Goal: Transaction & Acquisition: Purchase product/service

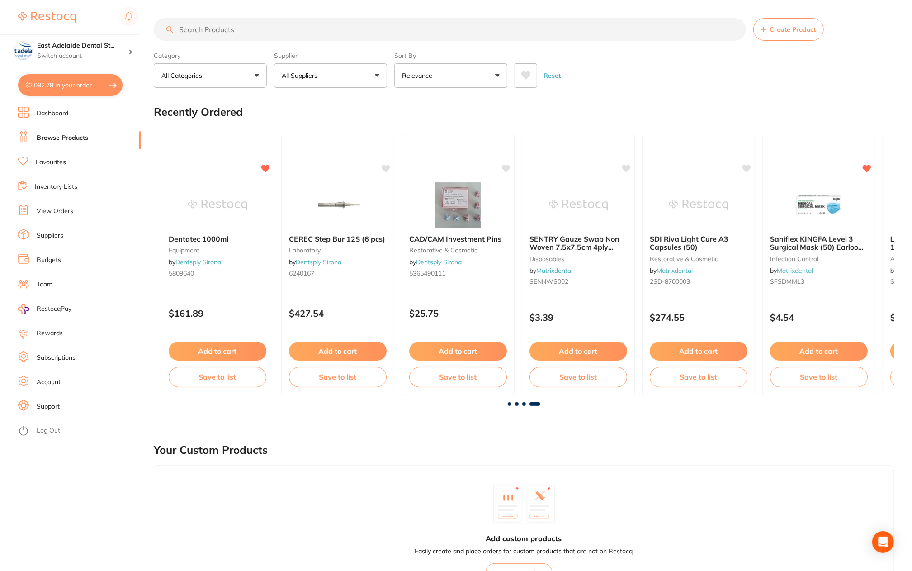
scroll to position [0, 1672]
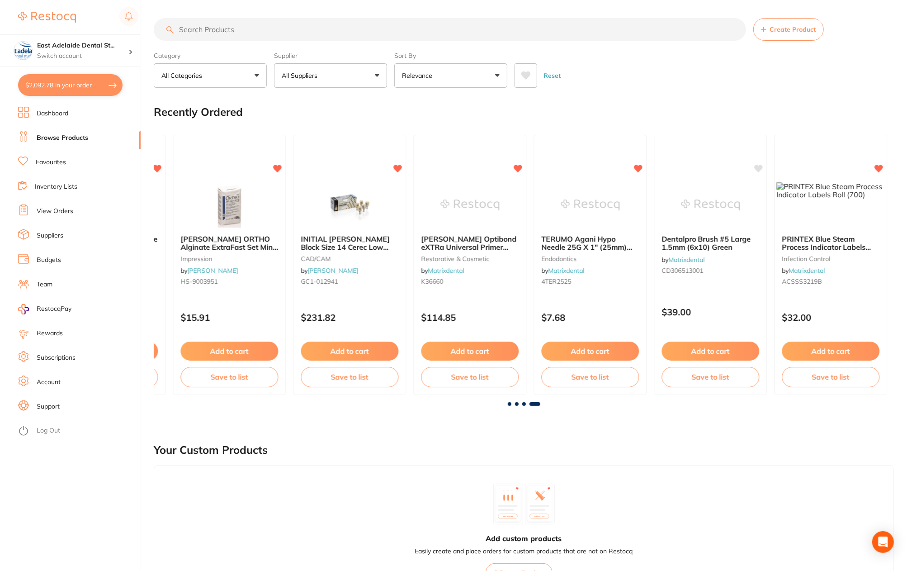
click at [185, 35] on input "search" at bounding box center [450, 29] width 592 height 23
type input "roeko surgical tip"
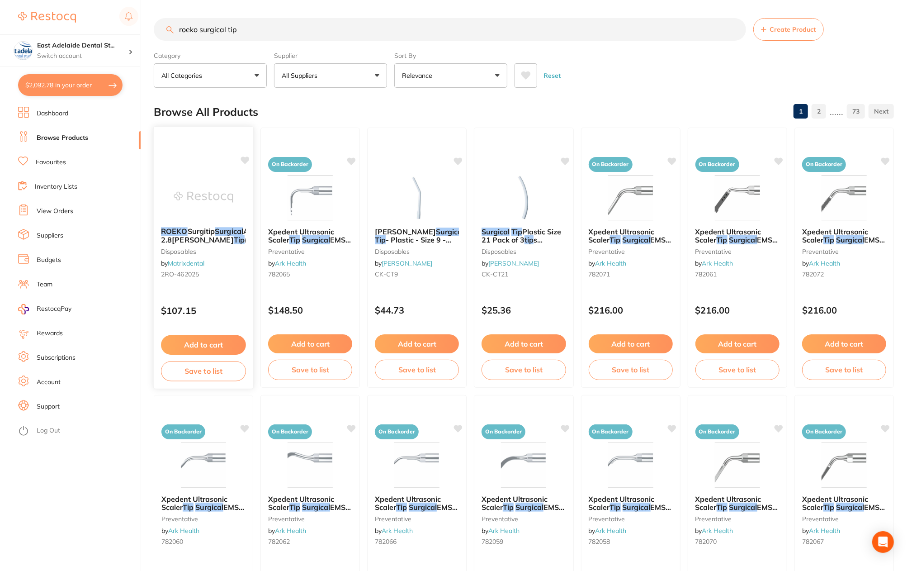
click at [202, 213] on img at bounding box center [203, 197] width 59 height 46
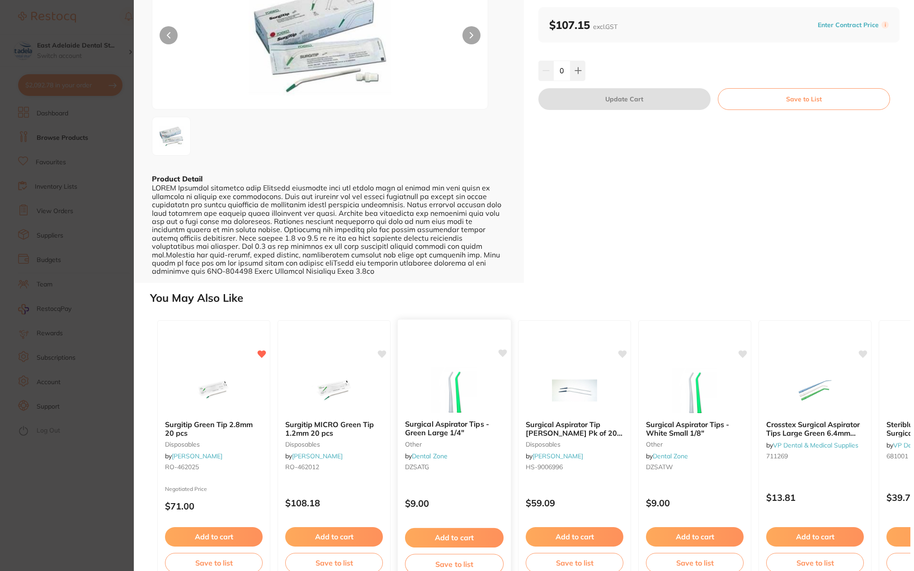
scroll to position [111, 0]
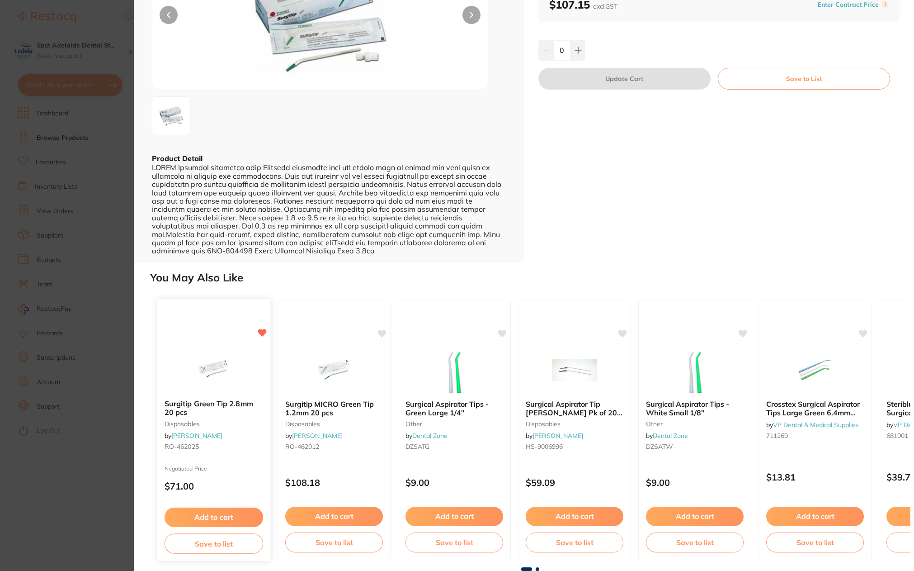
click at [250, 516] on button "Add to cart" at bounding box center [214, 516] width 99 height 19
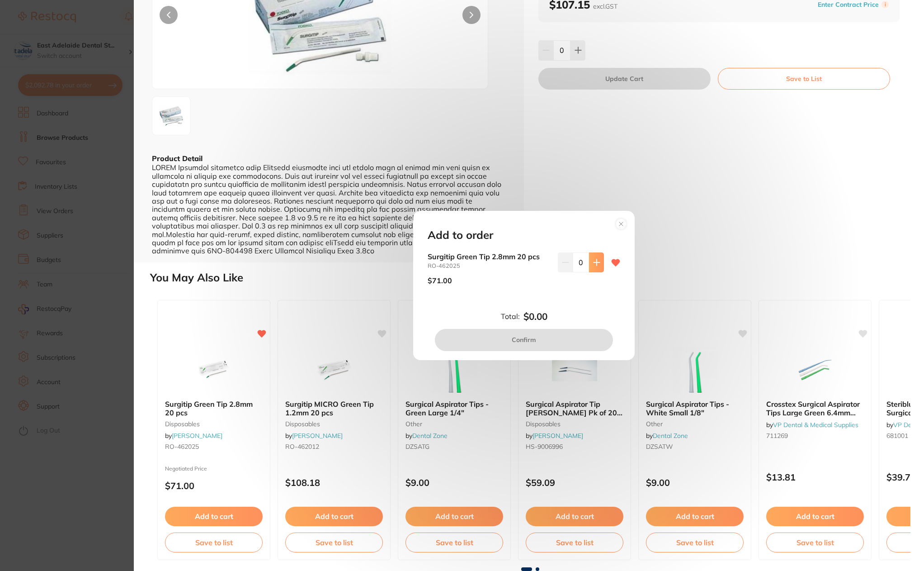
click at [596, 269] on button at bounding box center [596, 262] width 15 height 20
type input "2"
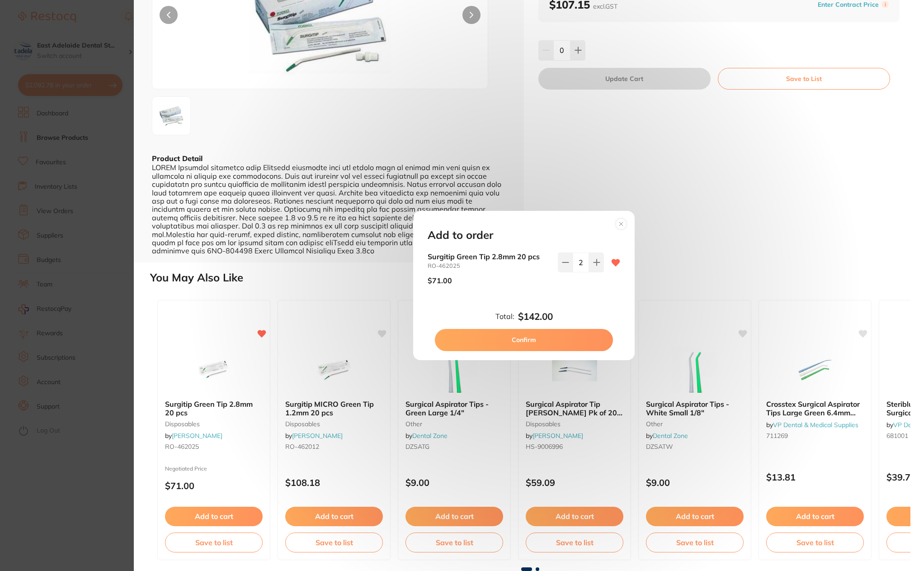
click at [565, 336] on button "Confirm" at bounding box center [524, 340] width 178 height 22
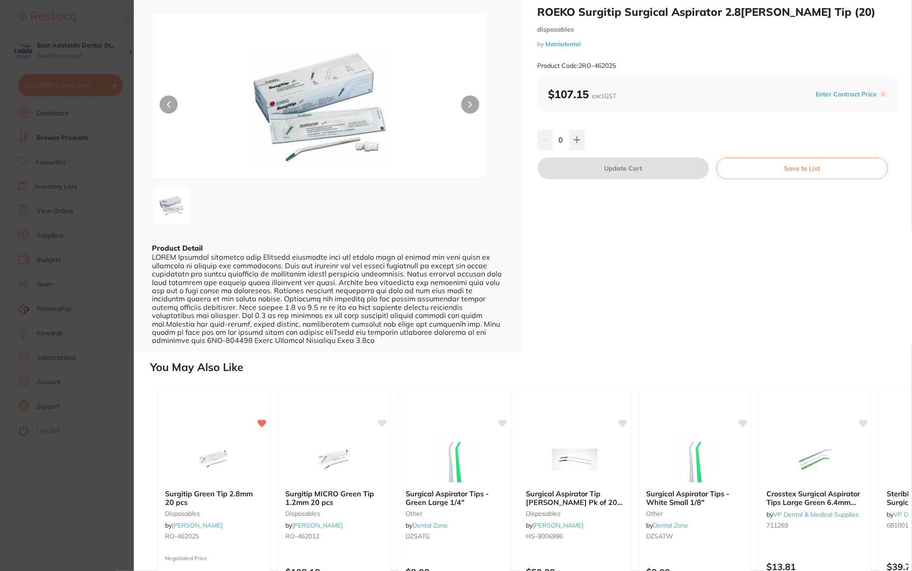
scroll to position [0, 0]
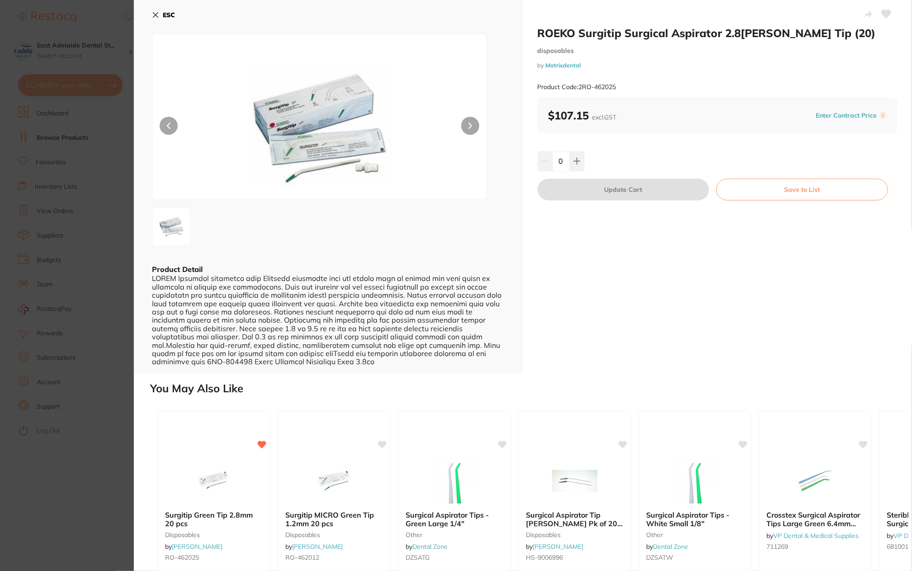
click at [160, 14] on button "ESC" at bounding box center [163, 14] width 23 height 15
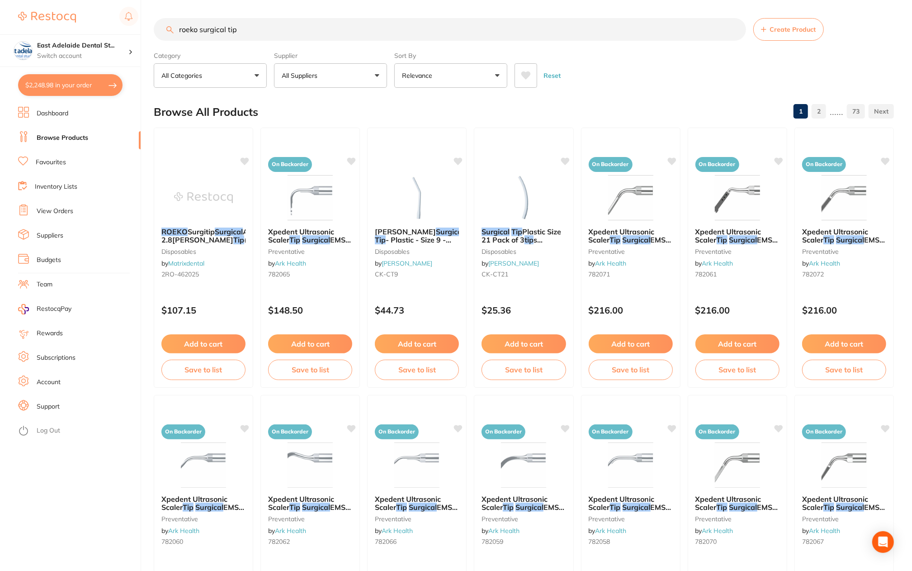
click at [253, 29] on input "roeko surgical tip" at bounding box center [450, 29] width 592 height 23
drag, startPoint x: 266, startPoint y: 29, endPoint x: 140, endPoint y: 38, distance: 126.0
click at [140, 38] on div "$2,248.98 [STREET_ADDRESS]... Switch account East Adelaide Dental Studio $2,248…" at bounding box center [456, 285] width 912 height 571
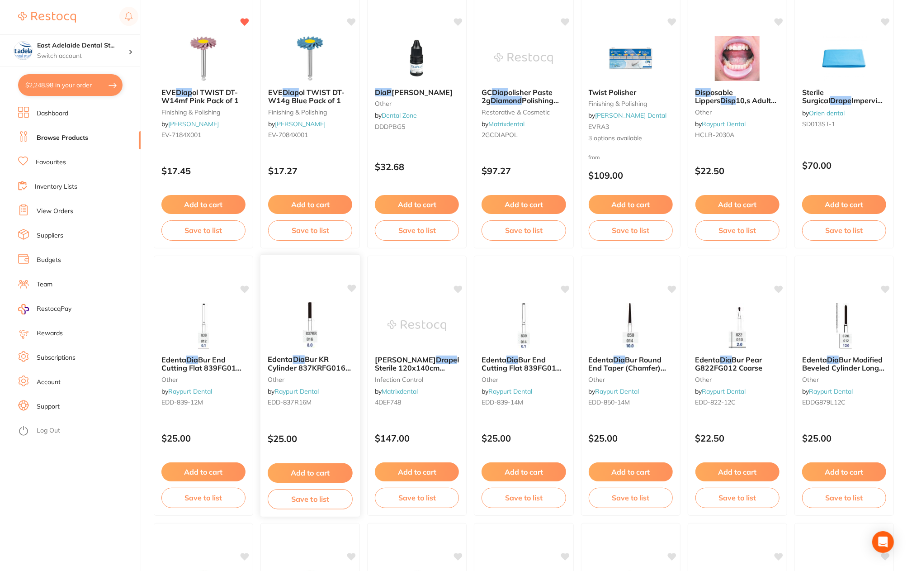
scroll to position [407, 0]
click at [302, 93] on span "ol TWIST DT-W14g Blue Pack of 1" at bounding box center [306, 96] width 77 height 18
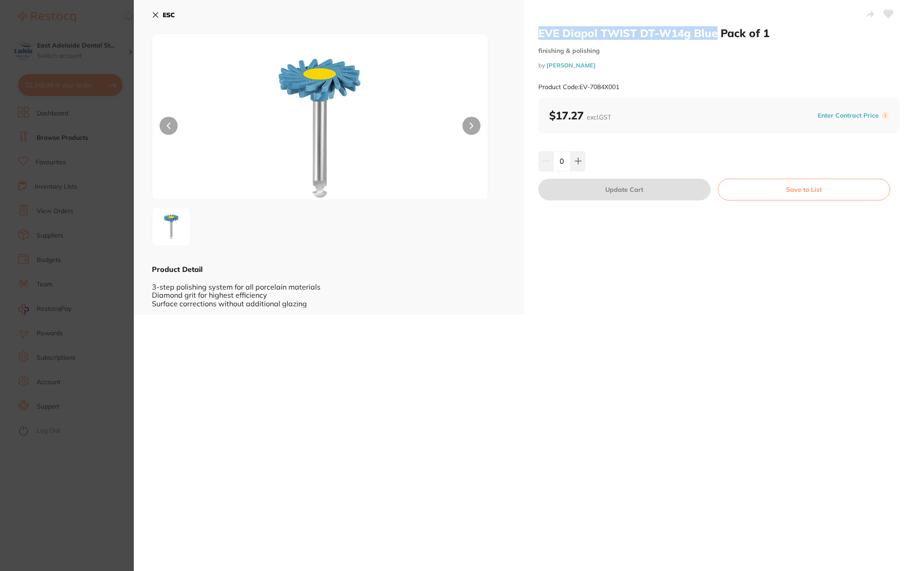
drag, startPoint x: 531, startPoint y: 30, endPoint x: 716, endPoint y: 33, distance: 184.5
click at [716, 33] on div "EVE Diapol TWIST DT-W14g Blue Pack of 1 finishing & polishing by [PERSON_NAME] …" at bounding box center [719, 157] width 390 height 315
copy h2 "EVE Diapol TWIST DT-W14g Blue"
click at [70, 173] on section "EVE Diapol TWIST DT-W14g Blue Pack of 1 finishing & polishing by [PERSON_NAME] …" at bounding box center [457, 285] width 914 height 571
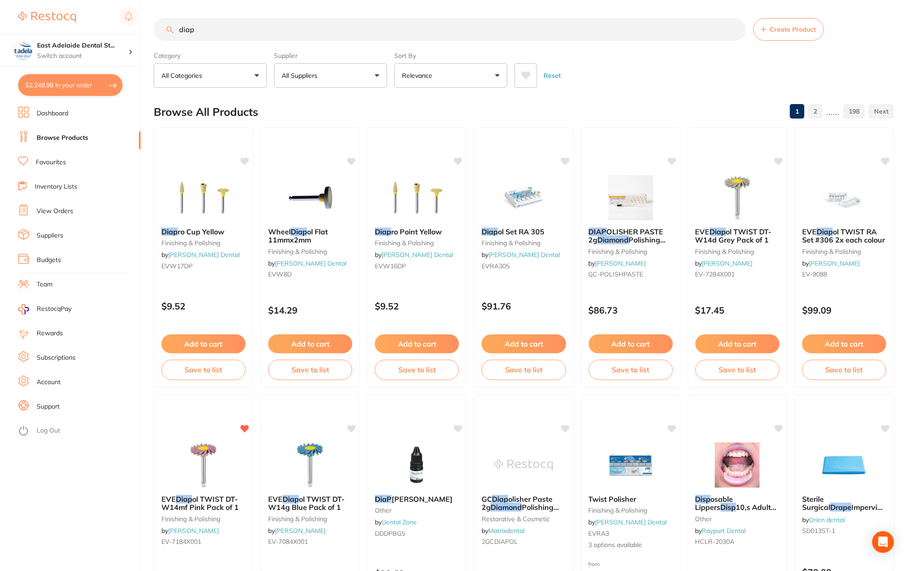
drag, startPoint x: 269, startPoint y: 36, endPoint x: 90, endPoint y: 5, distance: 181.6
click at [90, 5] on div "$2,248.98 [STREET_ADDRESS]... Switch account East Adelaide Dental Studio $2,248…" at bounding box center [456, 285] width 912 height 571
paste input "EVE Diapol TWIST DT-W14g Blue"
type input "EVE Diapol TWIST DT-W14g Blue"
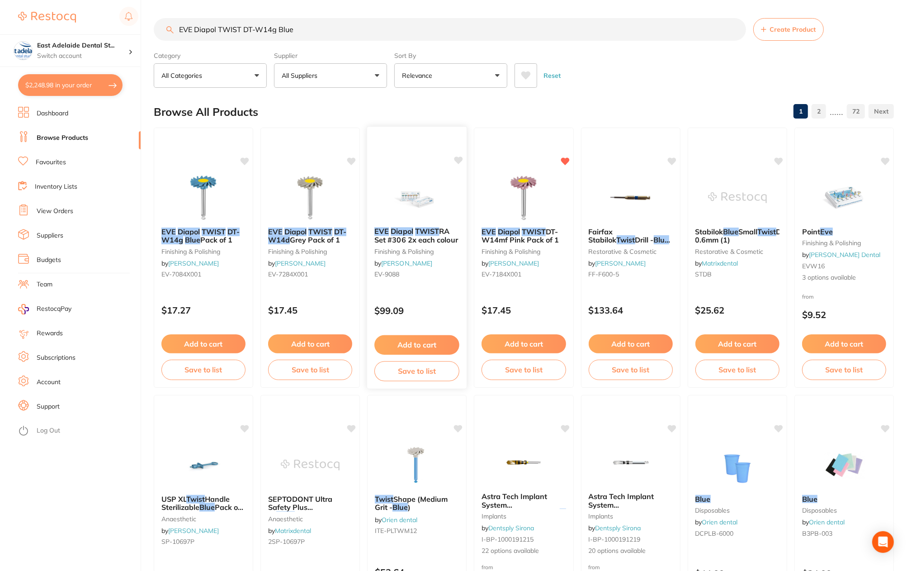
click at [420, 185] on img at bounding box center [417, 197] width 59 height 46
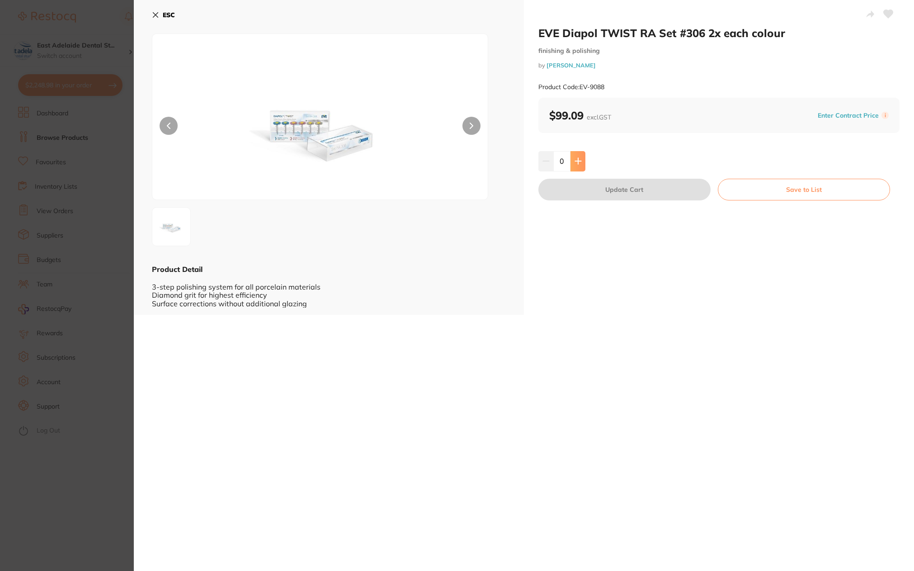
click at [575, 159] on icon at bounding box center [578, 160] width 7 height 7
type input "1"
click at [620, 189] on button "Update Cart" at bounding box center [625, 190] width 172 height 22
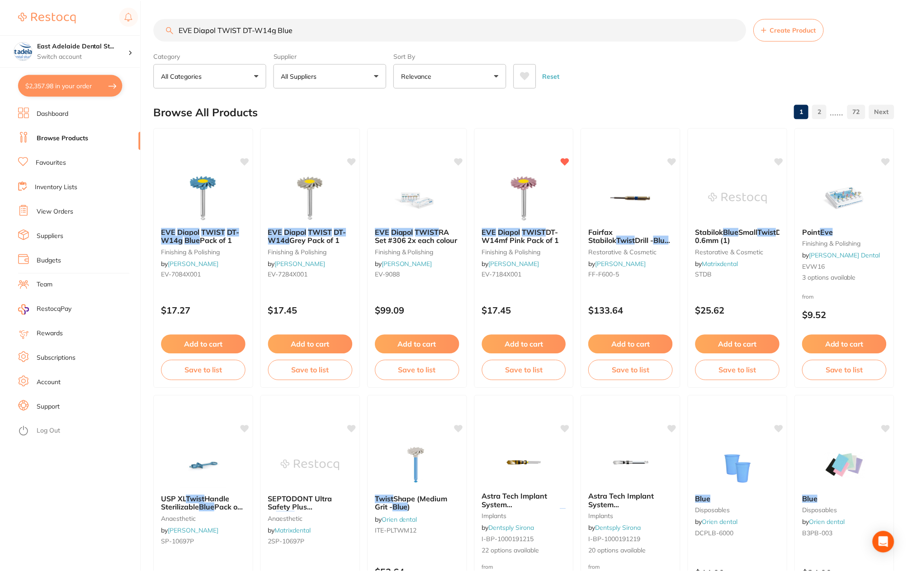
scroll to position [10, 0]
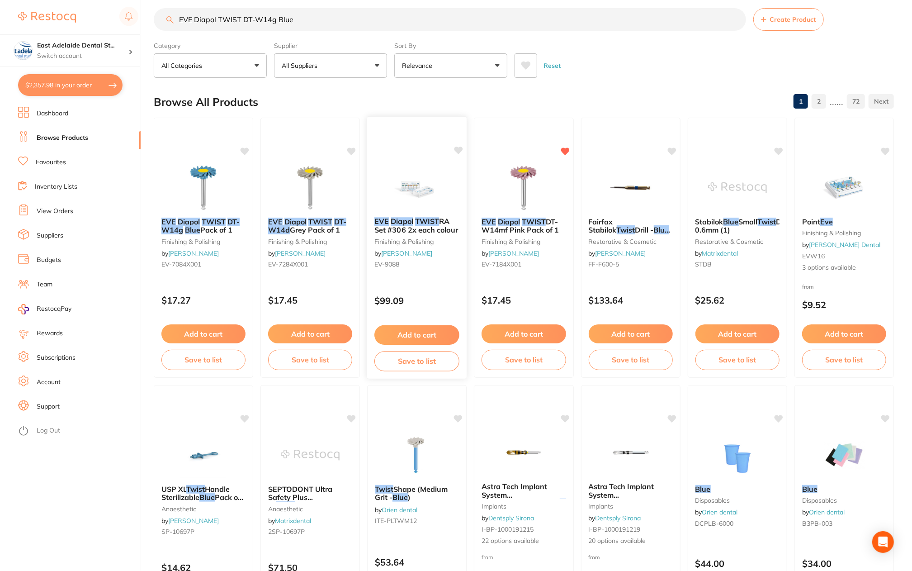
click at [458, 150] on icon at bounding box center [458, 151] width 9 height 8
click at [243, 147] on icon at bounding box center [245, 151] width 9 height 8
click at [356, 149] on icon at bounding box center [352, 151] width 9 height 8
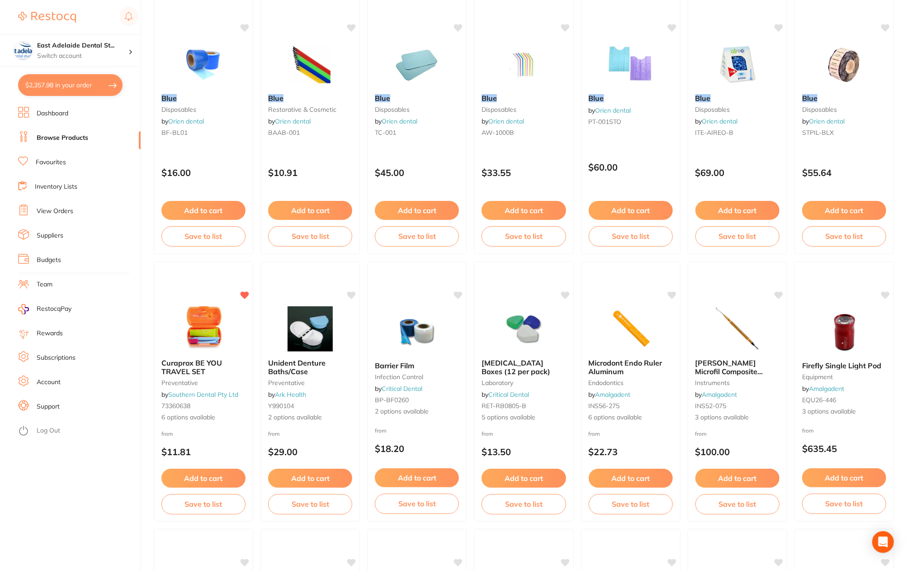
scroll to position [814, 0]
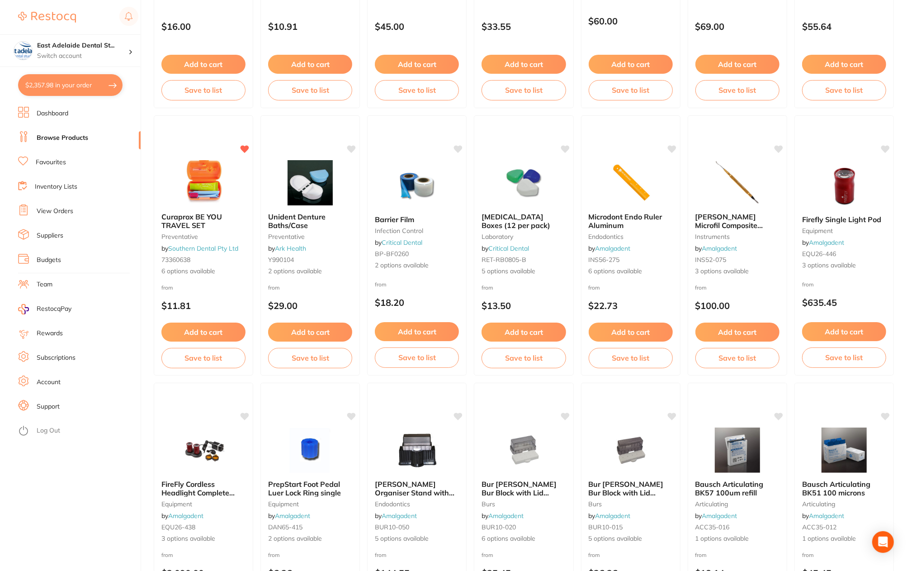
click at [63, 114] on link "Dashboard" at bounding box center [53, 113] width 32 height 9
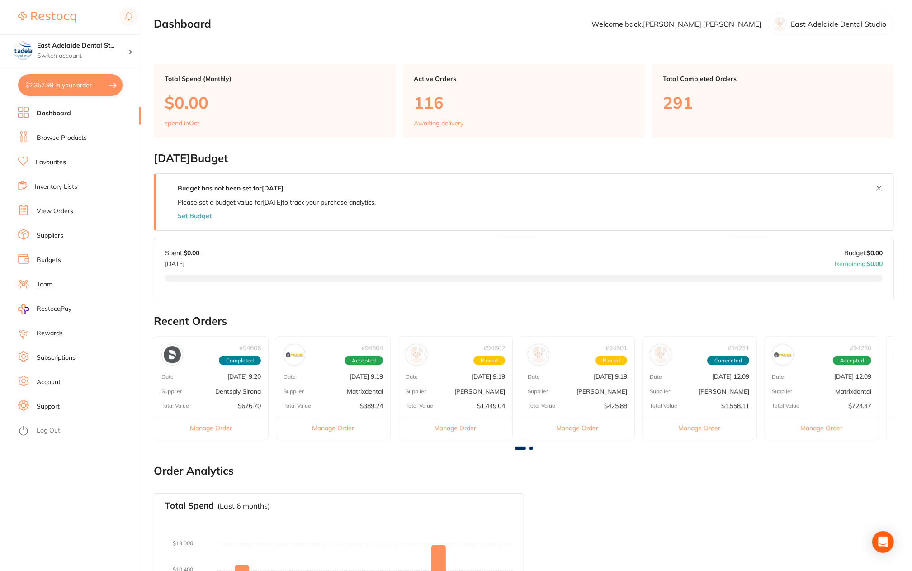
click at [58, 81] on button "$2,357.98 in your order" at bounding box center [70, 85] width 104 height 22
checkbox input "true"
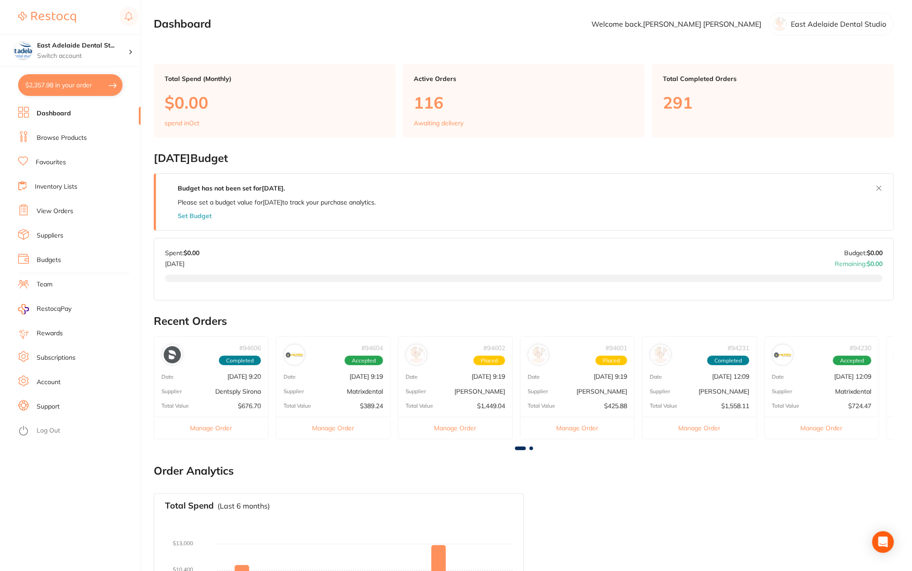
checkbox input "true"
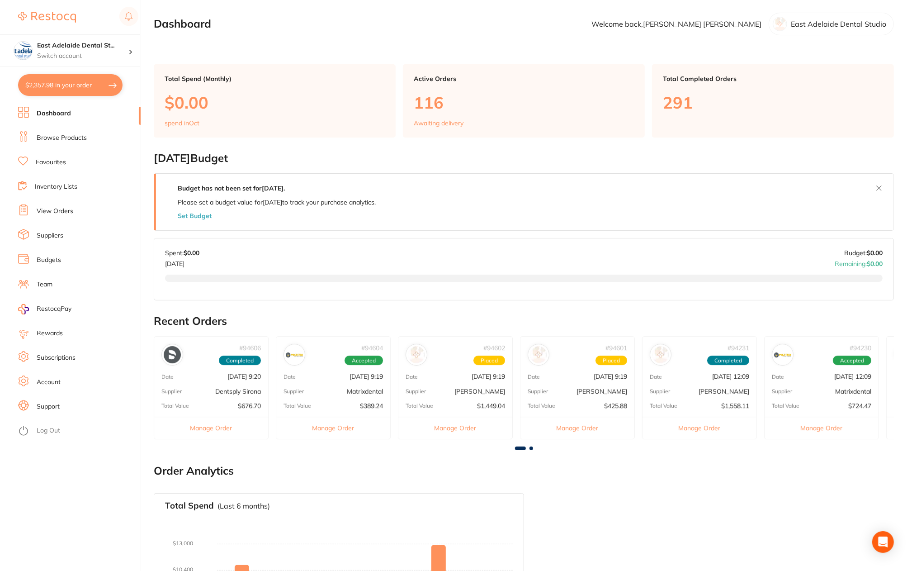
checkbox input "true"
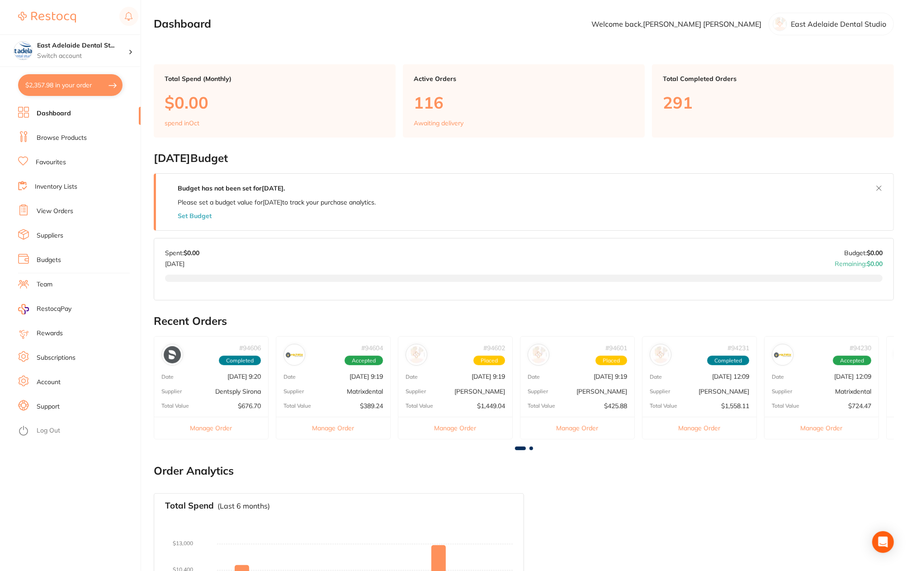
checkbox input "true"
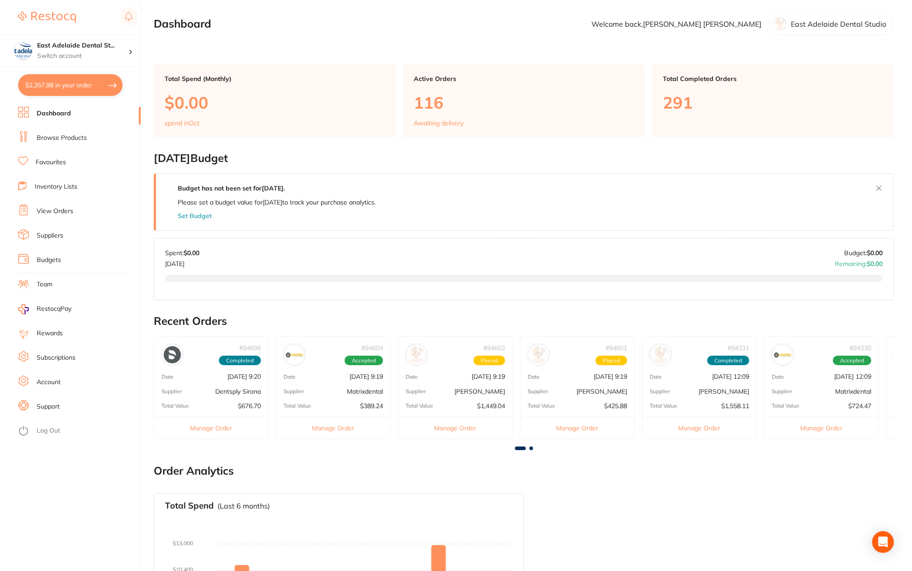
checkbox input "true"
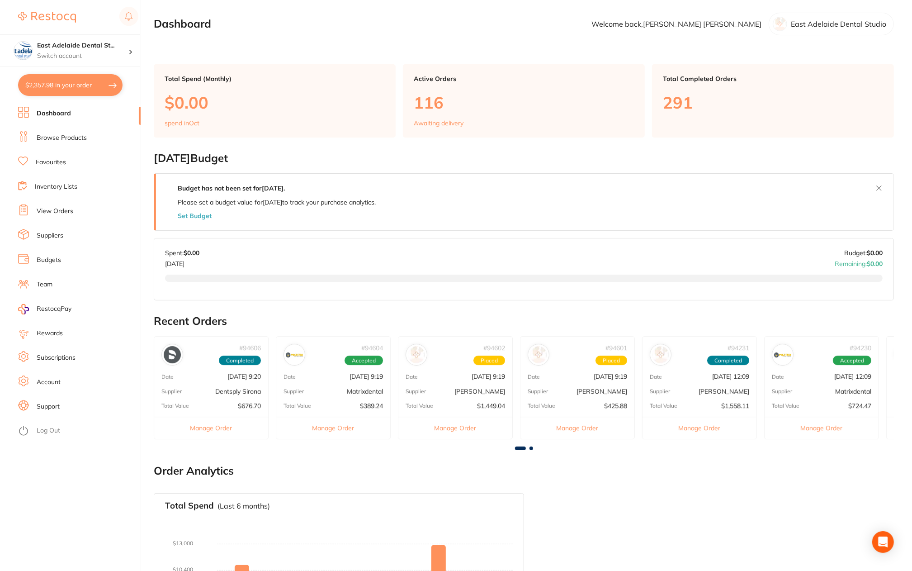
checkbox input "true"
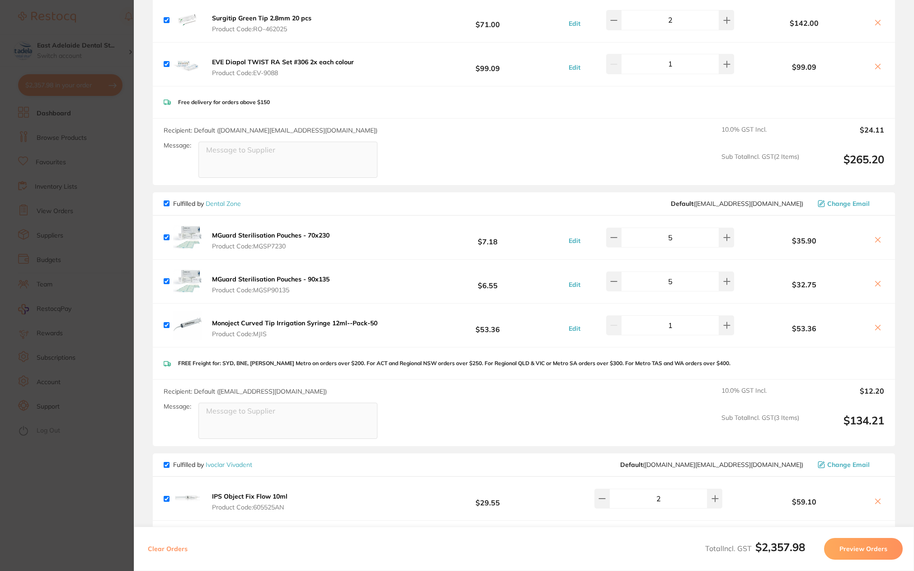
scroll to position [724, 0]
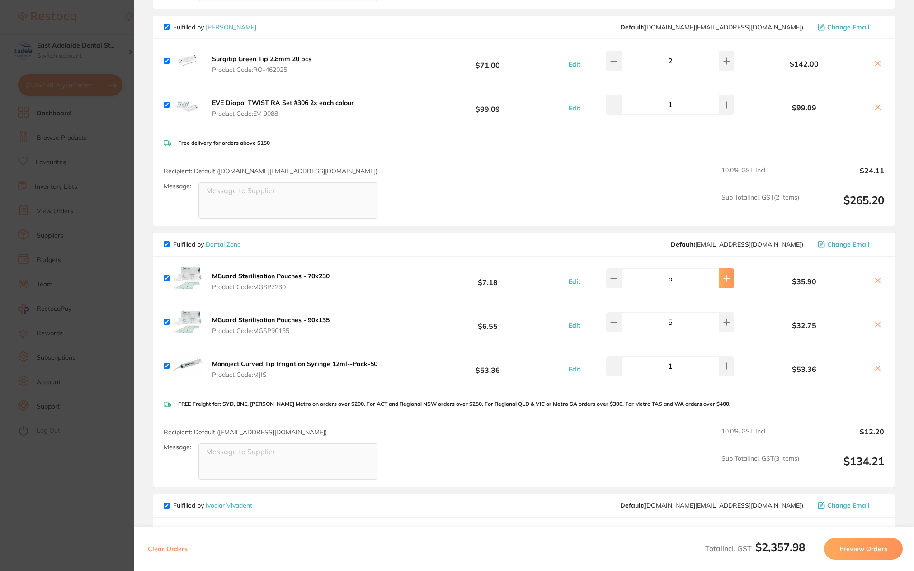
click at [719, 279] on button at bounding box center [726, 278] width 15 height 20
click at [726, 279] on button at bounding box center [726, 278] width 15 height 20
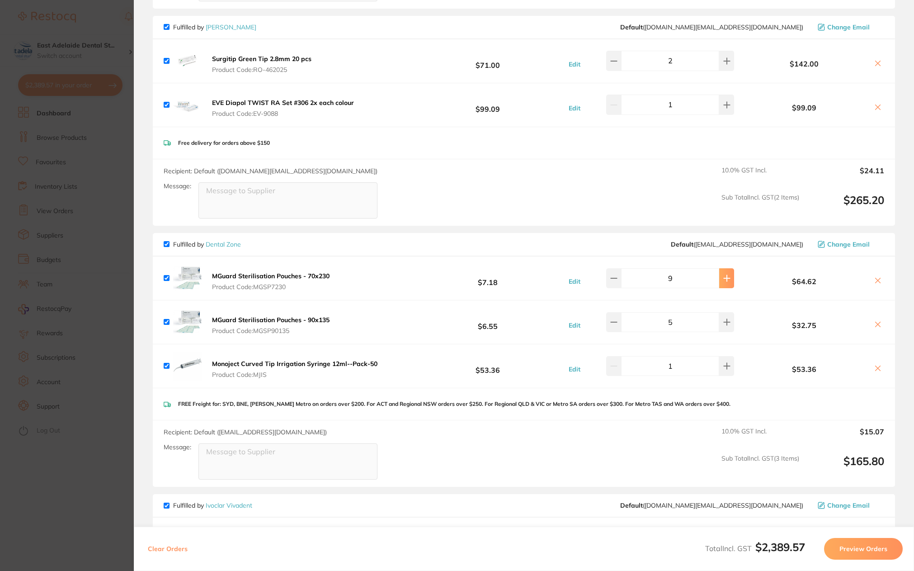
type input "10"
click at [729, 318] on div "Edit 5" at bounding box center [650, 322] width 180 height 20
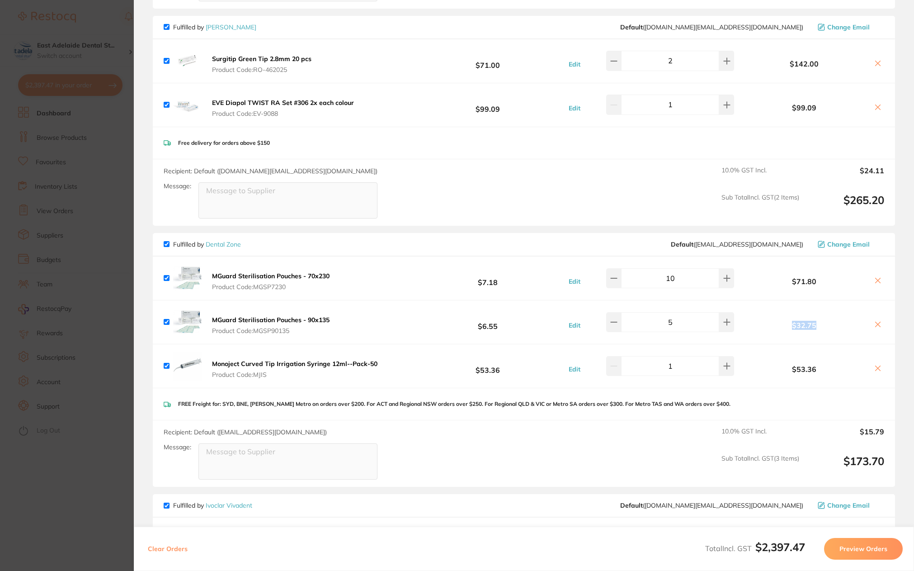
click at [729, 318] on div "Edit 5" at bounding box center [650, 322] width 180 height 20
click at [726, 322] on button at bounding box center [726, 322] width 15 height 20
click at [618, 322] on icon at bounding box center [613, 321] width 7 height 7
click at [620, 326] on button at bounding box center [613, 322] width 15 height 20
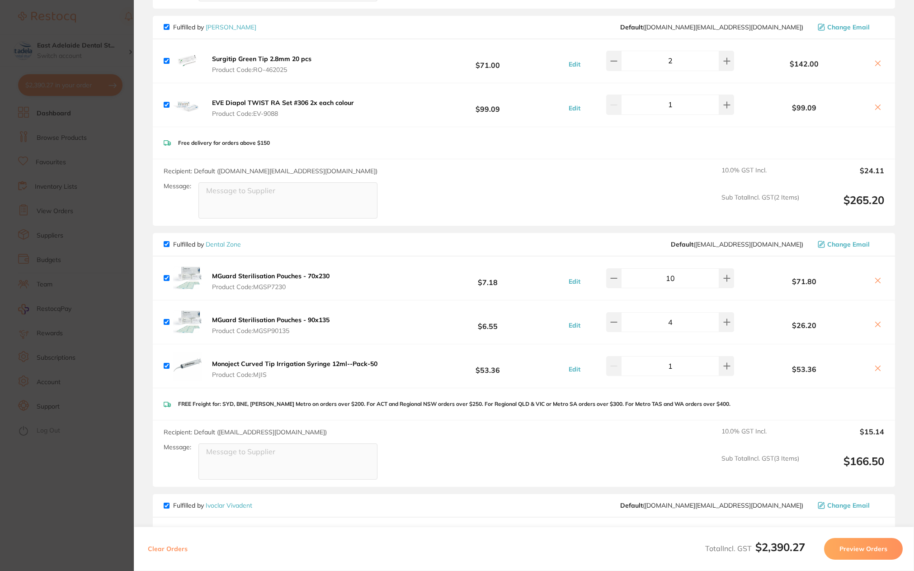
click at [430, 281] on b "$7.18" at bounding box center [488, 278] width 144 height 17
click at [726, 321] on button at bounding box center [726, 322] width 15 height 20
type input "5"
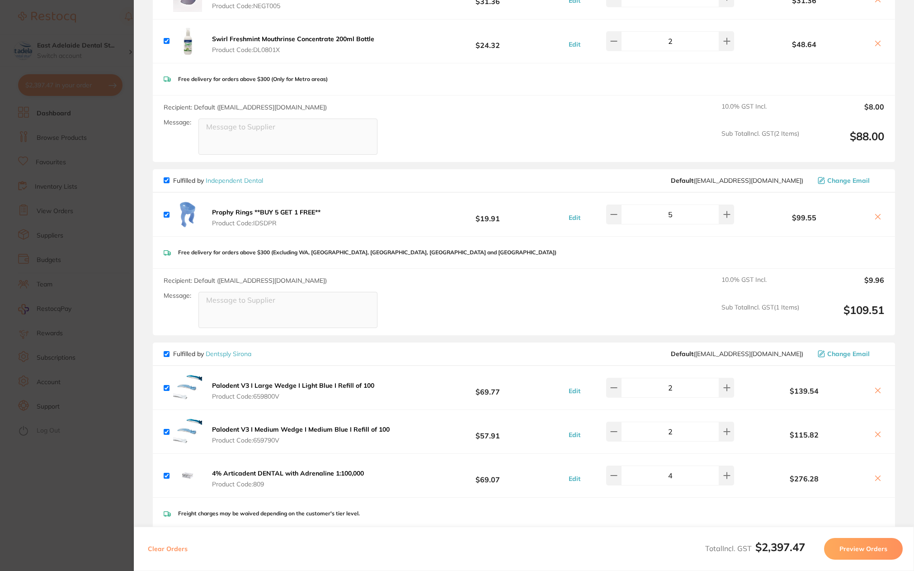
scroll to position [0, 0]
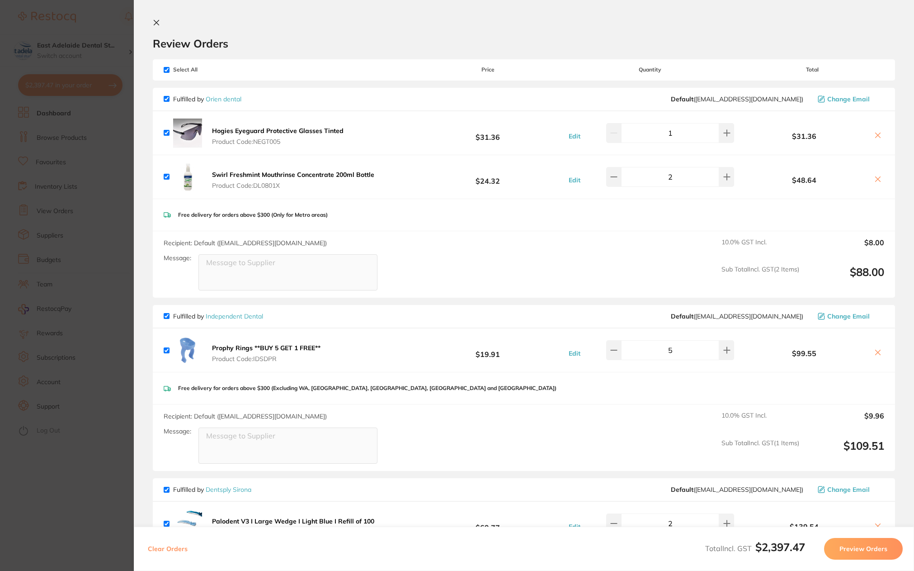
click at [879, 356] on button at bounding box center [878, 352] width 13 height 9
checkbox input "false"
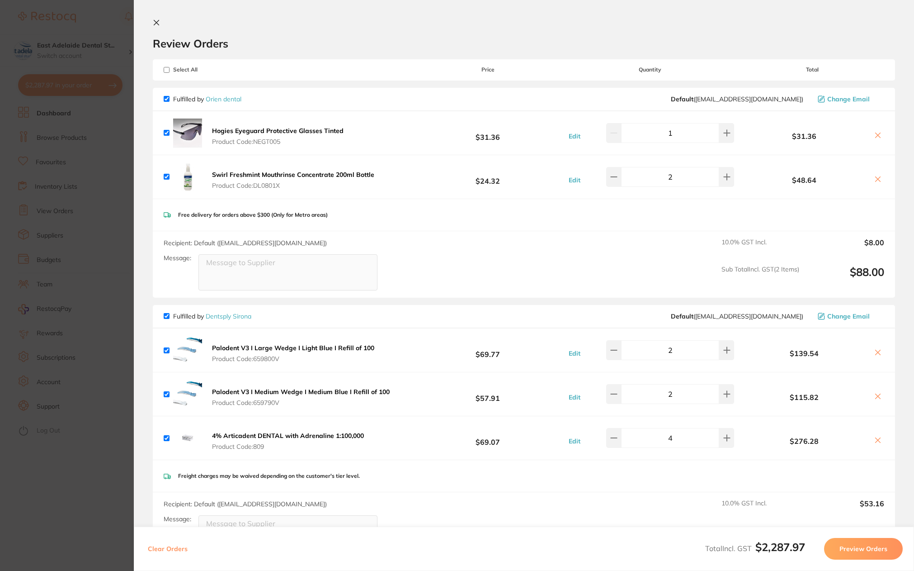
click at [102, 284] on section "Update RRP Set your pre negotiated price for this item. Item Agreed RRP (excl. …" at bounding box center [457, 285] width 914 height 571
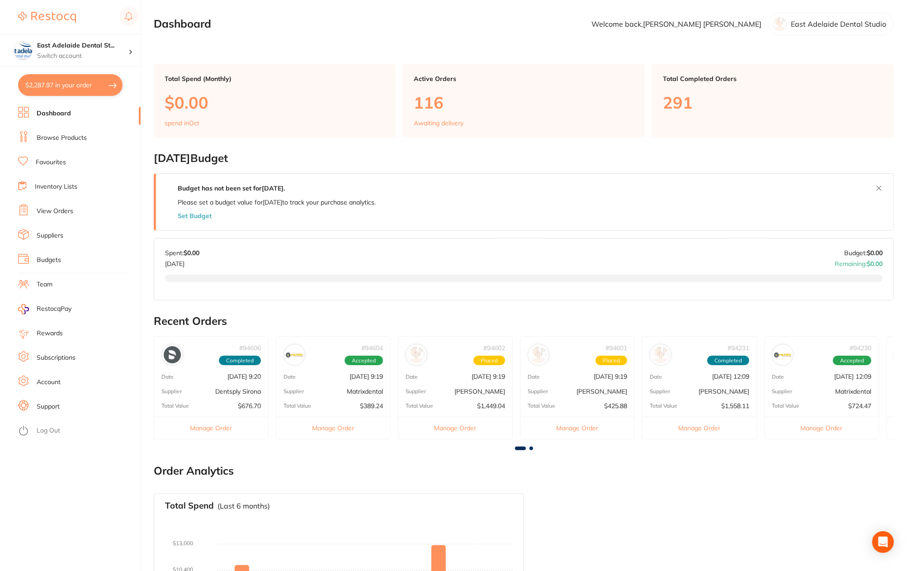
click at [53, 140] on link "Browse Products" at bounding box center [62, 137] width 50 height 9
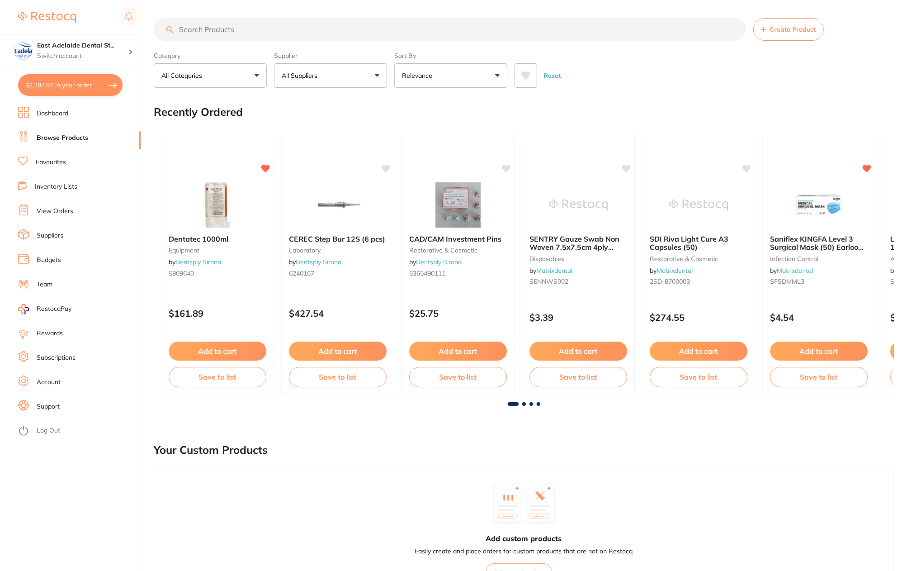
click at [326, 80] on button "All Suppliers" at bounding box center [330, 75] width 113 height 24
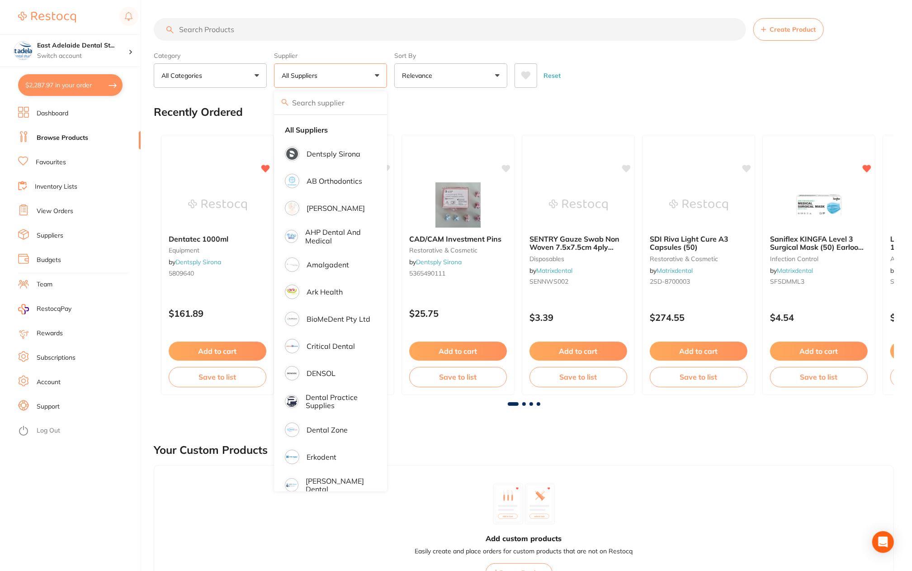
click at [351, 435] on li "Dental Zone" at bounding box center [331, 429] width 106 height 25
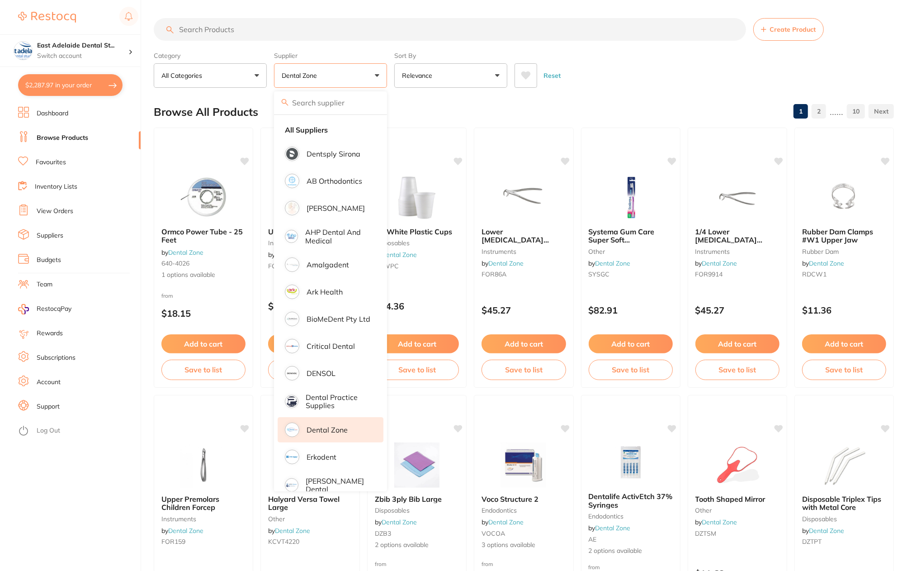
click at [387, 23] on input "search" at bounding box center [450, 29] width 592 height 23
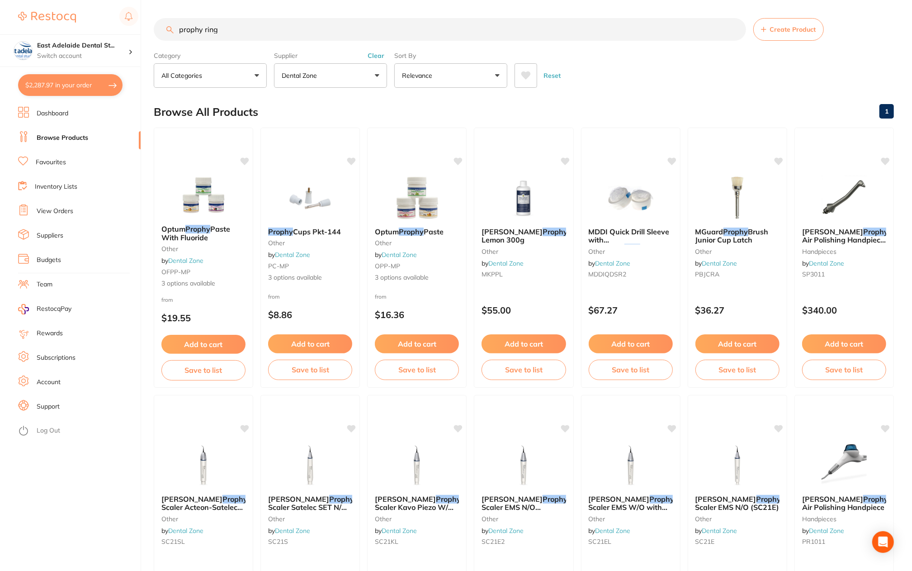
type input "prophy ring"
click at [335, 82] on button "Dental Zone" at bounding box center [330, 75] width 113 height 24
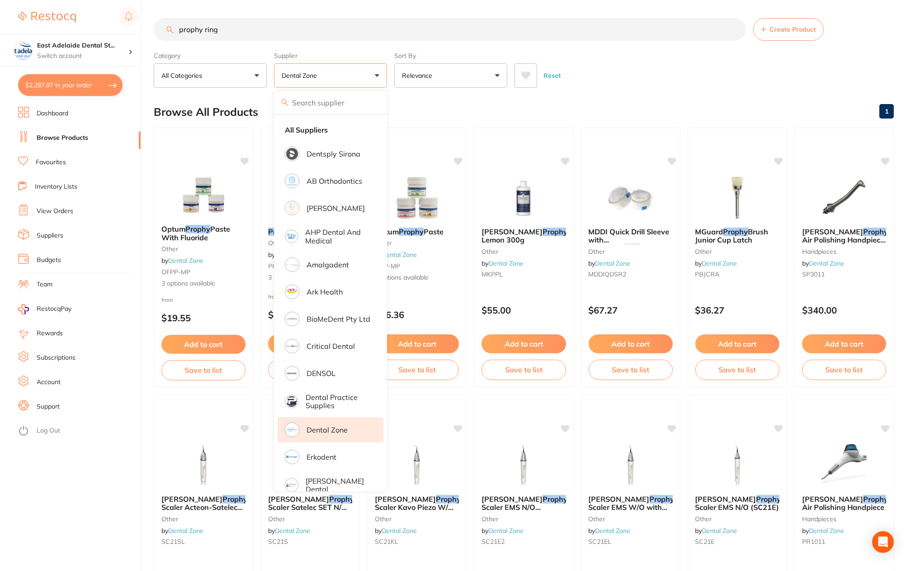
click at [319, 119] on ul "All Suppliers Dentsply Sirona AB Orthodontics [PERSON_NAME] Dental AHP Dental a…" at bounding box center [330, 579] width 113 height 928
click at [323, 131] on strong "All Suppliers" at bounding box center [306, 130] width 43 height 8
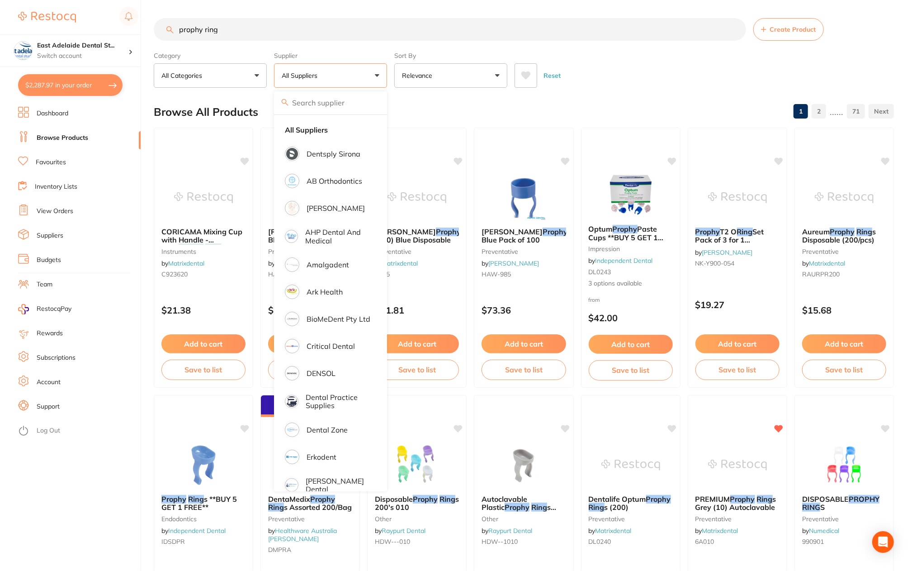
click at [252, 29] on input "prophy ring" at bounding box center [450, 29] width 592 height 23
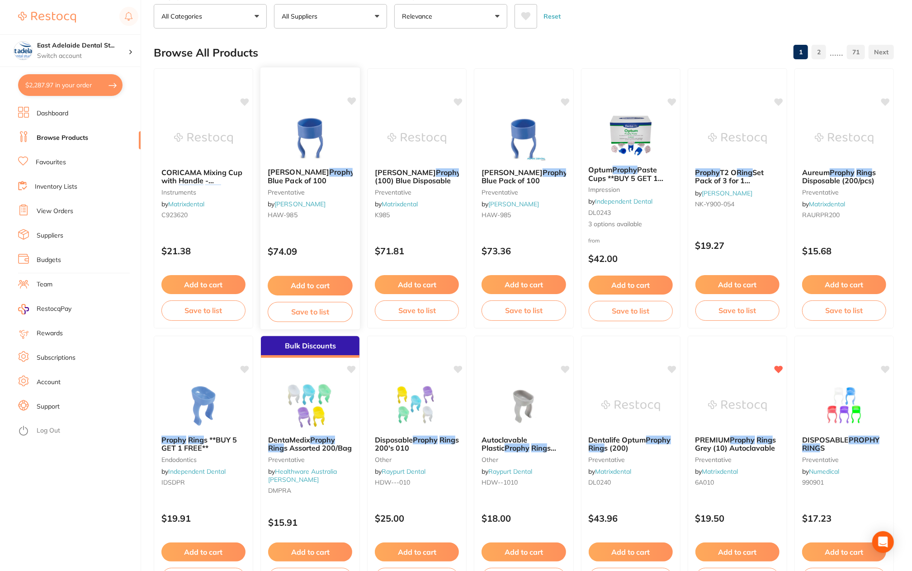
scroll to position [45, 0]
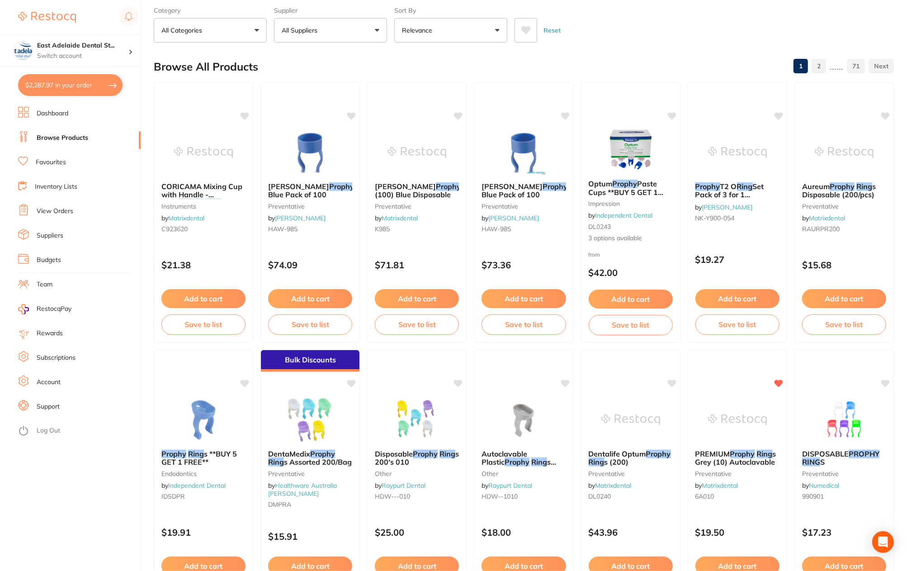
click at [86, 91] on button "$2,287.97 in your order" at bounding box center [70, 85] width 104 height 22
checkbox input "true"
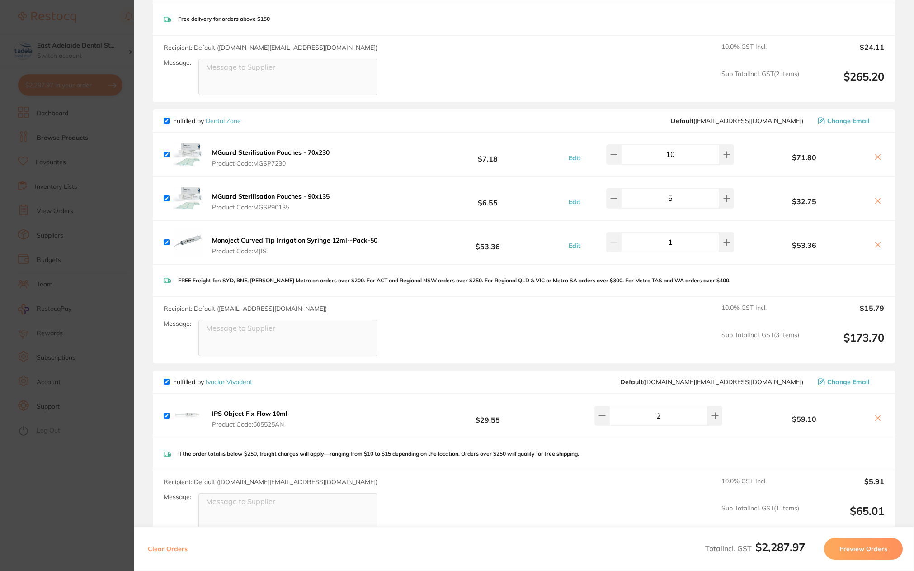
scroll to position [814, 0]
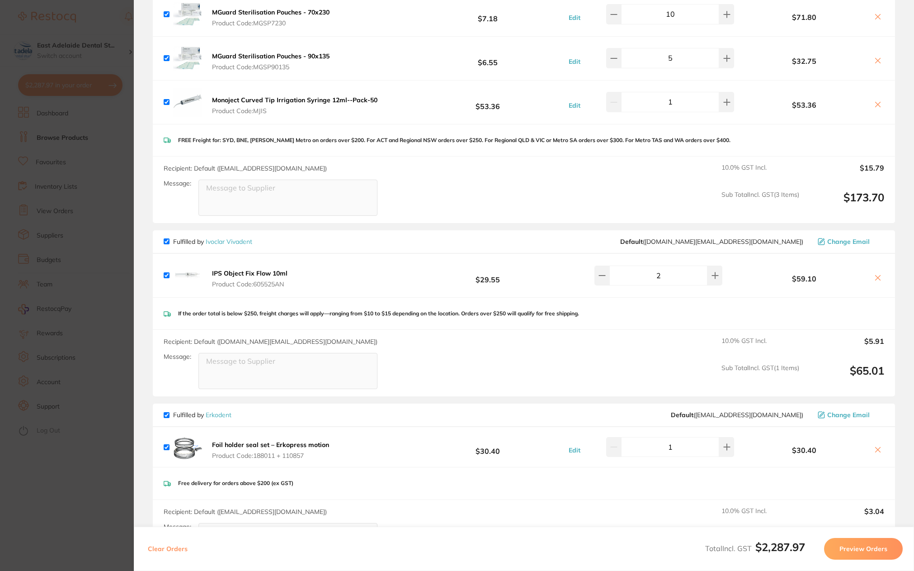
click at [83, 252] on section "Update RRP Set your pre negotiated price for this item. Item Agreed RRP (excl. …" at bounding box center [457, 285] width 914 height 571
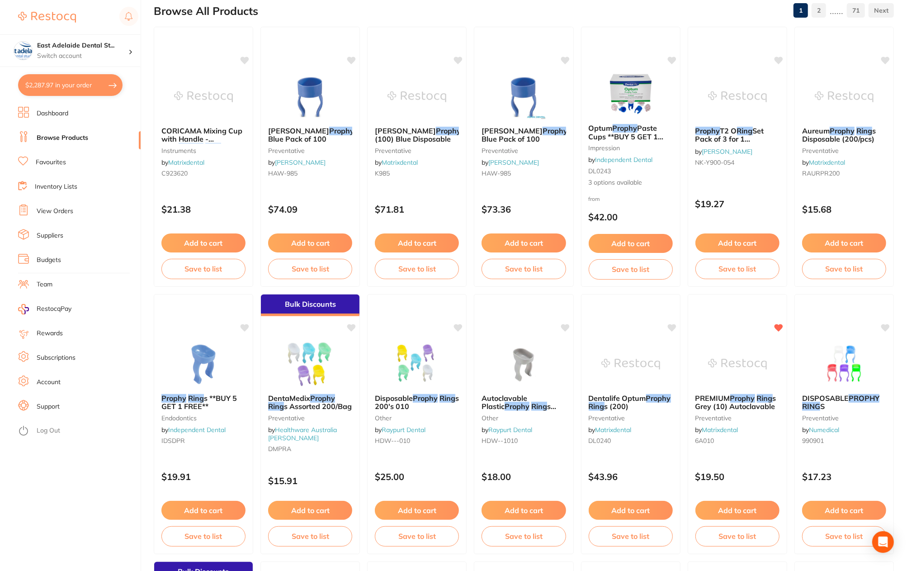
scroll to position [90, 0]
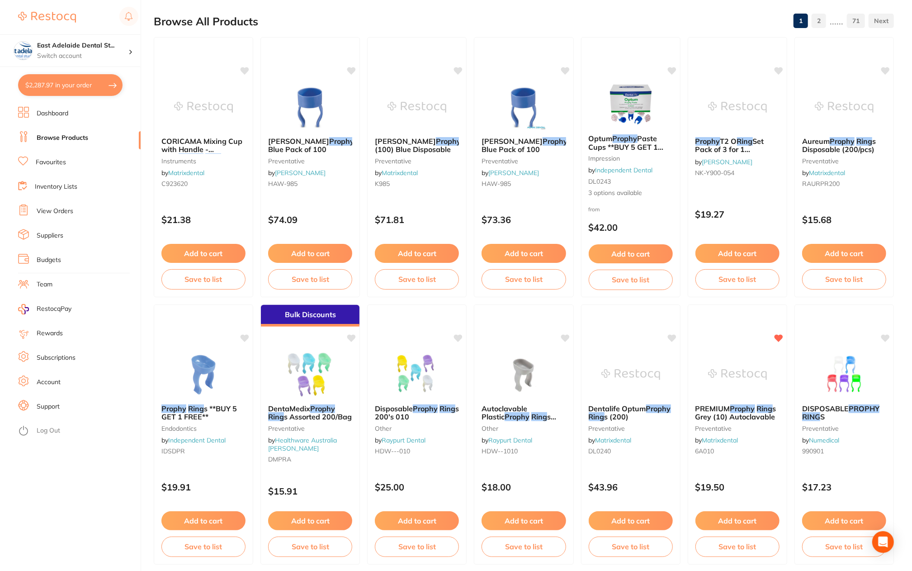
click at [61, 80] on button "$2,287.97 in your order" at bounding box center [70, 85] width 104 height 22
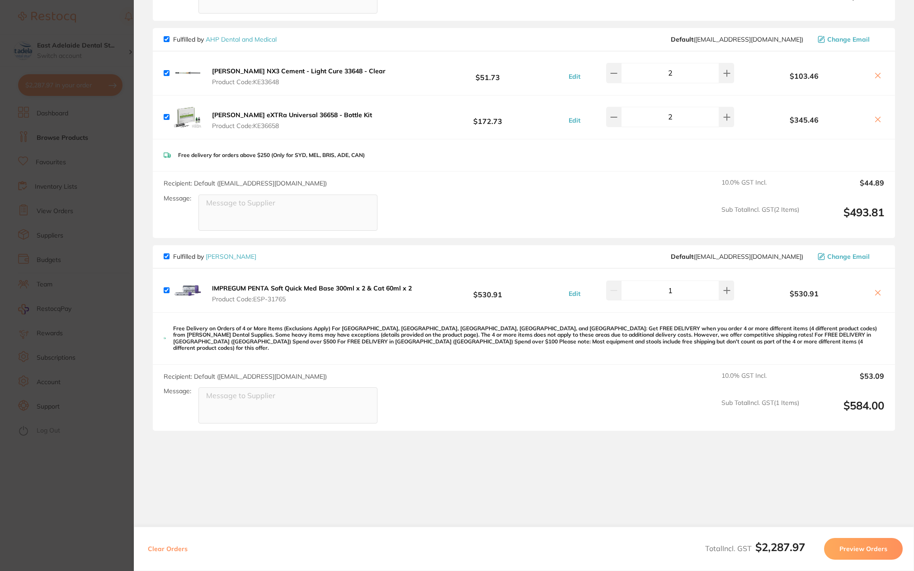
scroll to position [1398, 0]
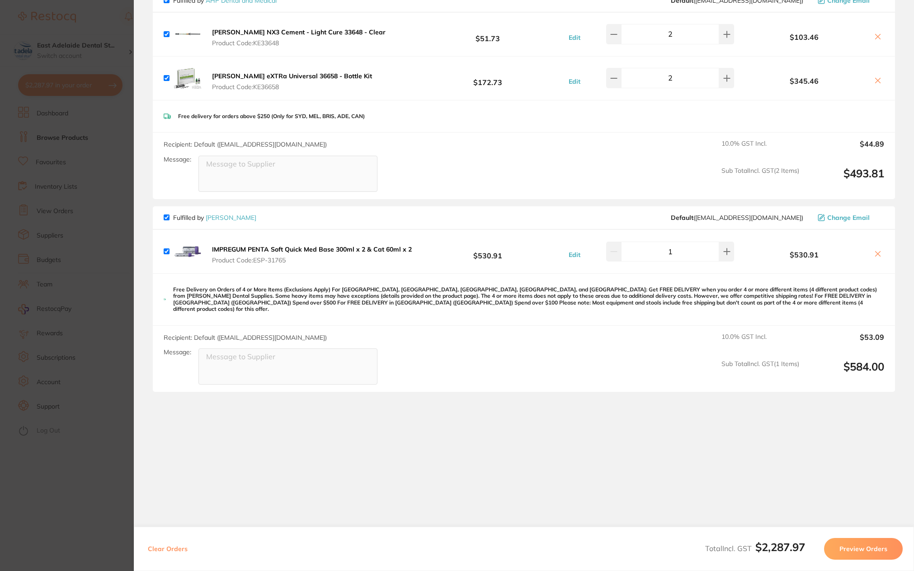
click at [100, 265] on section "Update RRP Set your pre negotiated price for this item. Item Agreed RRP (excl. …" at bounding box center [457, 285] width 914 height 571
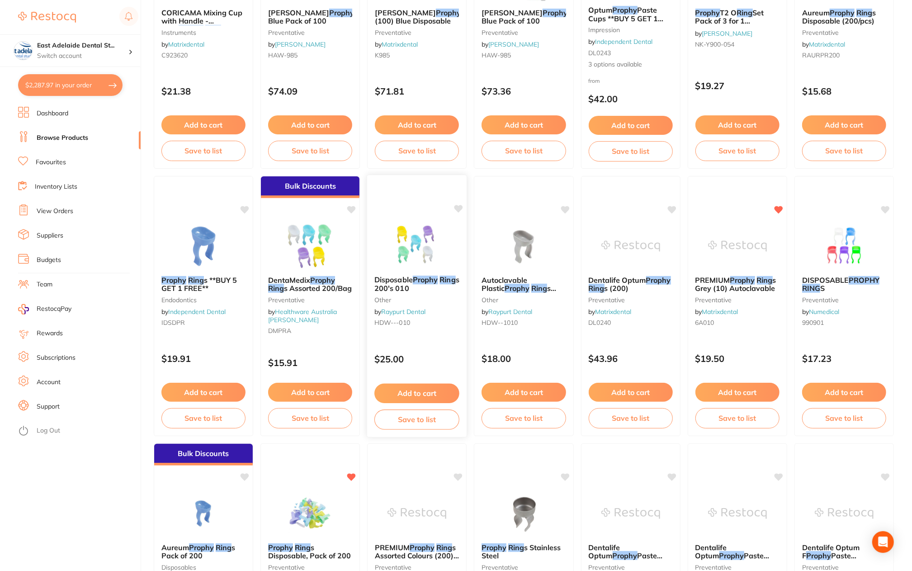
scroll to position [407, 0]
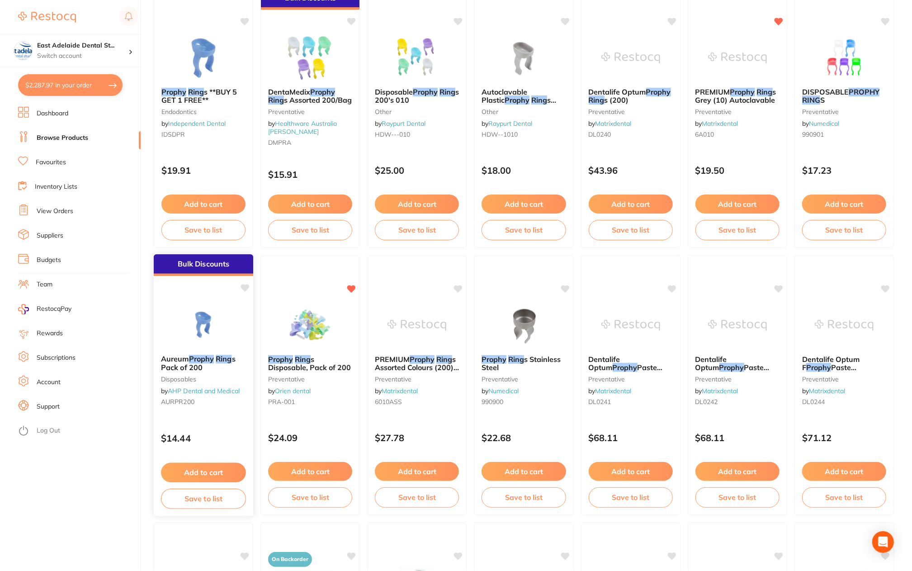
click at [221, 472] on button "Add to cart" at bounding box center [203, 472] width 85 height 19
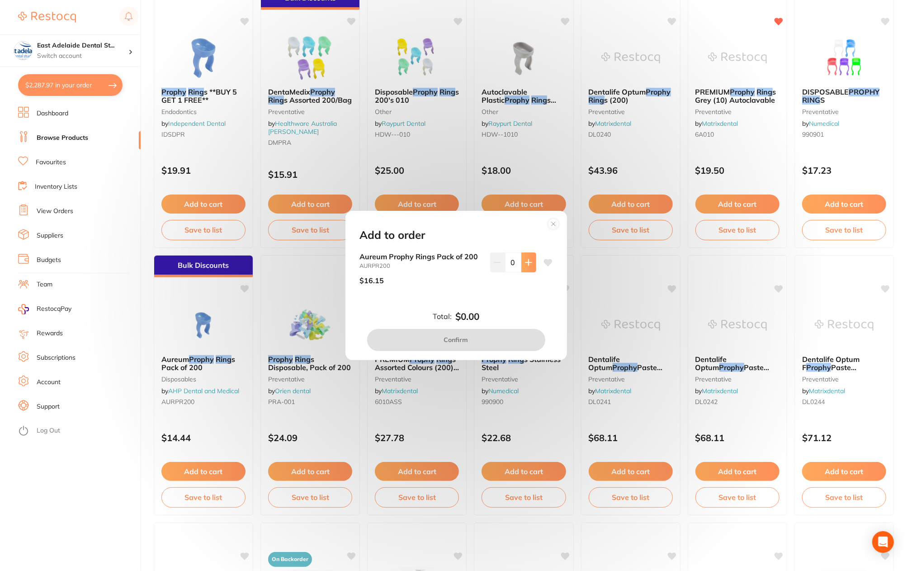
click at [525, 270] on button at bounding box center [528, 262] width 15 height 20
click at [525, 268] on button at bounding box center [528, 262] width 15 height 20
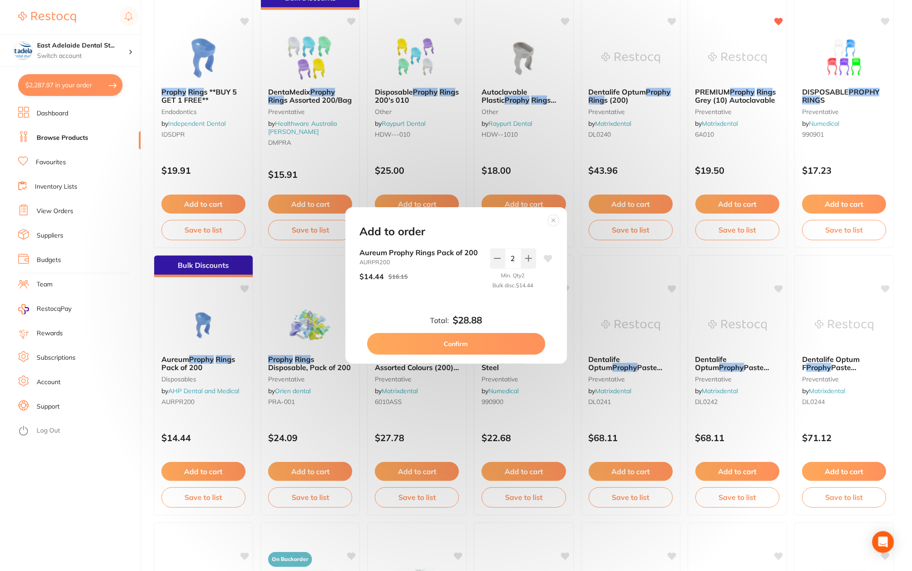
click at [544, 259] on icon at bounding box center [548, 258] width 9 height 7
click at [522, 260] on button at bounding box center [528, 258] width 15 height 20
type input "4"
click at [512, 344] on button "Confirm" at bounding box center [456, 344] width 178 height 22
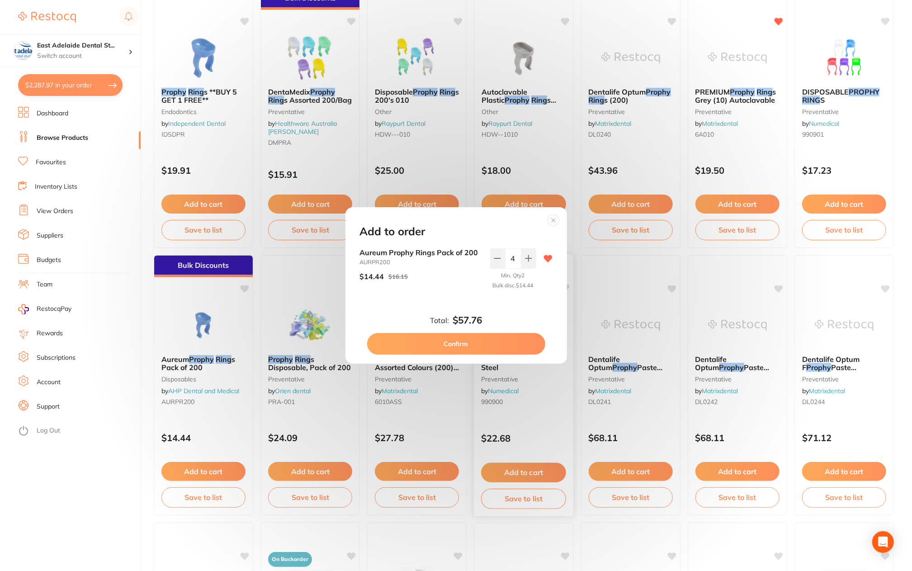
checkbox input "false"
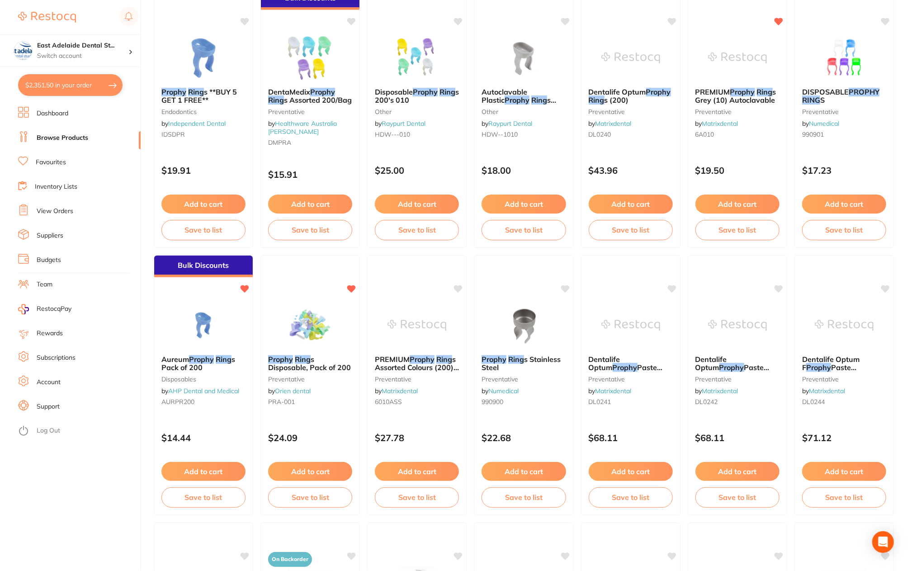
click at [71, 89] on button "$2,351.50 in your order" at bounding box center [70, 85] width 104 height 22
checkbox input "true"
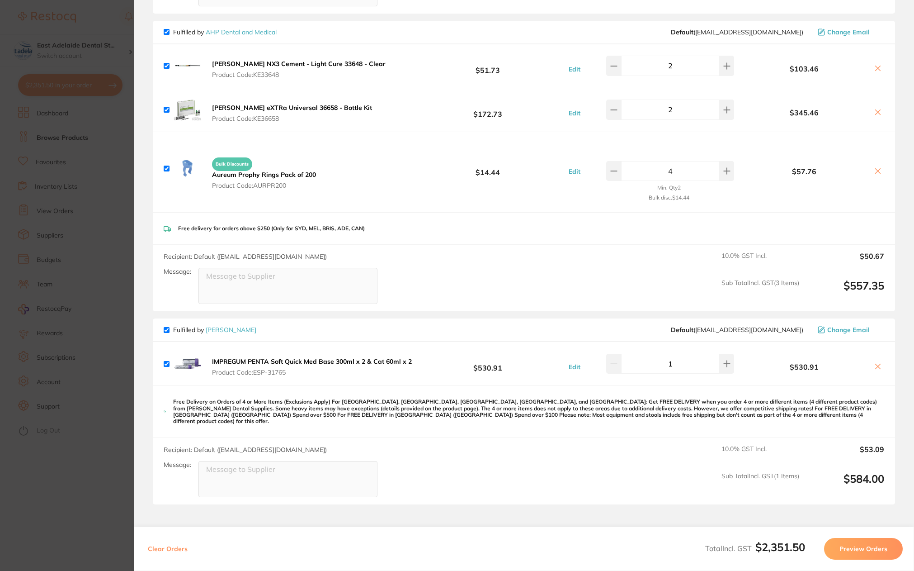
scroll to position [1353, 0]
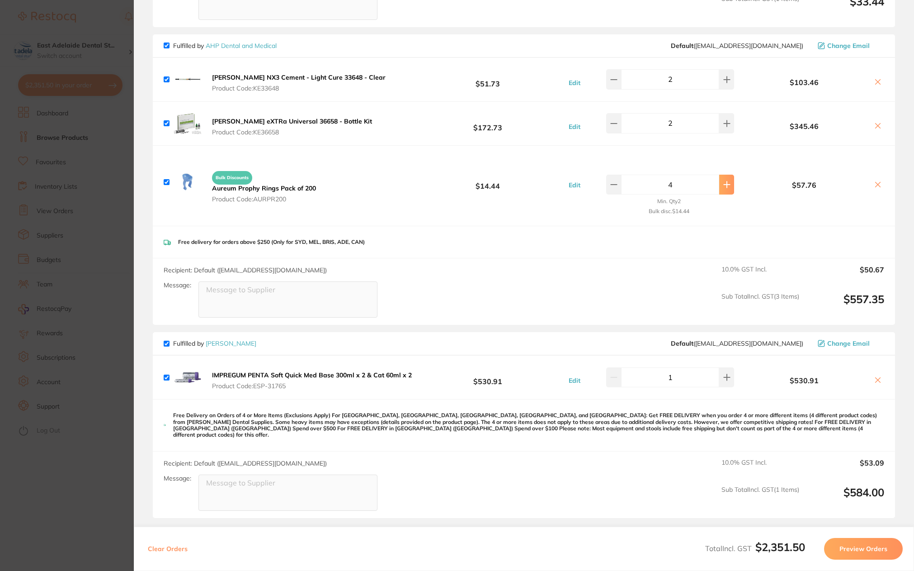
click at [721, 184] on button at bounding box center [726, 185] width 15 height 20
type input "5"
click at [60, 193] on section "Update RRP Set your pre negotiated price for this item. Item Agreed RRP (excl. …" at bounding box center [457, 285] width 914 height 571
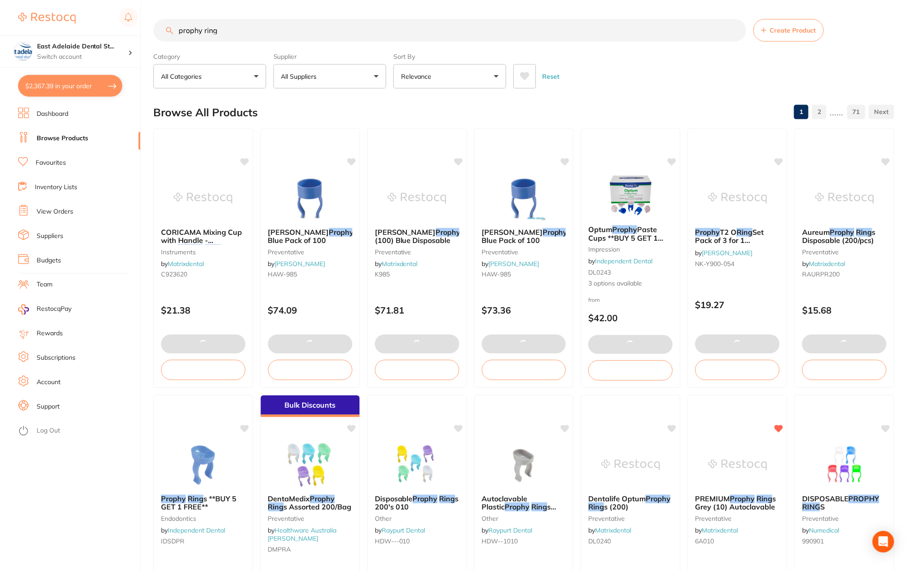
scroll to position [407, 0]
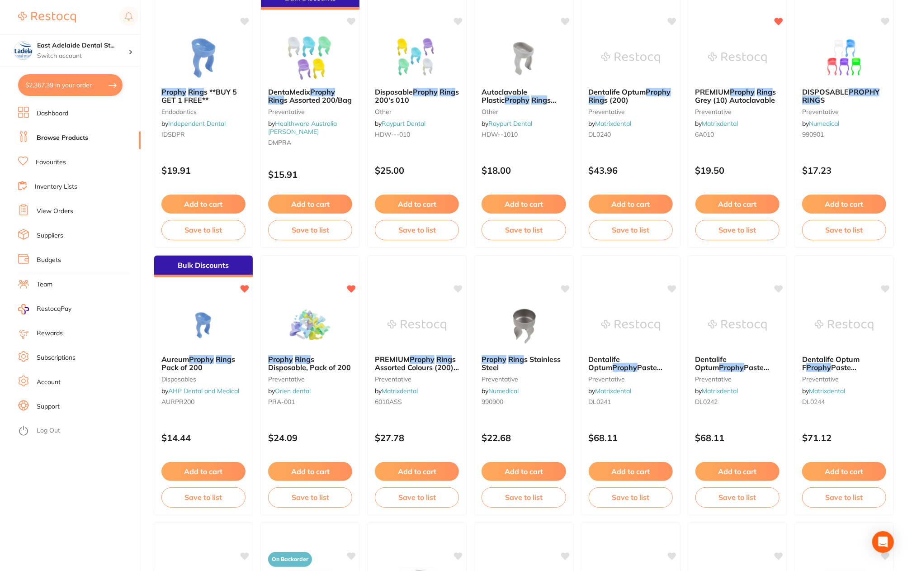
click at [86, 80] on button "$2,367.39 in your order" at bounding box center [70, 85] width 104 height 22
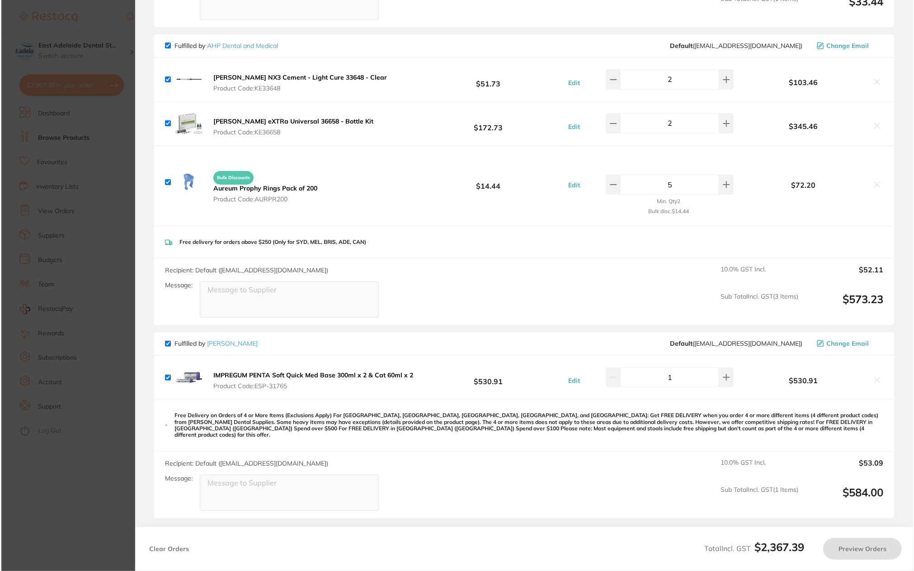
scroll to position [0, 0]
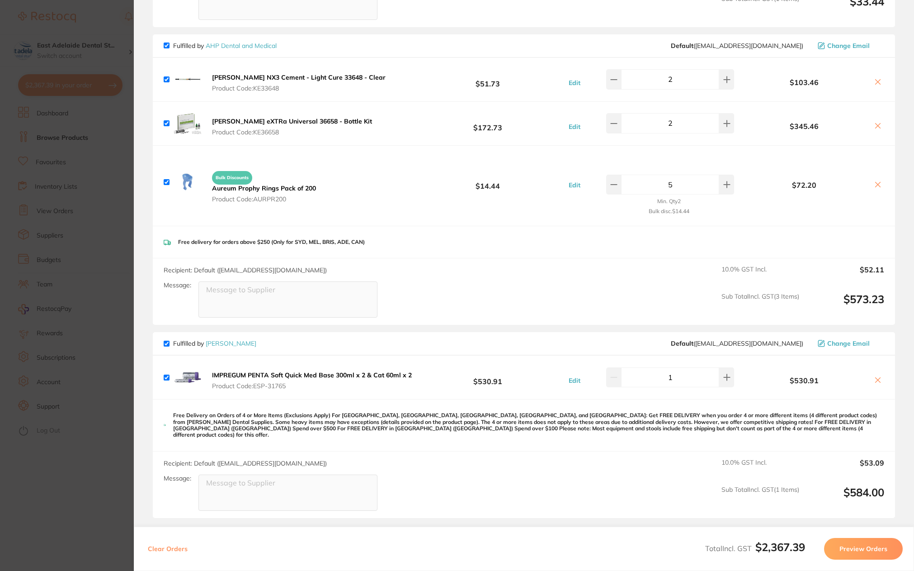
click at [101, 216] on section "Update RRP Set your pre negotiated price for this item. Item Agreed RRP (excl. …" at bounding box center [457, 285] width 914 height 571
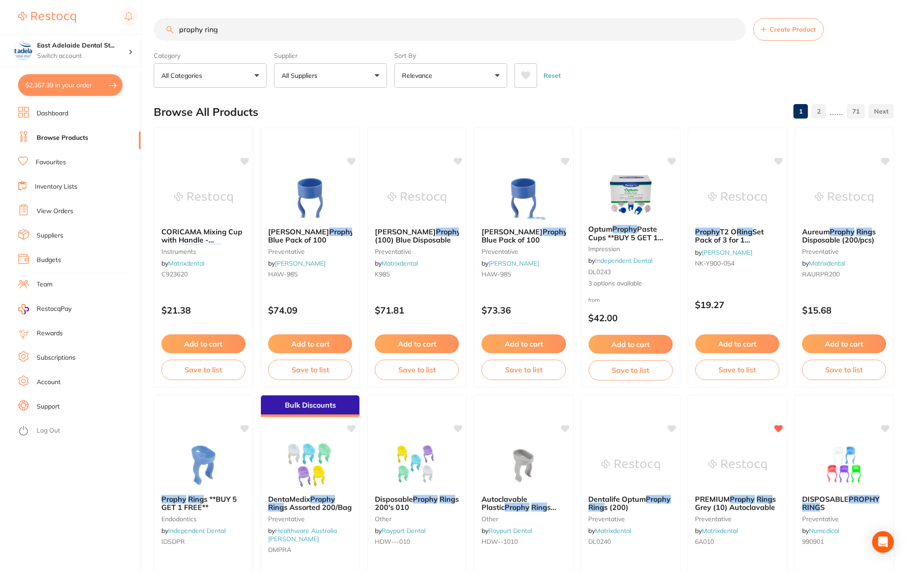
click at [66, 118] on link "Dashboard" at bounding box center [53, 113] width 32 height 9
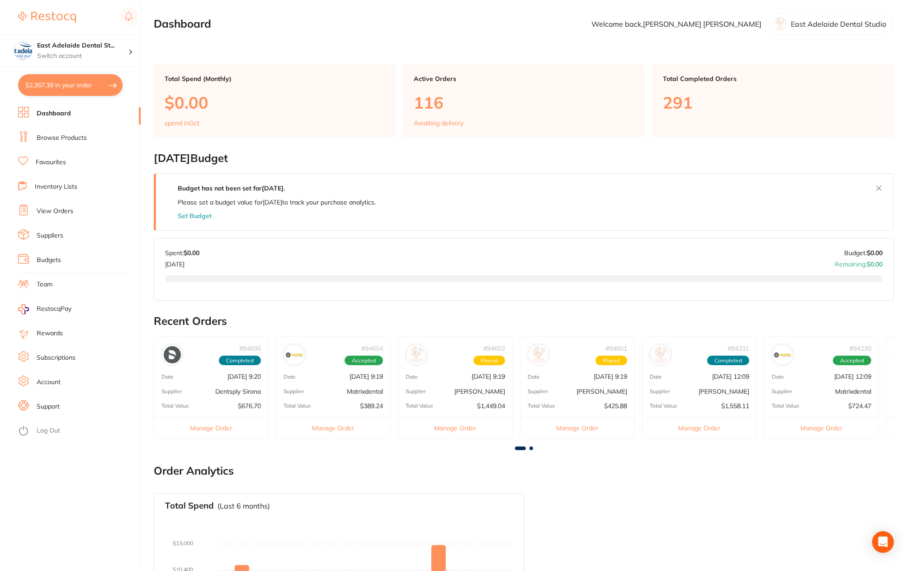
click at [87, 83] on button "$2,367.39 in your order" at bounding box center [70, 85] width 104 height 22
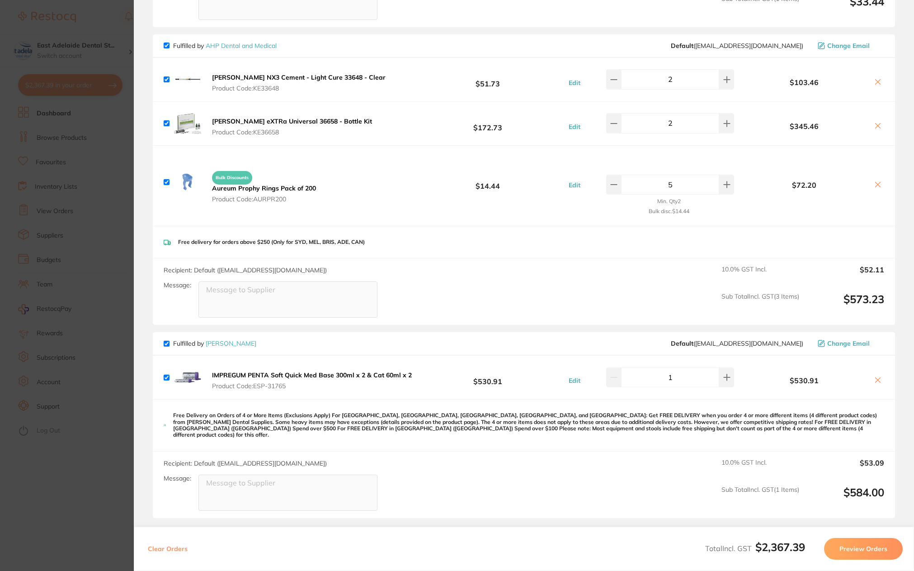
scroll to position [1478, 0]
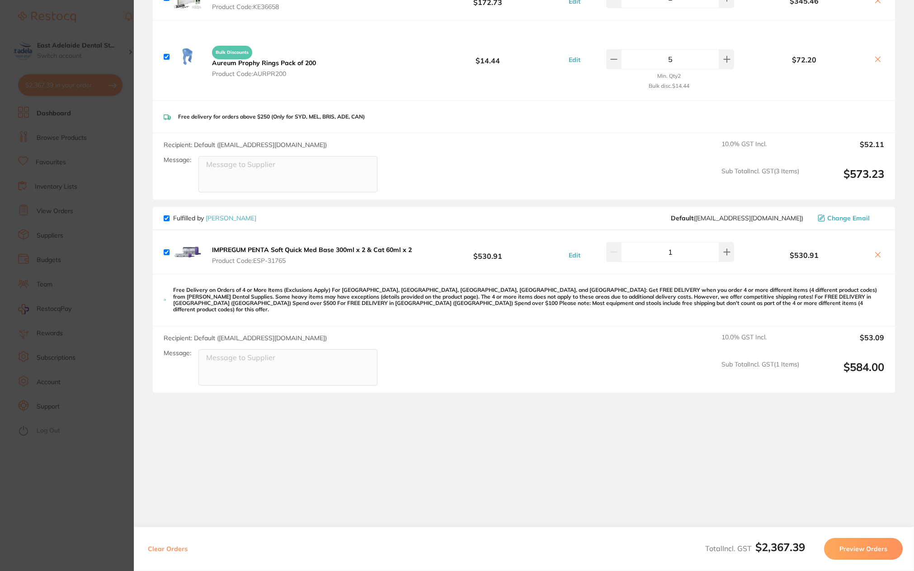
click at [90, 196] on section "Update RRP Set your pre negotiated price for this item. Item Agreed RRP (excl. …" at bounding box center [457, 285] width 914 height 571
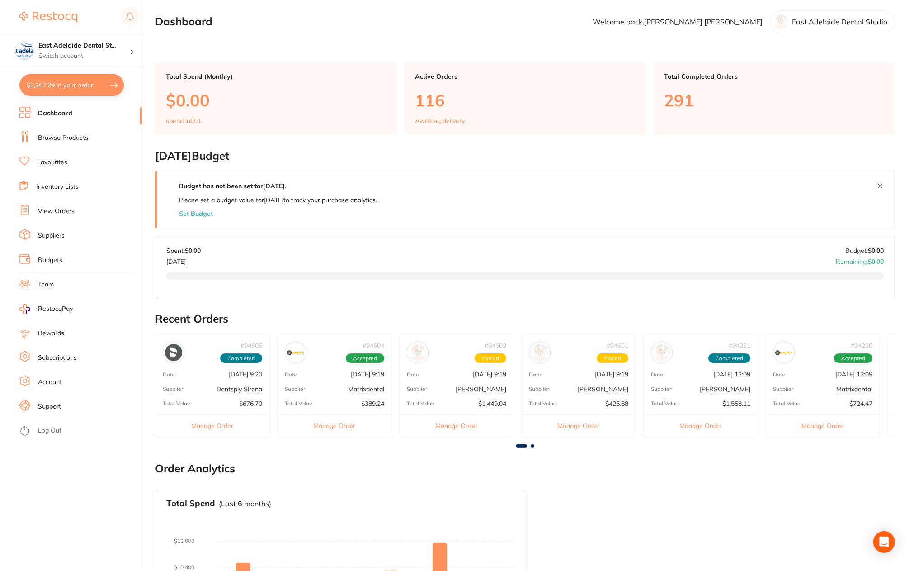
scroll to position [0, 0]
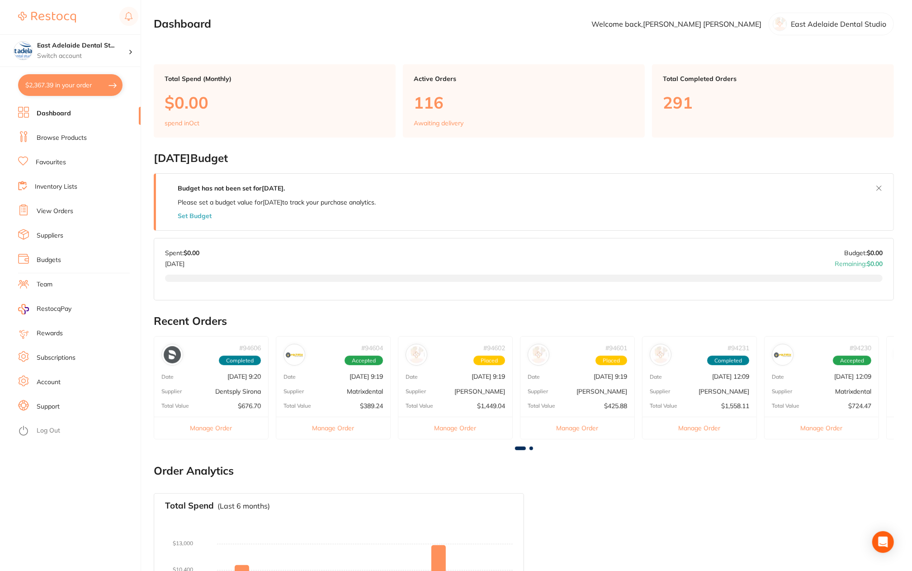
click at [63, 138] on link "Browse Products" at bounding box center [62, 137] width 50 height 9
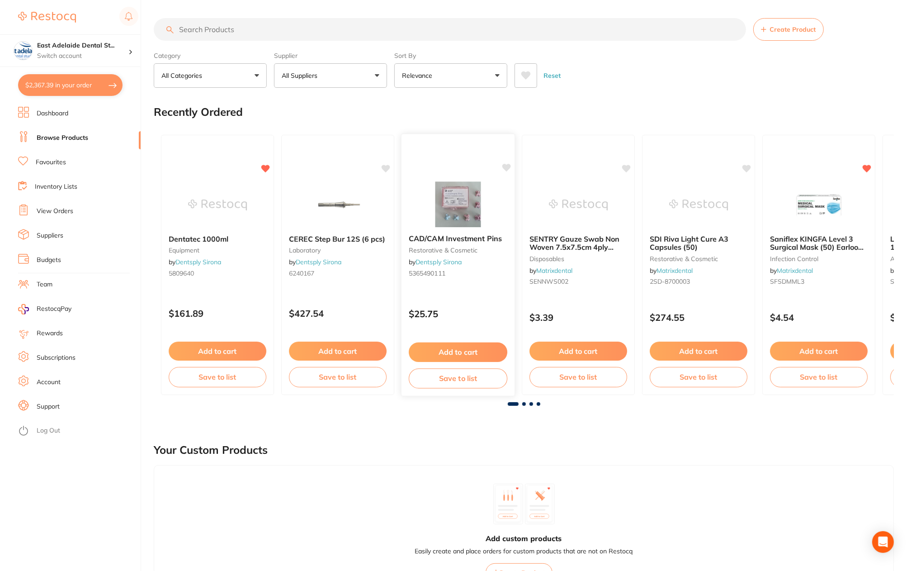
click at [503, 211] on div at bounding box center [458, 204] width 113 height 46
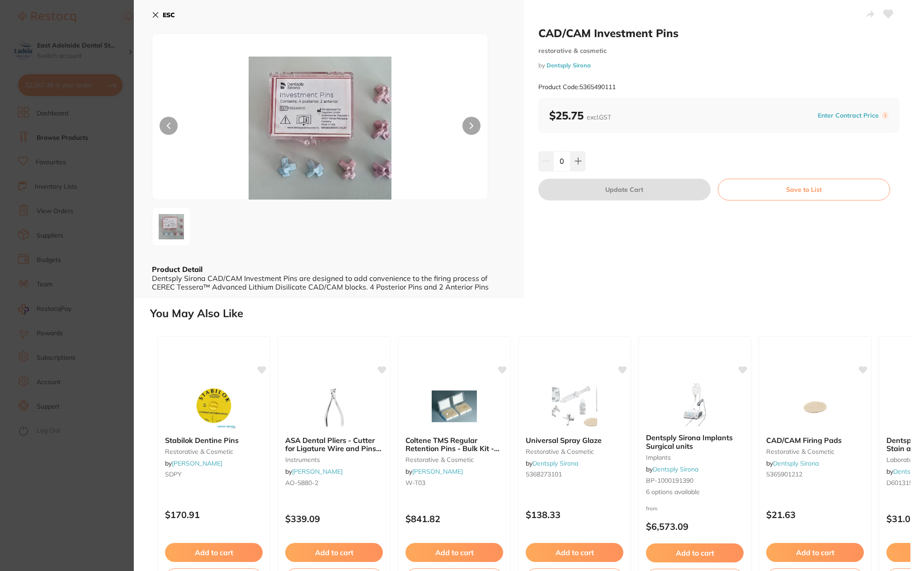
drag, startPoint x: 102, startPoint y: 286, endPoint x: 46, endPoint y: 176, distance: 123.8
click at [102, 286] on section "CAD/CAM Investment Pins restorative & cosmetic by Dentsply Sirona Product Code:…" at bounding box center [457, 285] width 914 height 571
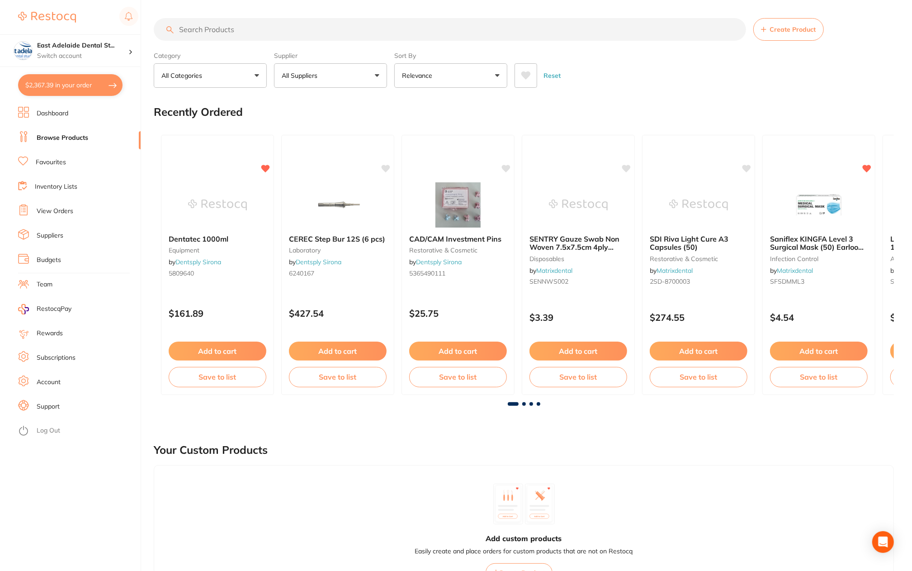
click at [47, 114] on link "Dashboard" at bounding box center [53, 113] width 32 height 9
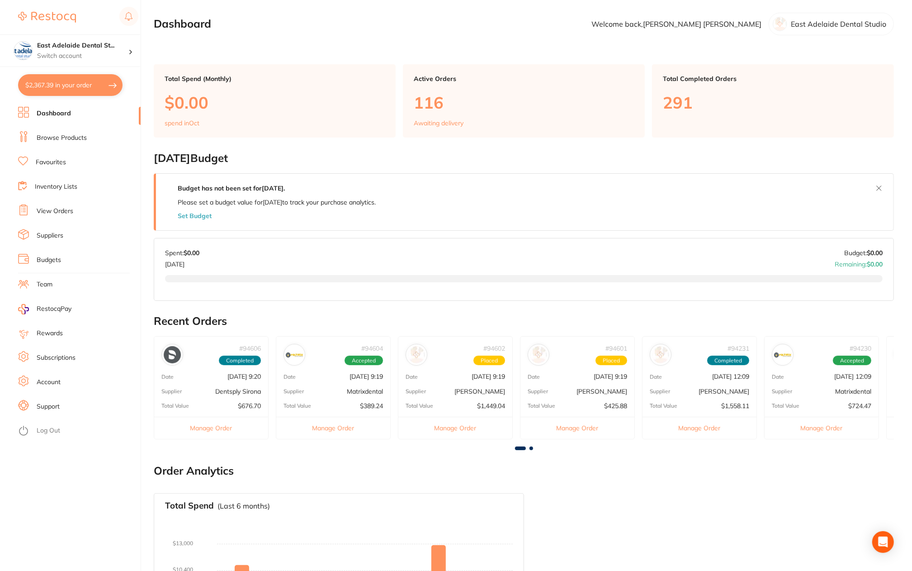
click at [619, 381] on div "# 94601 Placed Date [DATE] 9:19 Supplier [PERSON_NAME] Total Value $425.88 Mana…" at bounding box center [577, 387] width 115 height 103
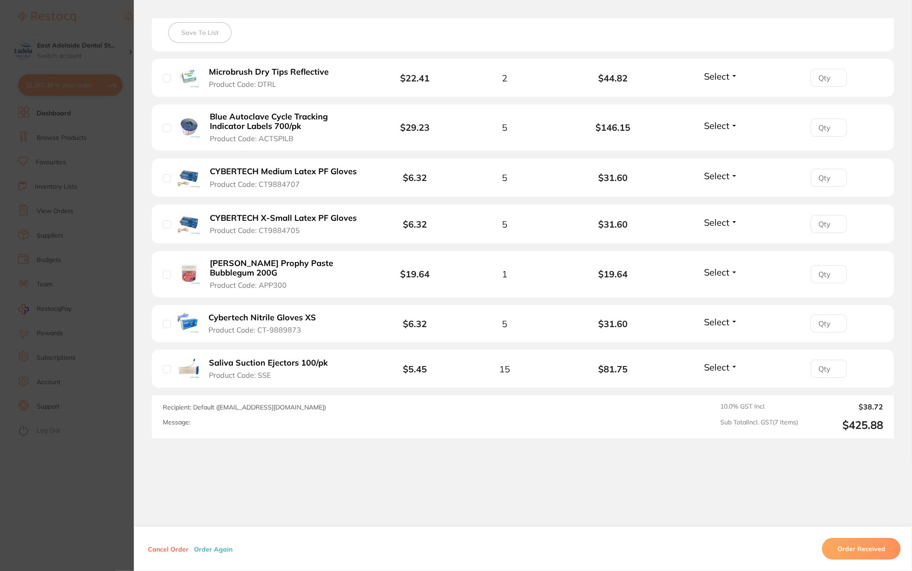
scroll to position [260, 0]
click at [62, 293] on section "Order ID: Restocq- 94601 Order Information Upload Pending Order Date [DATE] 9:1…" at bounding box center [456, 285] width 912 height 571
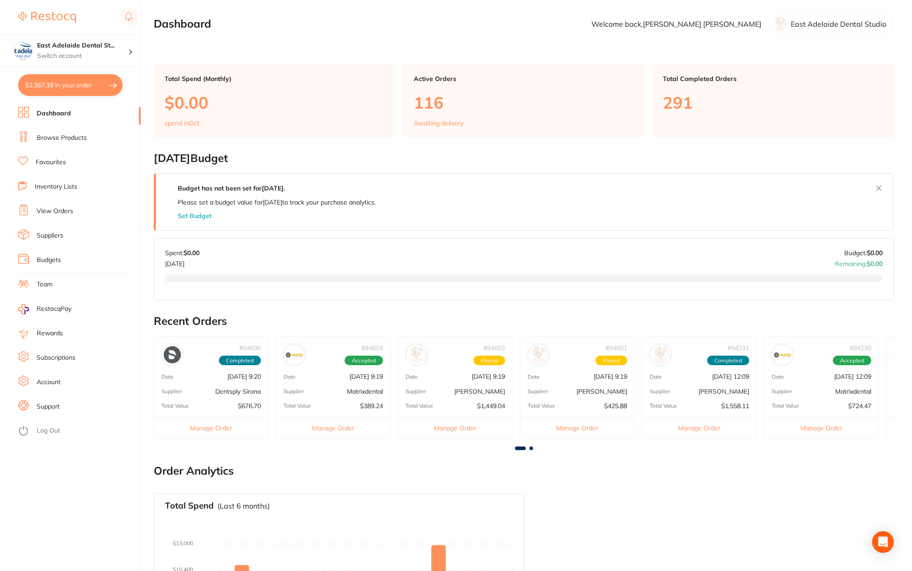
scroll to position [1478, 0]
click at [64, 89] on button "$2,367.39 in your order" at bounding box center [70, 85] width 104 height 22
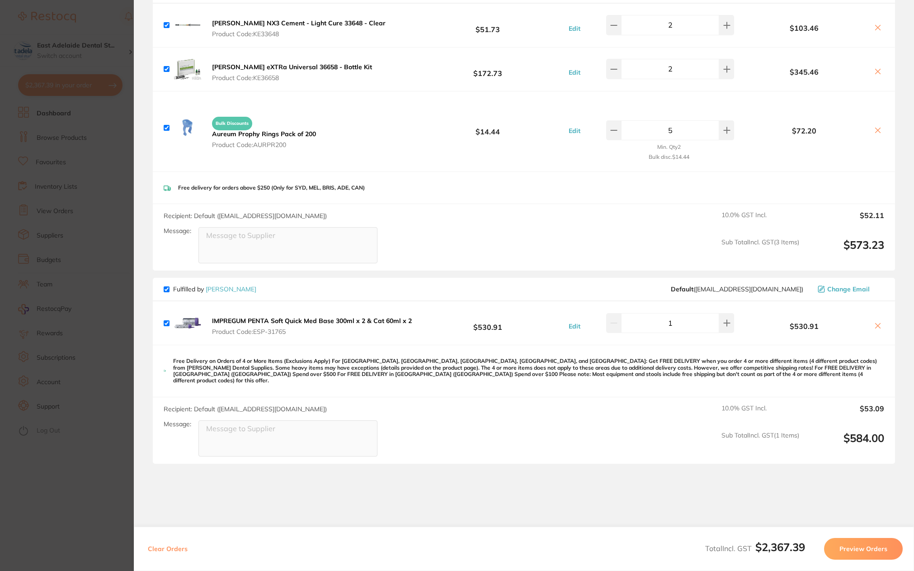
scroll to position [1343, 0]
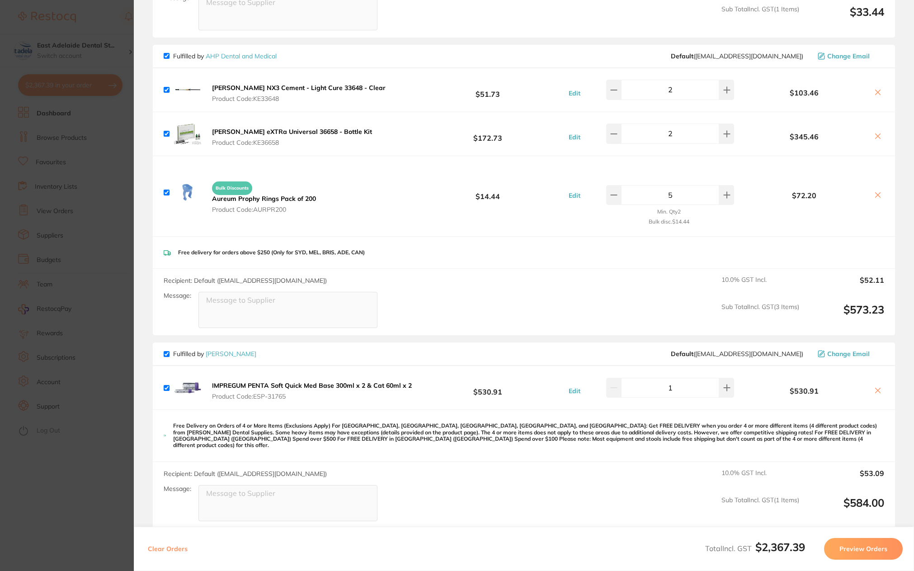
click at [878, 387] on icon at bounding box center [878, 390] width 7 height 7
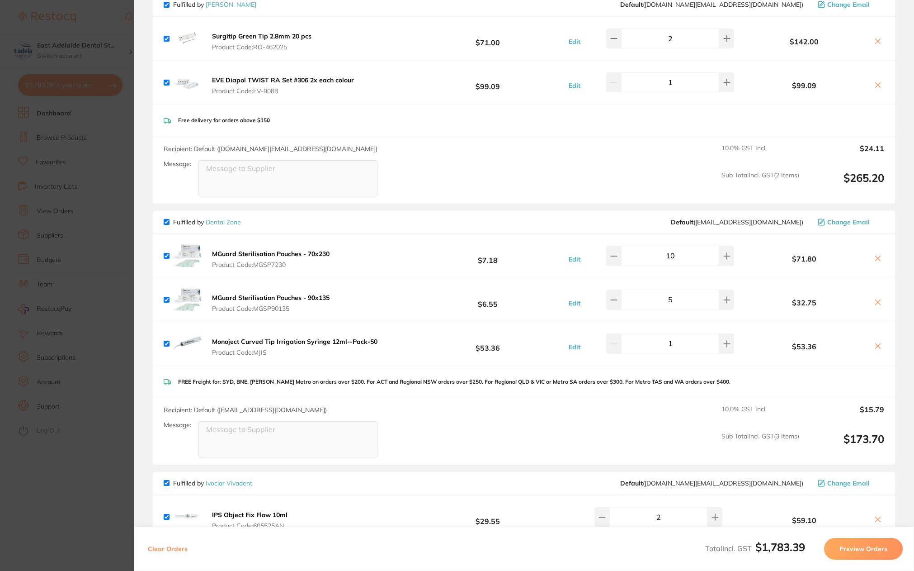
scroll to position [569, 0]
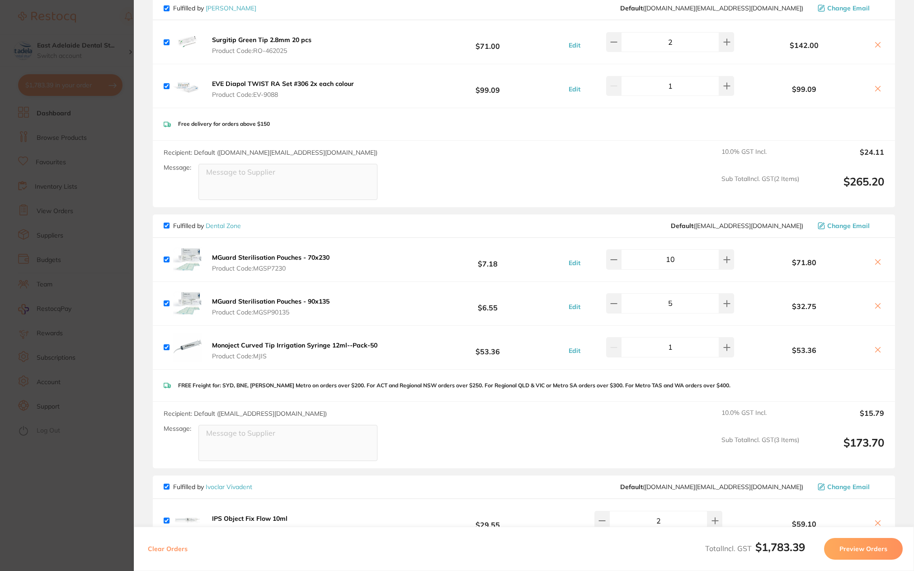
click at [880, 260] on button at bounding box center [878, 262] width 13 height 9
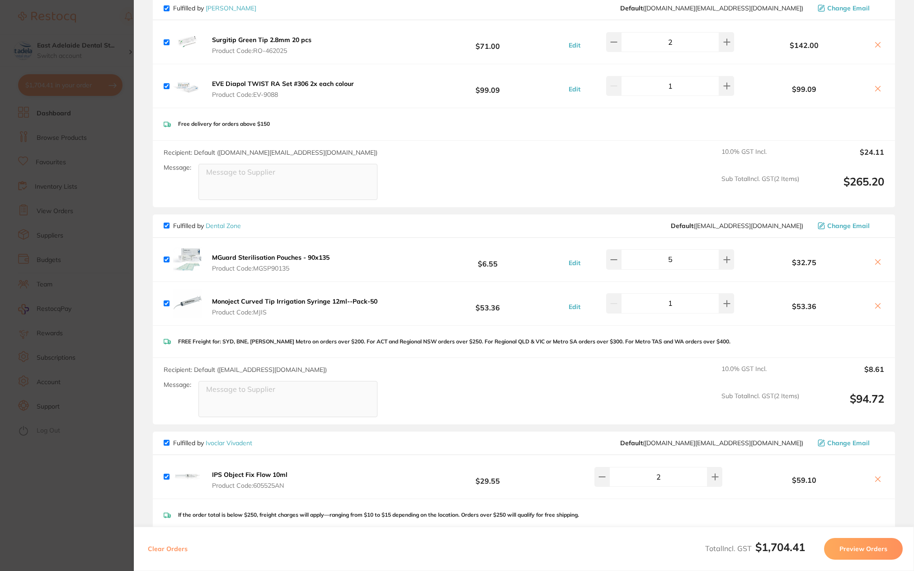
click at [880, 260] on button at bounding box center [878, 262] width 13 height 9
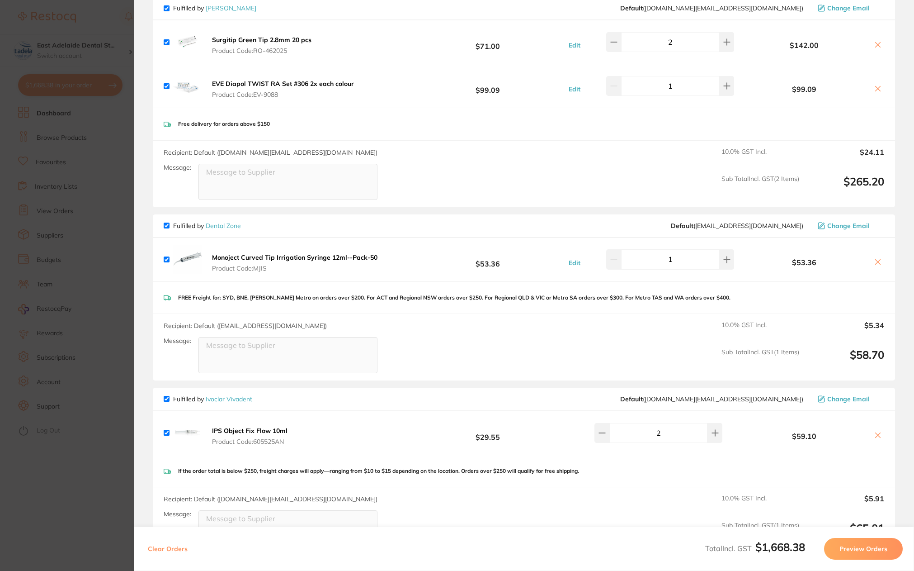
click at [880, 260] on button at bounding box center [878, 262] width 13 height 9
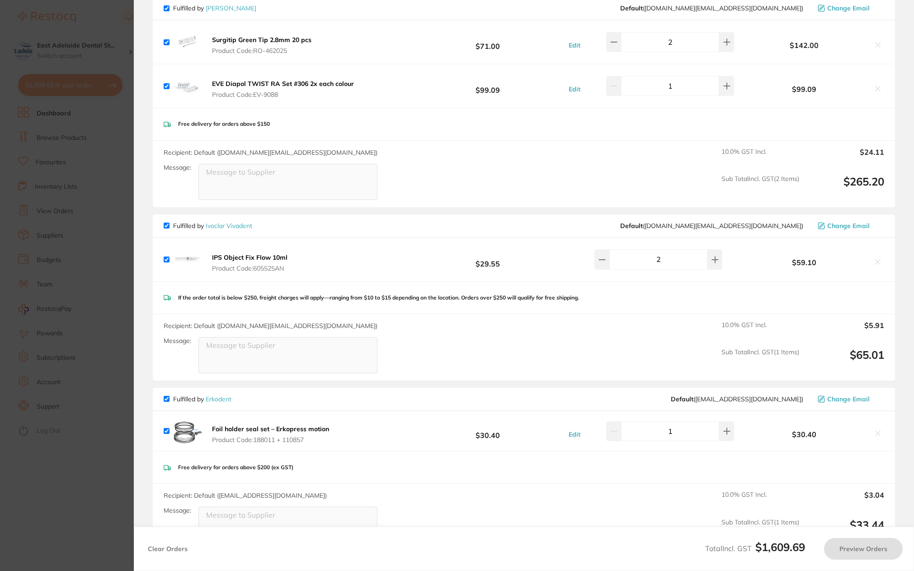
checkbox input "true"
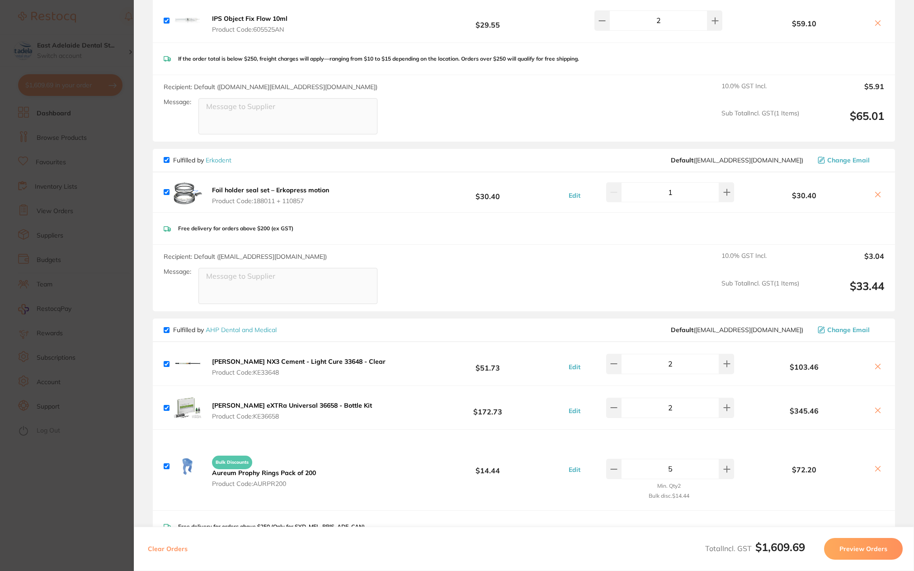
scroll to position [950, 0]
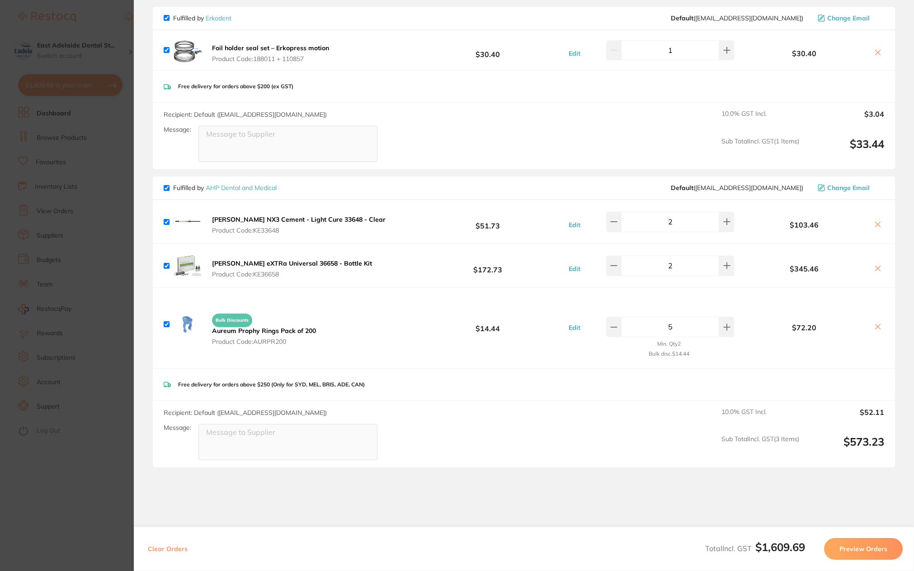
click at [83, 90] on section "Update RRP Set your pre negotiated price for this item. Item Agreed RRP (excl. …" at bounding box center [457, 285] width 914 height 571
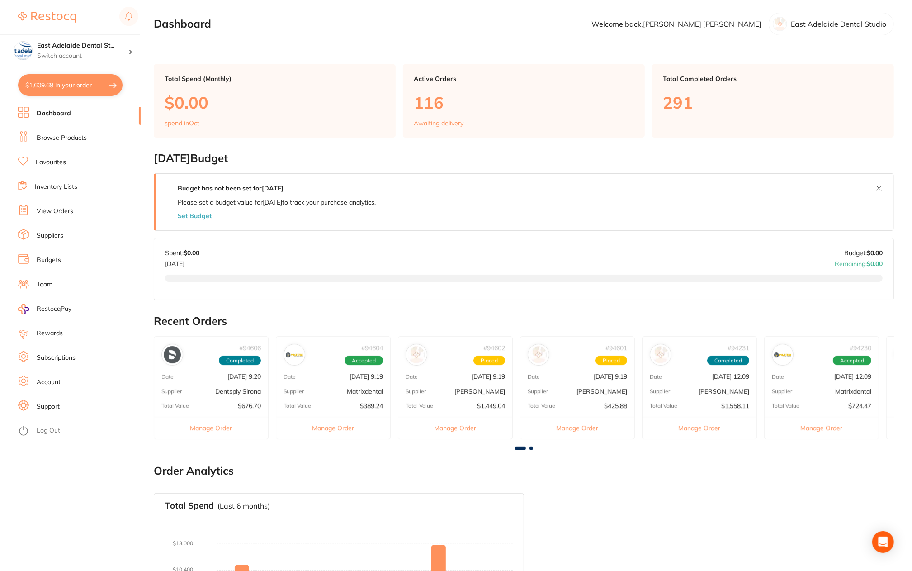
click at [64, 141] on link "Browse Products" at bounding box center [62, 137] width 50 height 9
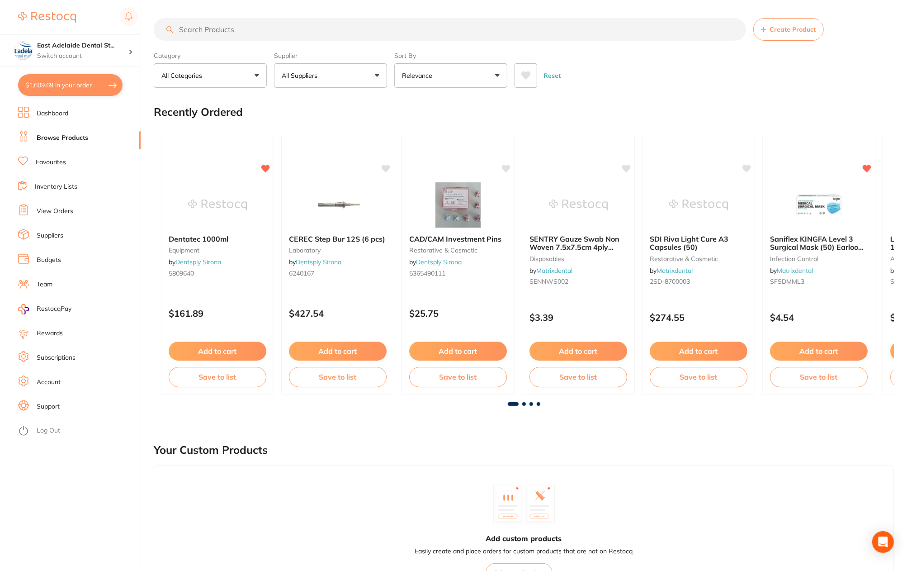
click at [56, 110] on link "Dashboard" at bounding box center [53, 113] width 32 height 9
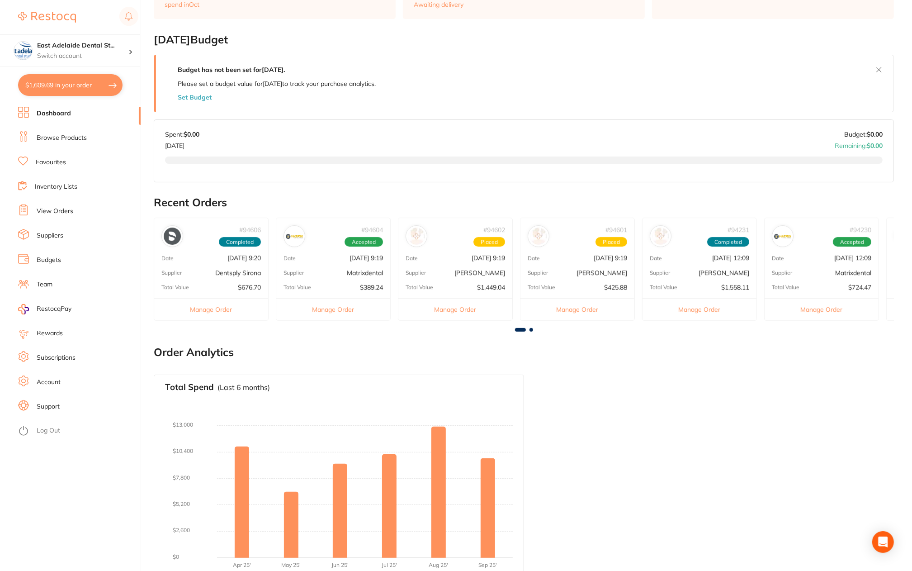
scroll to position [133, 0]
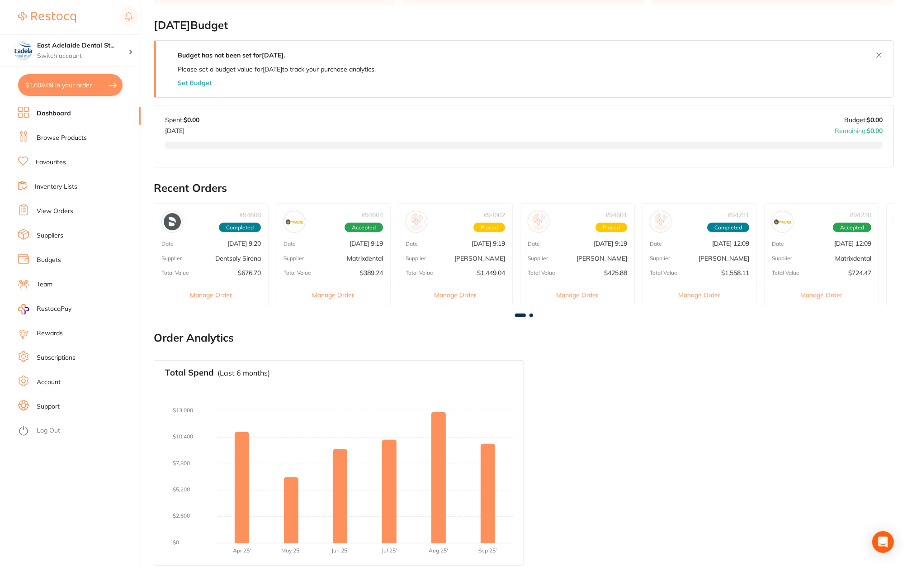
click at [94, 87] on button "$1,609.69 in your order" at bounding box center [70, 85] width 104 height 22
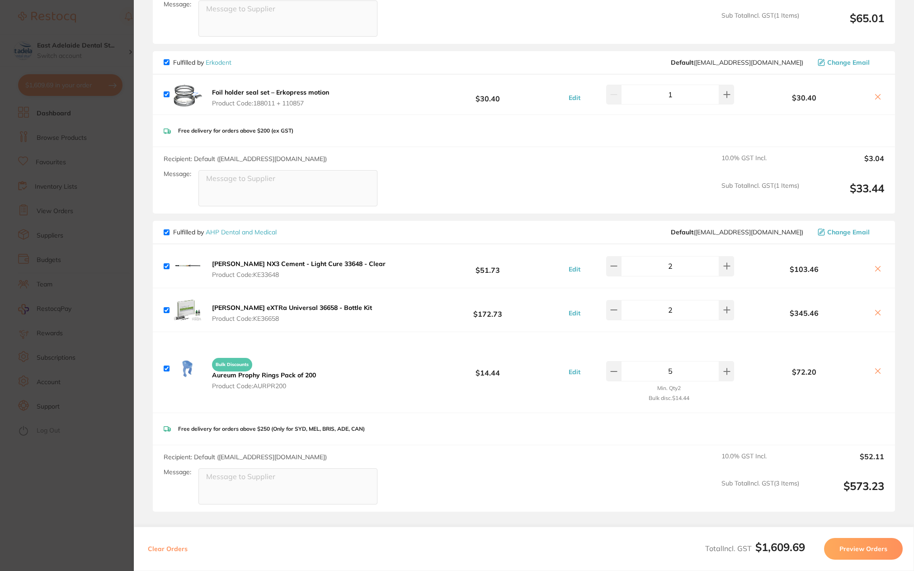
scroll to position [950, 0]
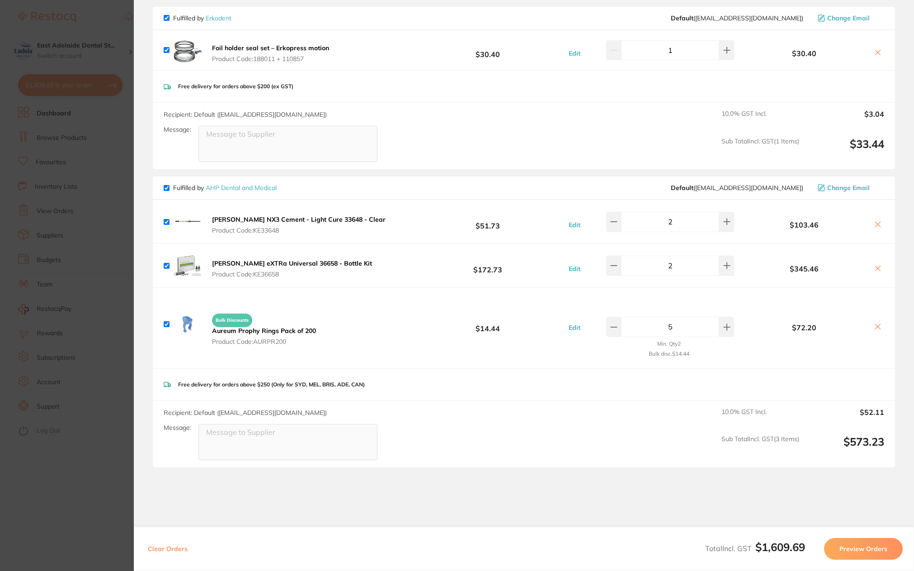
click at [100, 496] on section "Update RRP Set your pre negotiated price for this item. Item Agreed RRP (excl. …" at bounding box center [457, 285] width 914 height 571
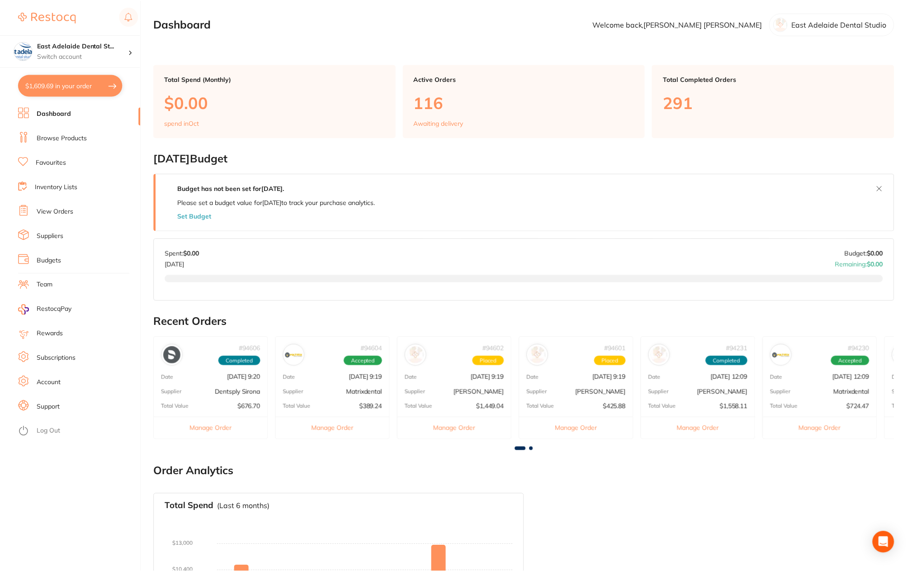
scroll to position [133, 0]
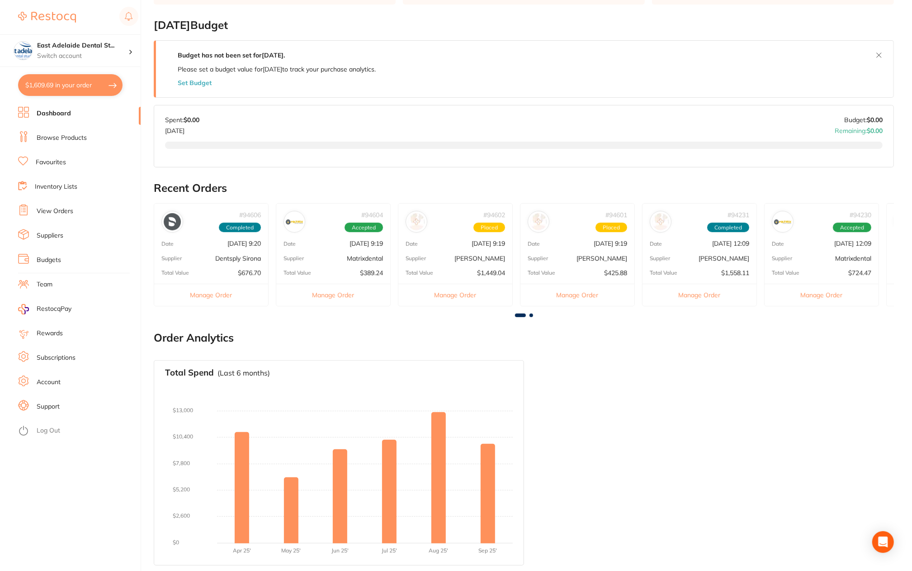
click at [57, 166] on link "Favourites" at bounding box center [51, 162] width 30 height 9
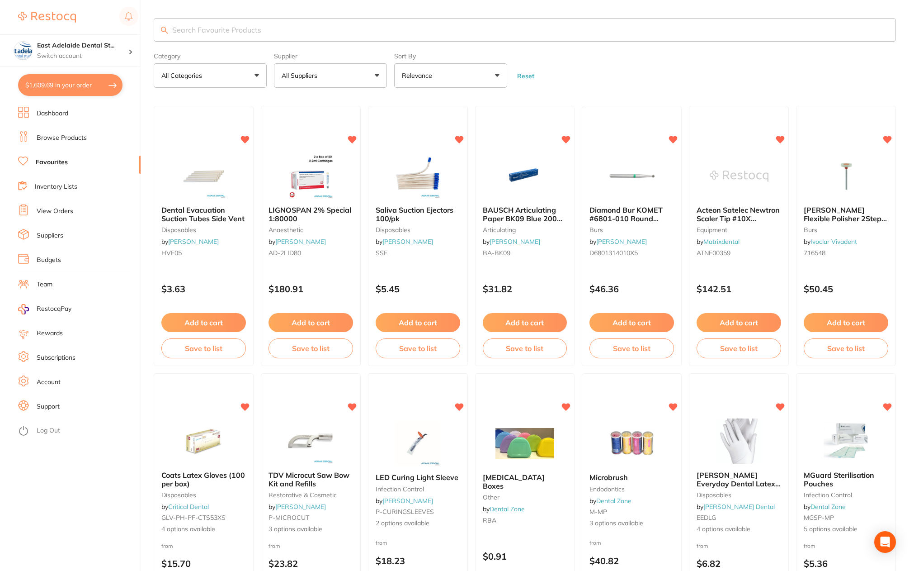
click at [220, 37] on input "search" at bounding box center [525, 30] width 743 height 24
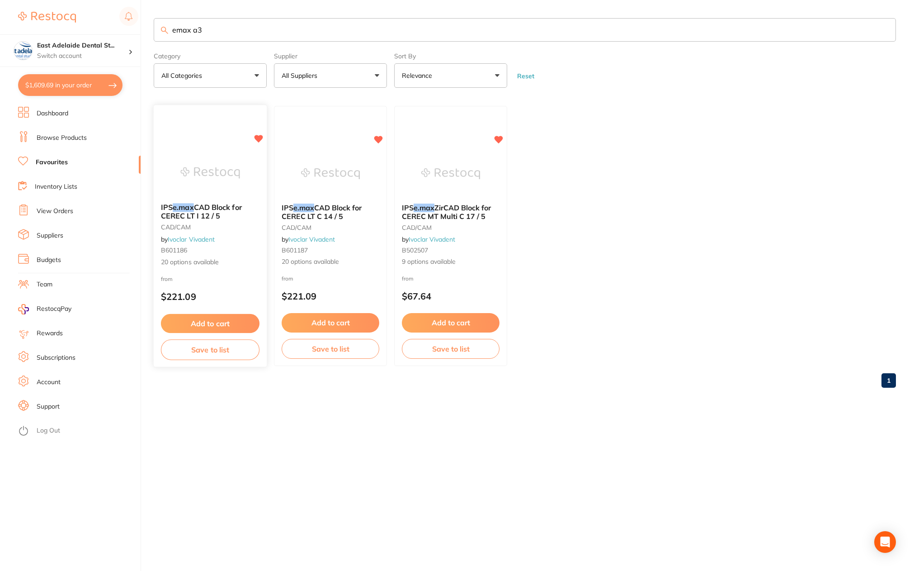
type input "emax a3"
click at [229, 320] on button "Add to cart" at bounding box center [210, 323] width 99 height 19
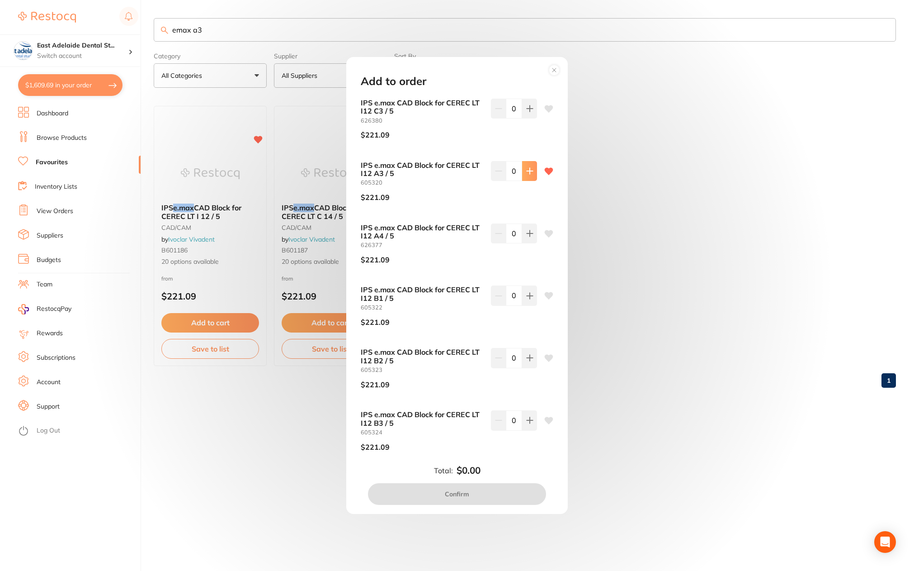
click at [528, 175] on button at bounding box center [529, 171] width 15 height 20
type input "1"
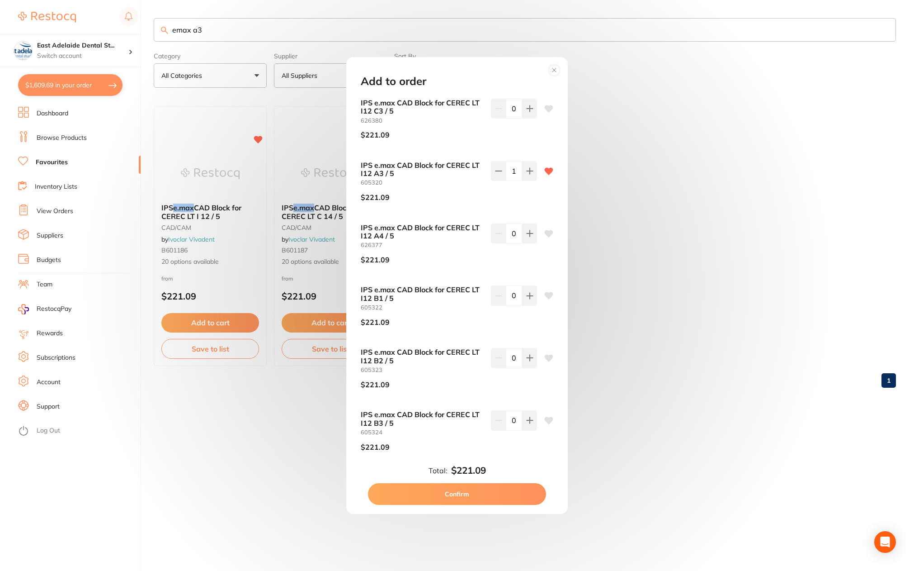
click at [478, 495] on button "Confirm" at bounding box center [457, 494] width 178 height 22
checkbox input "false"
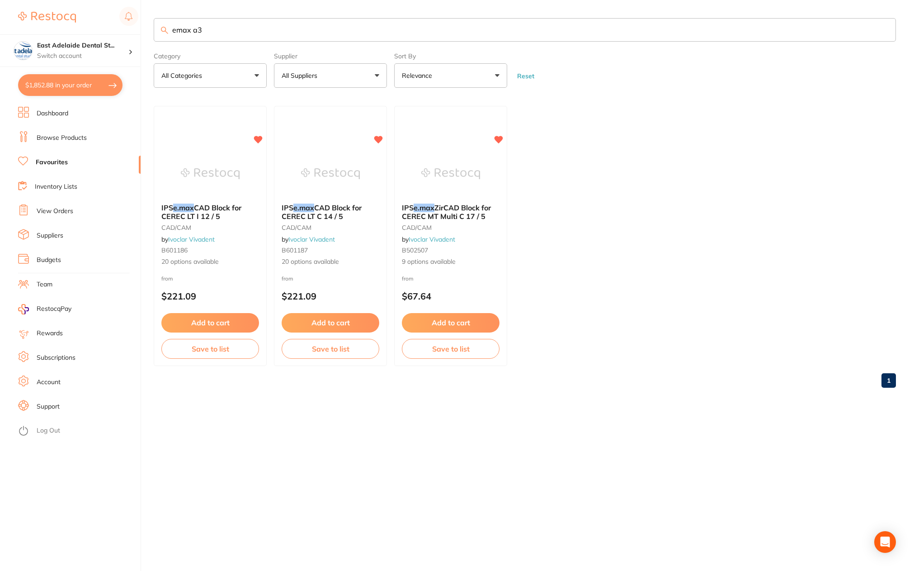
scroll to position [993, 0]
click at [77, 84] on button "$1,852.88 in your order" at bounding box center [70, 85] width 104 height 22
checkbox input "true"
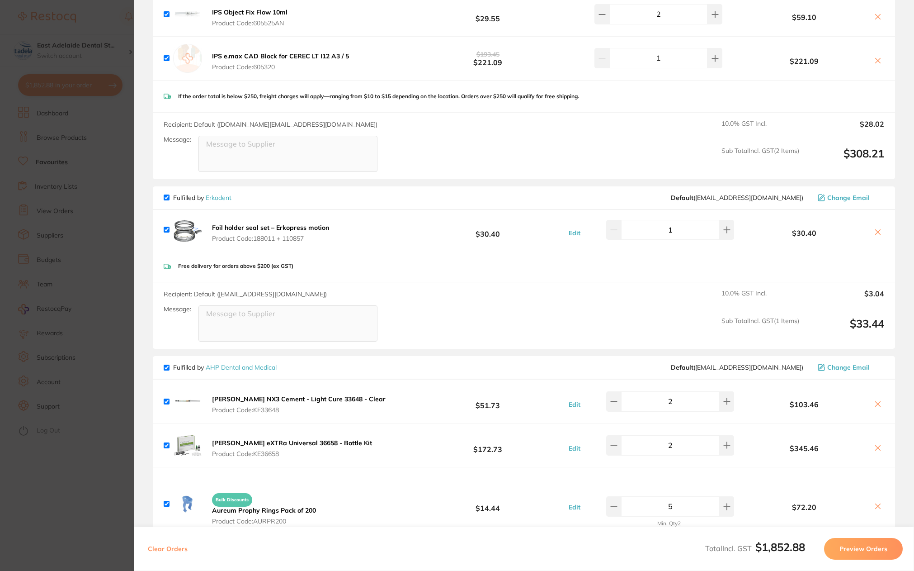
scroll to position [724, 0]
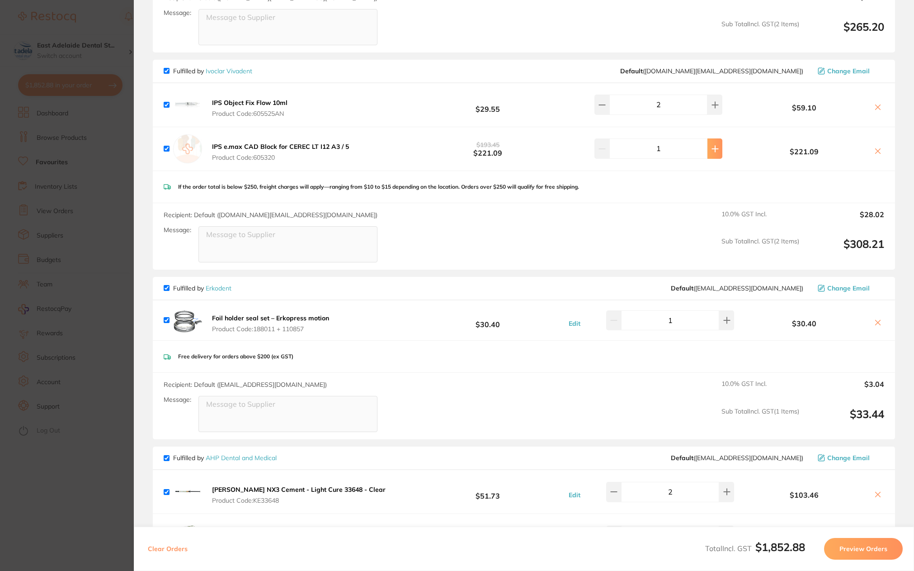
click at [712, 145] on icon at bounding box center [715, 148] width 7 height 7
type input "2"
click at [81, 475] on section "Update RRP Set your pre negotiated price for this item. Item Agreed RRP (excl. …" at bounding box center [457, 285] width 914 height 571
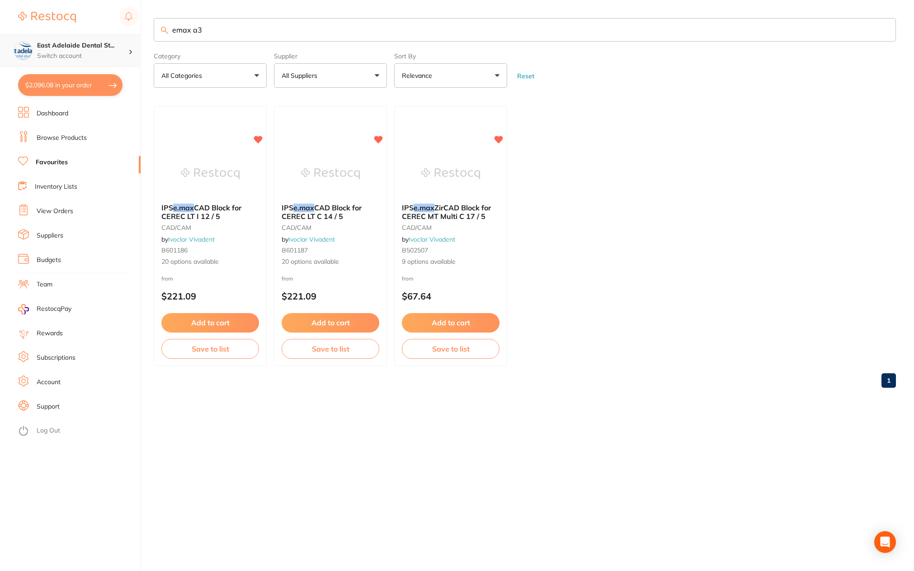
drag, startPoint x: 229, startPoint y: 39, endPoint x: 97, endPoint y: 48, distance: 131.9
click at [100, 47] on div "$2,096.08 East Adelaide Dental St... Switch account East Adelaide Dental Studio…" at bounding box center [457, 285] width 914 height 571
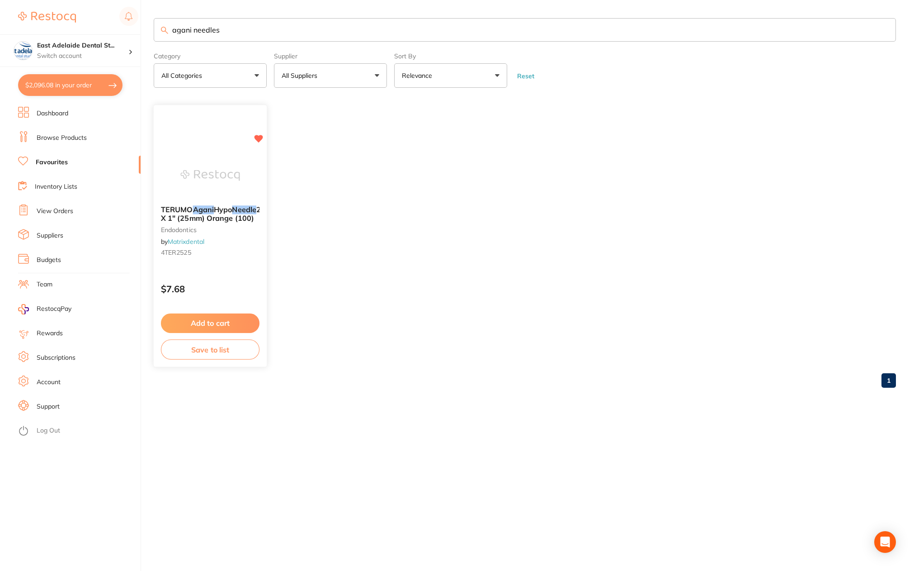
type input "agani needles"
click at [236, 314] on button "Add to cart" at bounding box center [210, 322] width 98 height 19
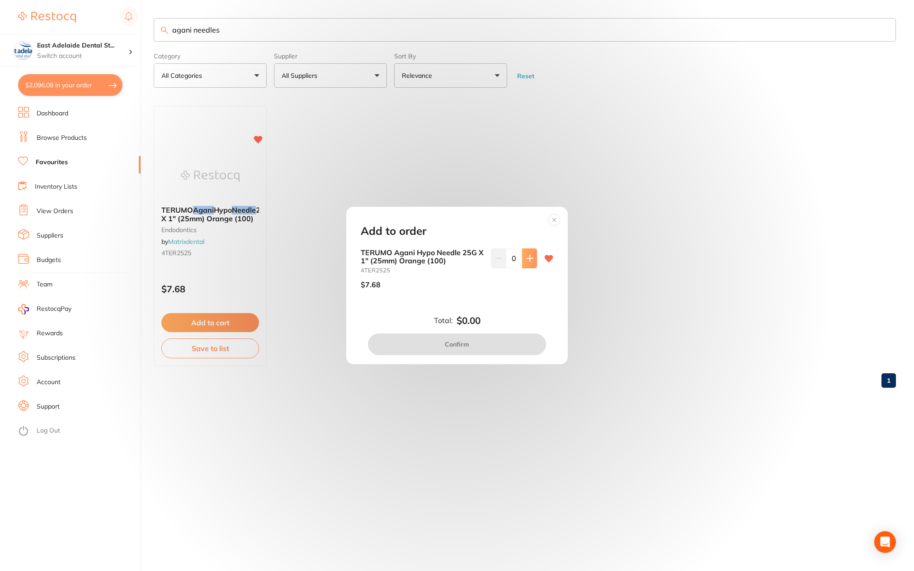
click at [522, 258] on button at bounding box center [529, 258] width 15 height 20
click at [527, 258] on icon at bounding box center [530, 258] width 6 height 6
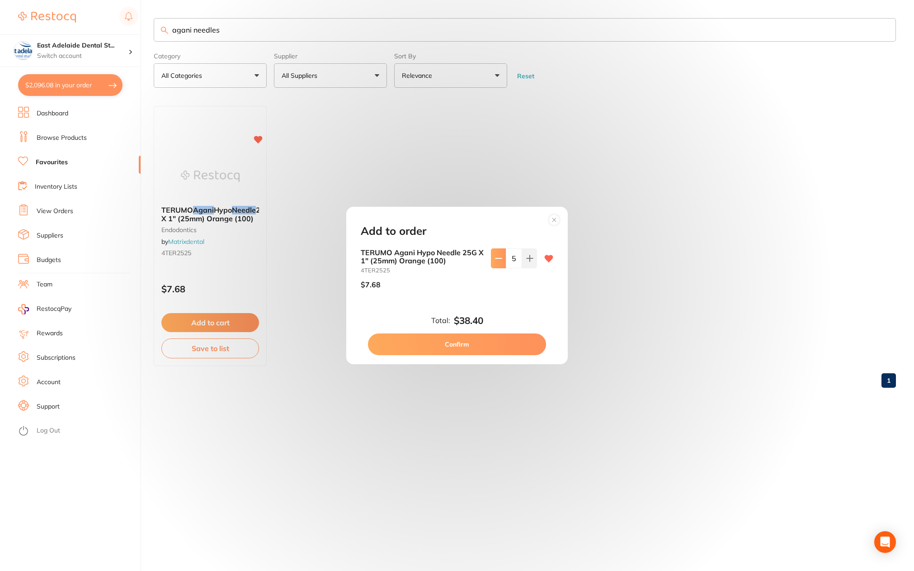
click at [503, 258] on button at bounding box center [498, 258] width 15 height 20
type input "4"
click at [470, 346] on button "Confirm" at bounding box center [457, 344] width 178 height 22
checkbox input "false"
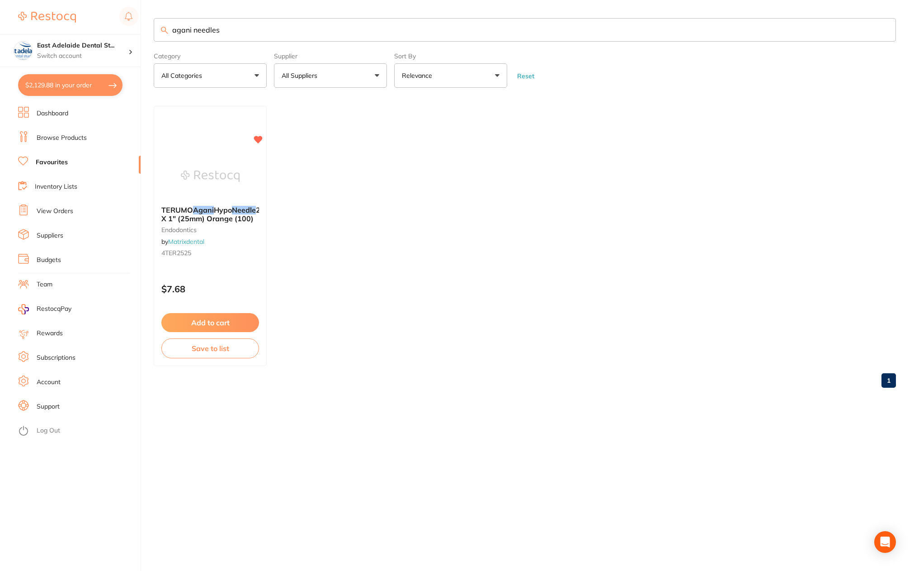
drag, startPoint x: 221, startPoint y: 34, endPoint x: 108, endPoint y: 17, distance: 114.3
click at [108, 17] on div "$2,129.88 East Adelaide Dental St... Switch account East Adelaide Dental Studio…" at bounding box center [457, 285] width 914 height 571
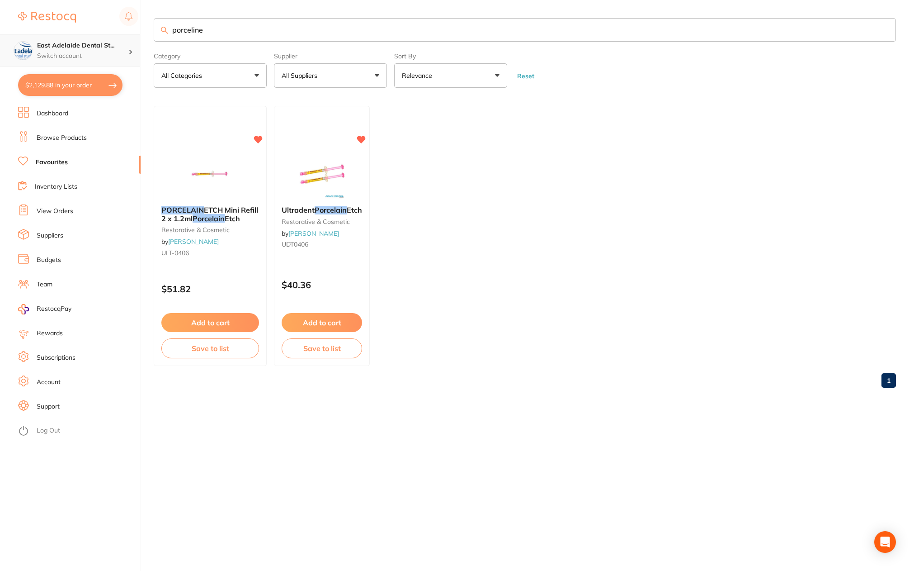
drag, startPoint x: 135, startPoint y: 34, endPoint x: 28, endPoint y: 37, distance: 106.3
click at [28, 37] on div "$2,129.88 East Adelaide Dental St... Switch account East Adelaide Dental Studio…" at bounding box center [457, 285] width 914 height 571
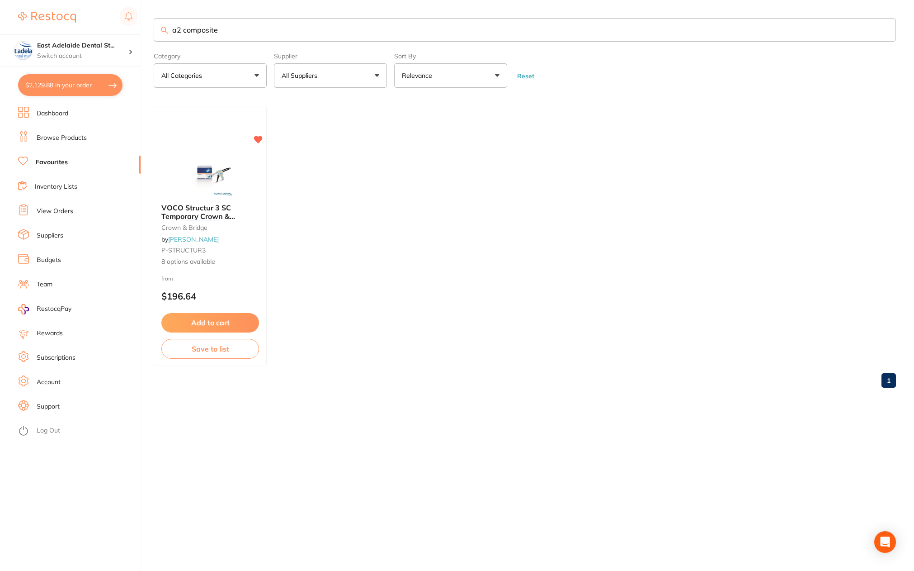
type input "a2 composite"
click at [71, 137] on link "Browse Products" at bounding box center [62, 137] width 50 height 9
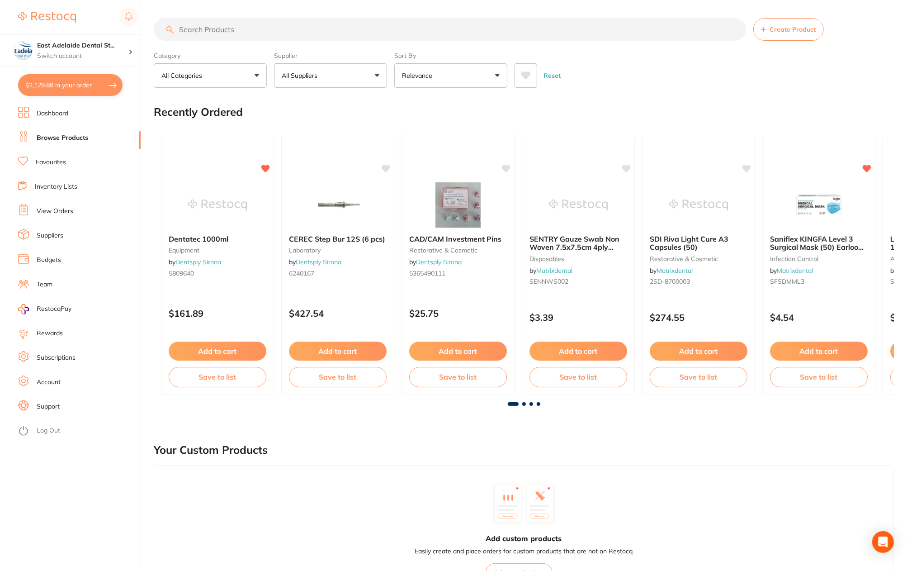
click at [218, 30] on input "search" at bounding box center [450, 29] width 592 height 23
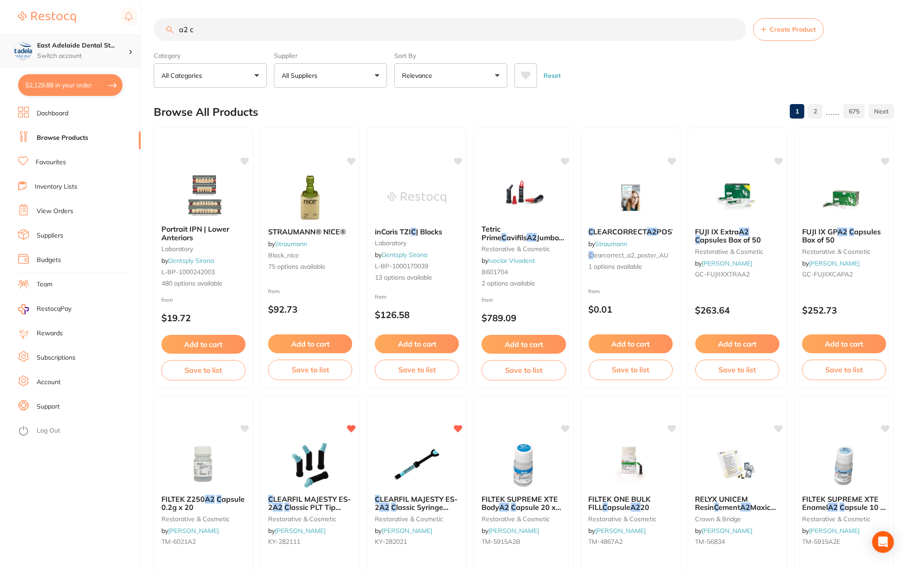
drag, startPoint x: 221, startPoint y: 28, endPoint x: 99, endPoint y: 41, distance: 123.2
click at [99, 41] on div "$2,129.88 East Adelaide Dental St... Switch account East Adelaide Dental Studio…" at bounding box center [456, 285] width 912 height 571
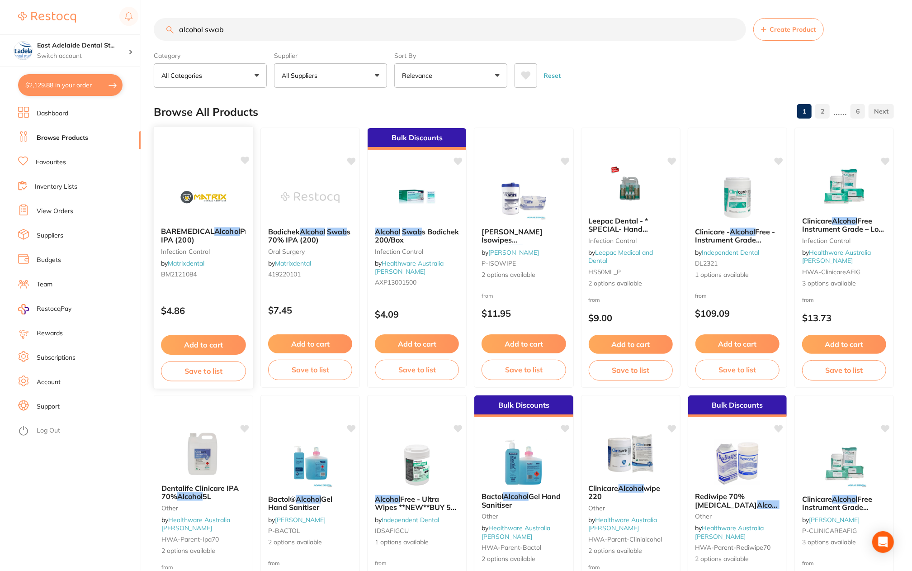
type input "alcohol swab"
click at [196, 289] on div "BAREMEDICAL Alcohol Prep Swab 70% IPA (200) infection control by Matrixdental B…" at bounding box center [203, 257] width 100 height 263
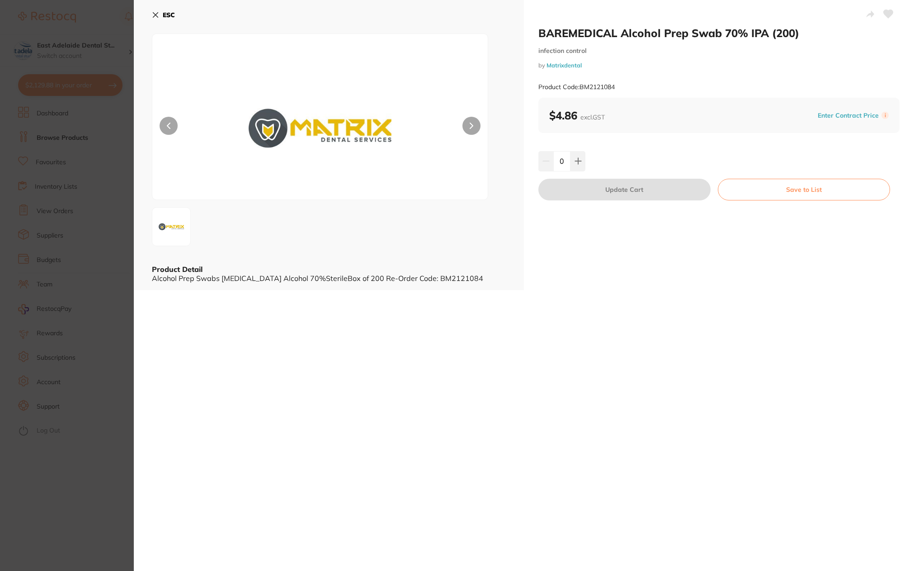
click at [151, 341] on div "BAREMEDICAL Alcohol Prep Swab 70% IPA (200) infection control by Matrixdental P…" at bounding box center [524, 285] width 781 height 571
click at [106, 500] on section "BAREMEDICAL Alcohol Prep Swab 70% IPA (200) infection control by Matrixdental P…" at bounding box center [457, 285] width 914 height 571
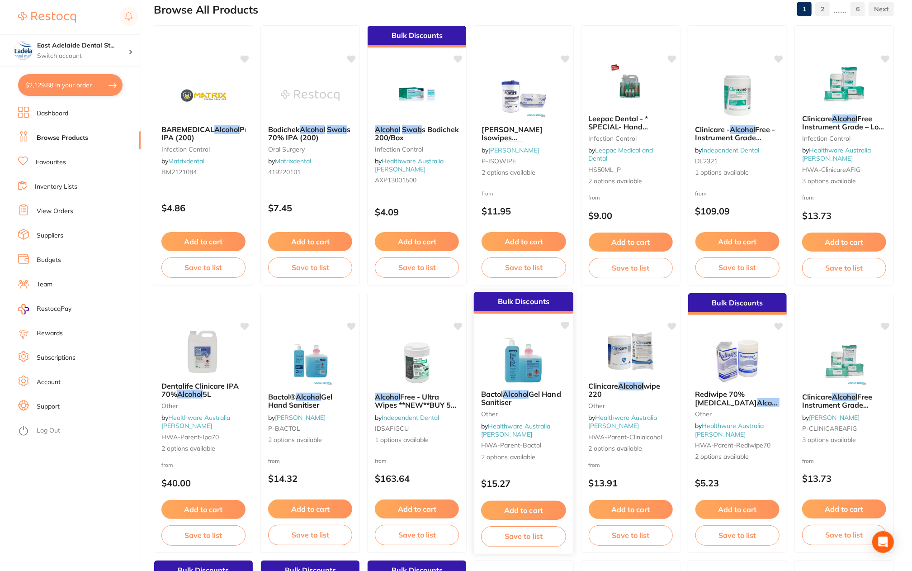
scroll to position [88, 0]
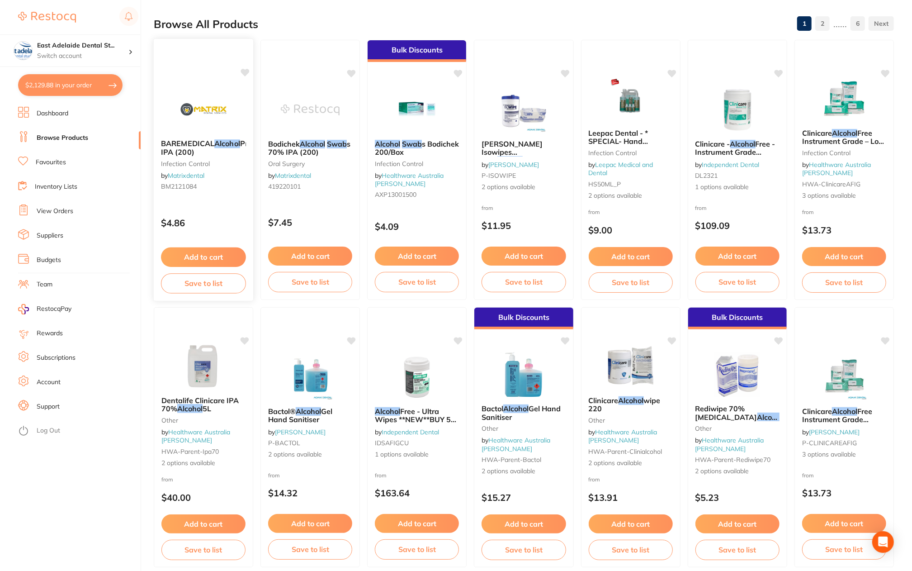
click at [174, 256] on button "Add to cart" at bounding box center [203, 256] width 85 height 19
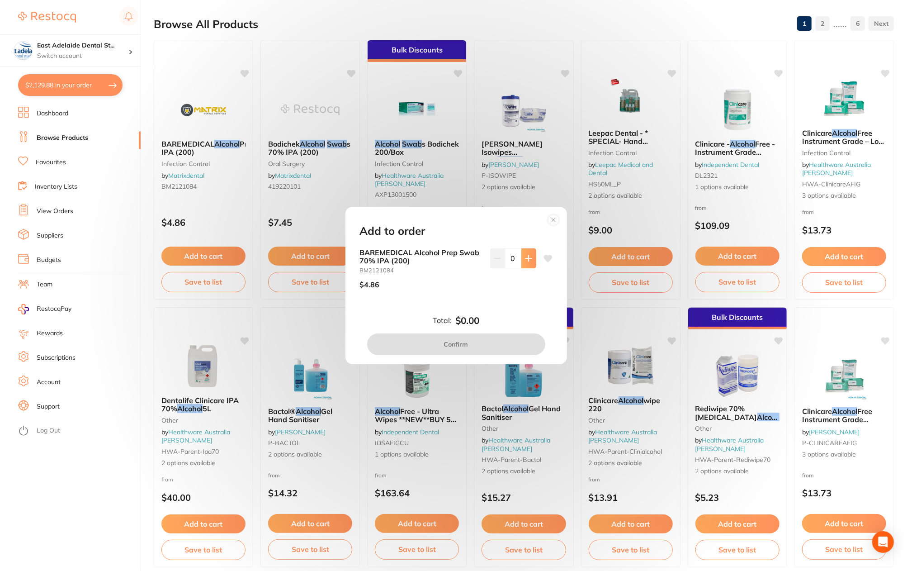
click at [524, 262] on button at bounding box center [528, 258] width 15 height 20
click at [525, 258] on icon at bounding box center [528, 258] width 6 height 6
type input "2"
click at [452, 347] on button "Confirm" at bounding box center [456, 344] width 178 height 22
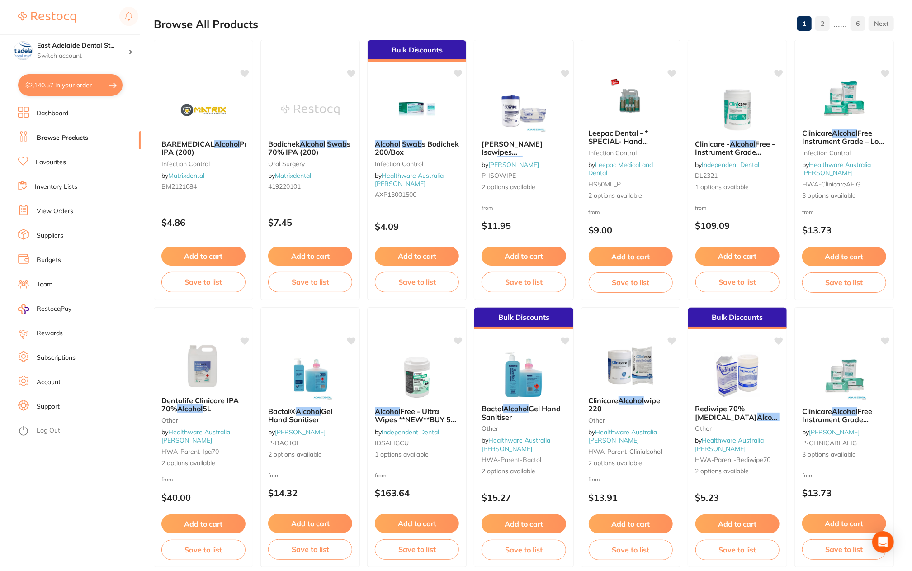
click at [106, 86] on button "$2,140.57 in your order" at bounding box center [70, 85] width 104 height 22
checkbox input "true"
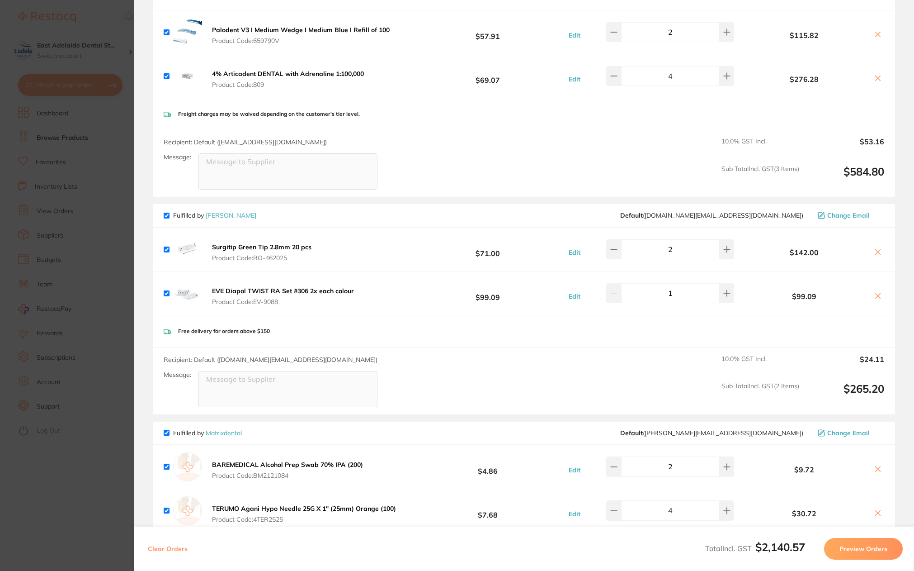
scroll to position [271, 0]
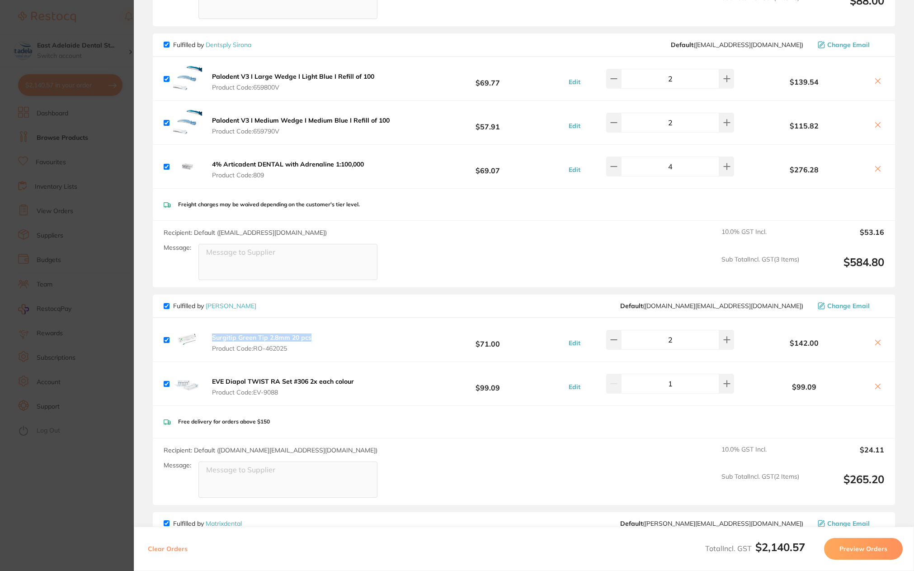
drag, startPoint x: 320, startPoint y: 335, endPoint x: 213, endPoint y: 336, distance: 107.6
click at [211, 336] on div "Surgitip Green Tip 2.8mm 20 pcs Product Code: RO-462025 $71.00 Edit 2 $142.00" at bounding box center [524, 339] width 743 height 43
copy b "Surgitip Green Tip 2.8mm 20 pcs"
drag, startPoint x: 347, startPoint y: 382, endPoint x: 222, endPoint y: 380, distance: 125.7
click at [208, 382] on div "EVE Diapol TWIST RA Set #306 2x each colour Product Code: EV-9088 $99.09 Edit 1…" at bounding box center [524, 383] width 743 height 43
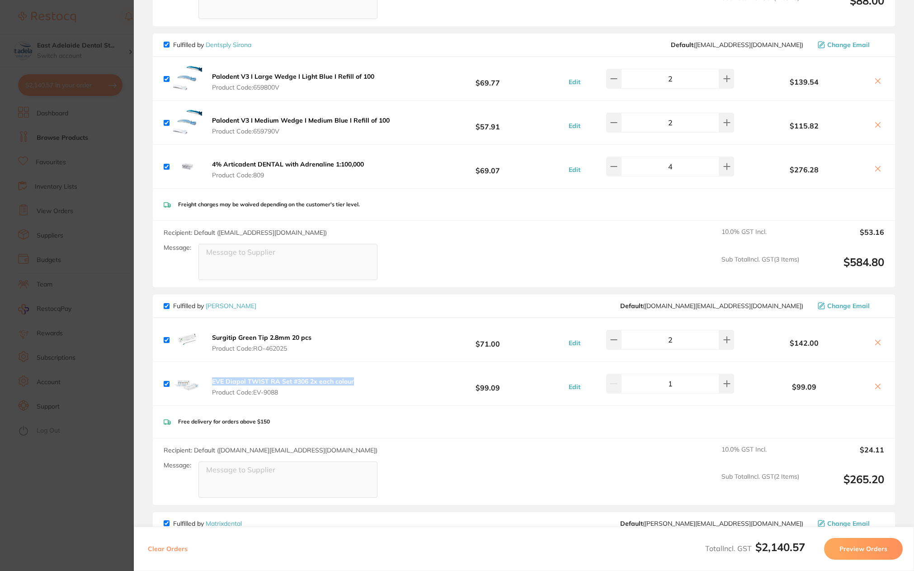
copy b "EVE Diapol TWIST RA Set #306 2x each colour"
click at [189, 382] on img at bounding box center [187, 383] width 29 height 29
drag, startPoint x: 287, startPoint y: 393, endPoint x: 262, endPoint y: 397, distance: 24.8
click at [262, 397] on div "EVE Diapol TWIST RA Set #306 2x each colour Product Code: EV-9088 $99.09 Edit 1…" at bounding box center [524, 383] width 743 height 43
click at [286, 408] on div "Free delivery for orders above $150" at bounding box center [524, 422] width 743 height 32
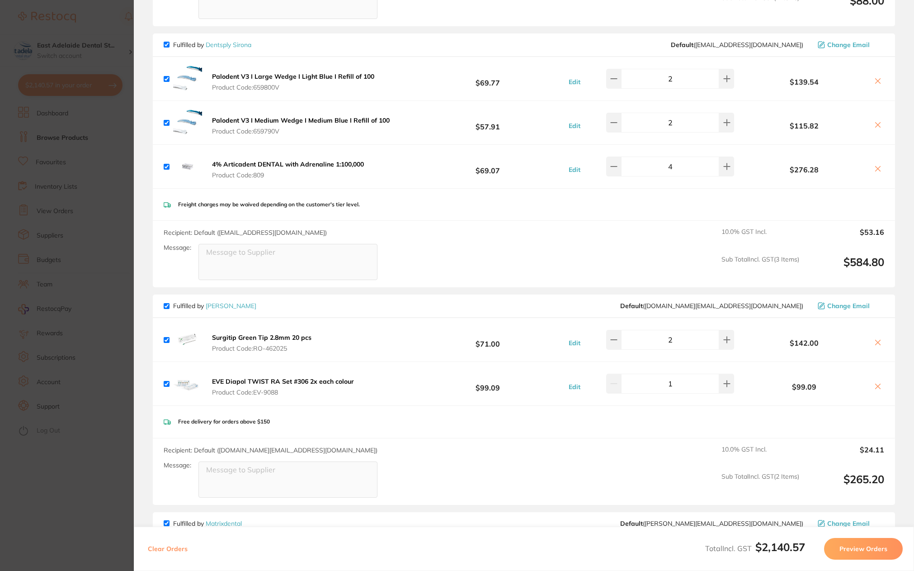
drag, startPoint x: 275, startPoint y: 390, endPoint x: 257, endPoint y: 393, distance: 18.4
click at [257, 393] on span "Product Code: EV-9088" at bounding box center [283, 391] width 142 height 7
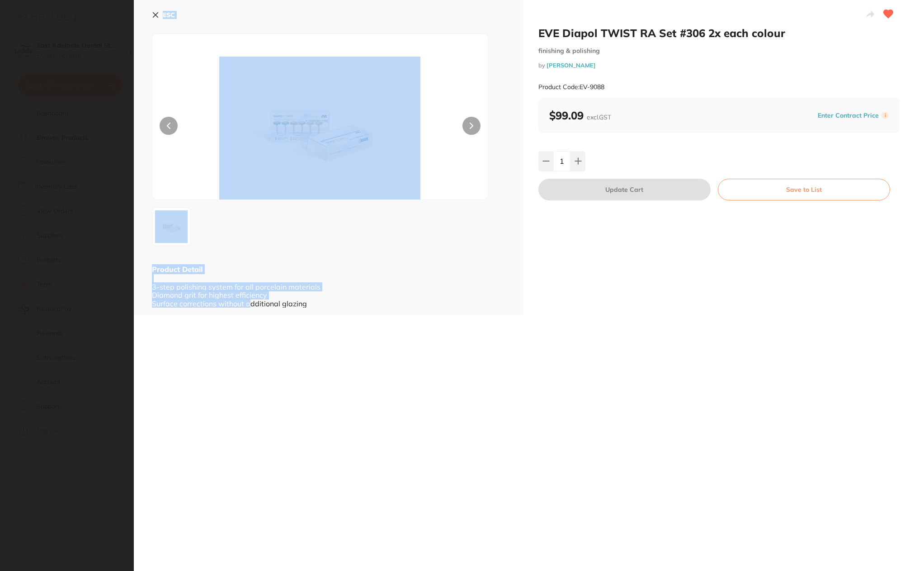
drag, startPoint x: 252, startPoint y: 397, endPoint x: 176, endPoint y: 424, distance: 81.1
click at [251, 388] on section "EVE Diapol TWIST RA Set #306 2x each colour finishing & polishing by Henry Sche…" at bounding box center [457, 285] width 914 height 571
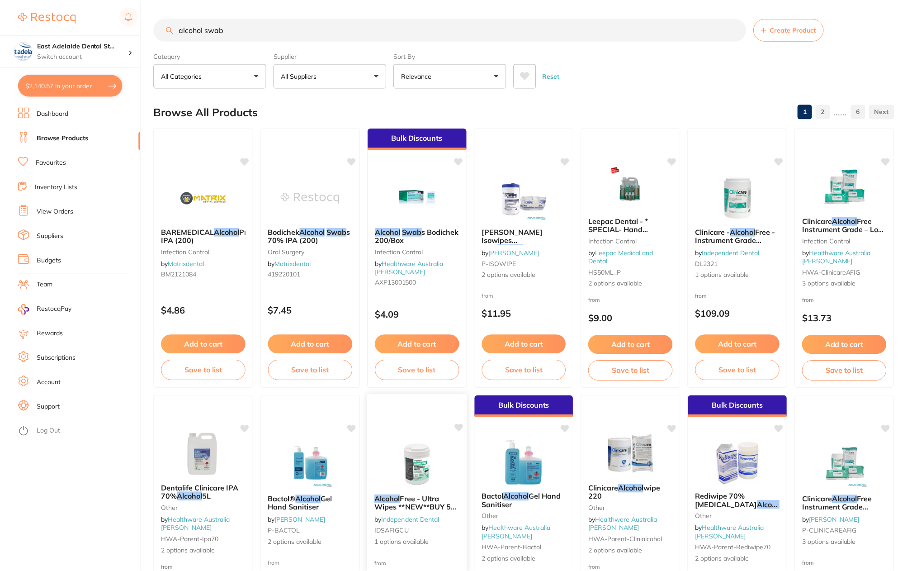
scroll to position [88, 0]
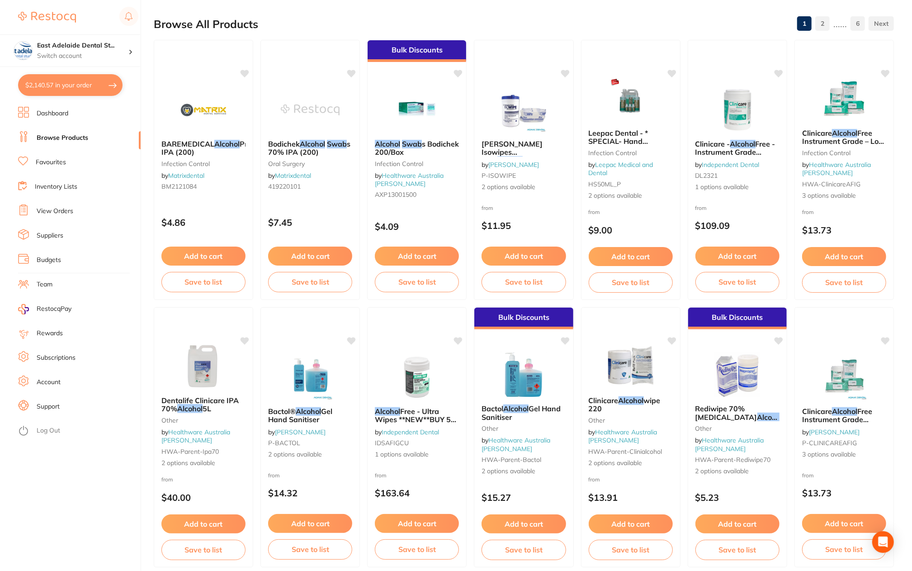
click at [62, 87] on button "$2,140.57 in your order" at bounding box center [70, 85] width 104 height 22
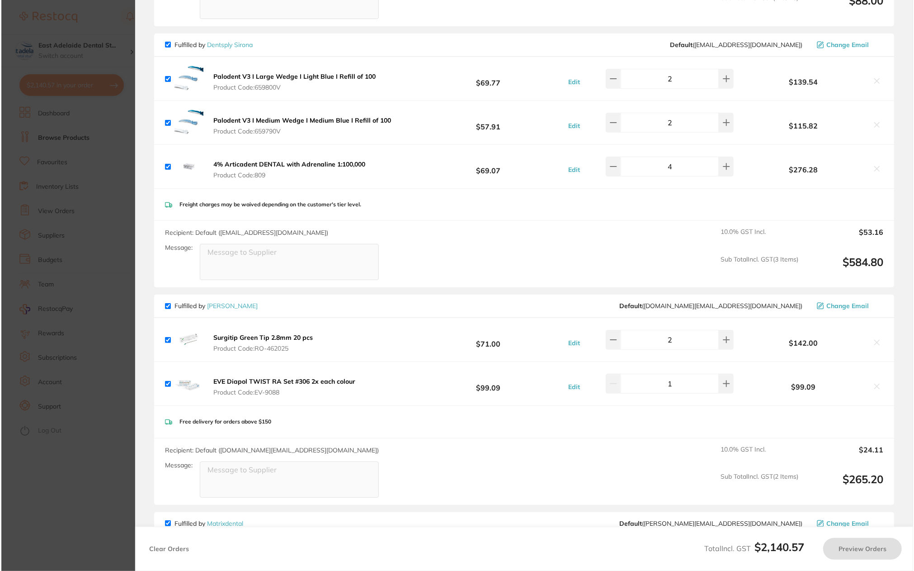
scroll to position [0, 0]
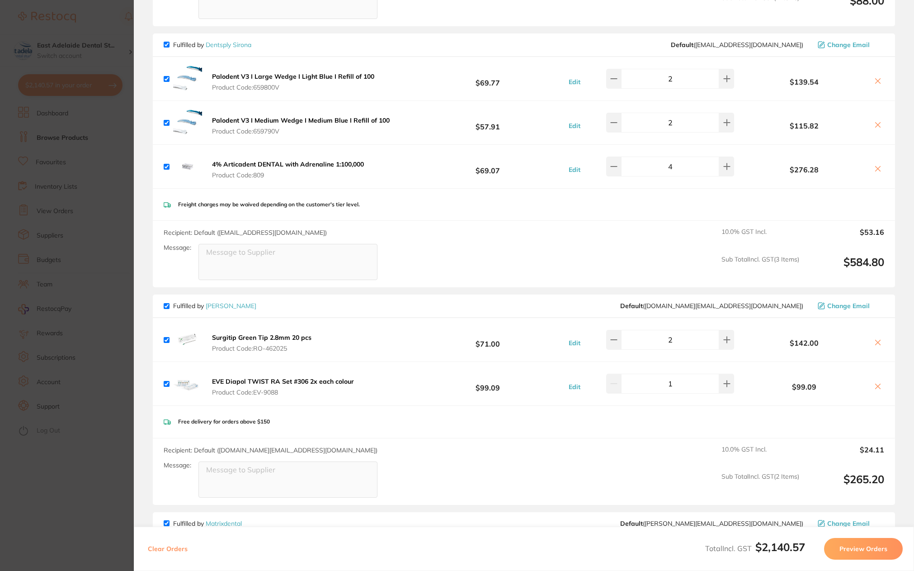
drag, startPoint x: 82, startPoint y: 166, endPoint x: 72, endPoint y: 174, distance: 12.8
click at [82, 166] on section "Update RRP Set your pre negotiated price for this item. Item Agreed RRP (excl. …" at bounding box center [457, 285] width 914 height 571
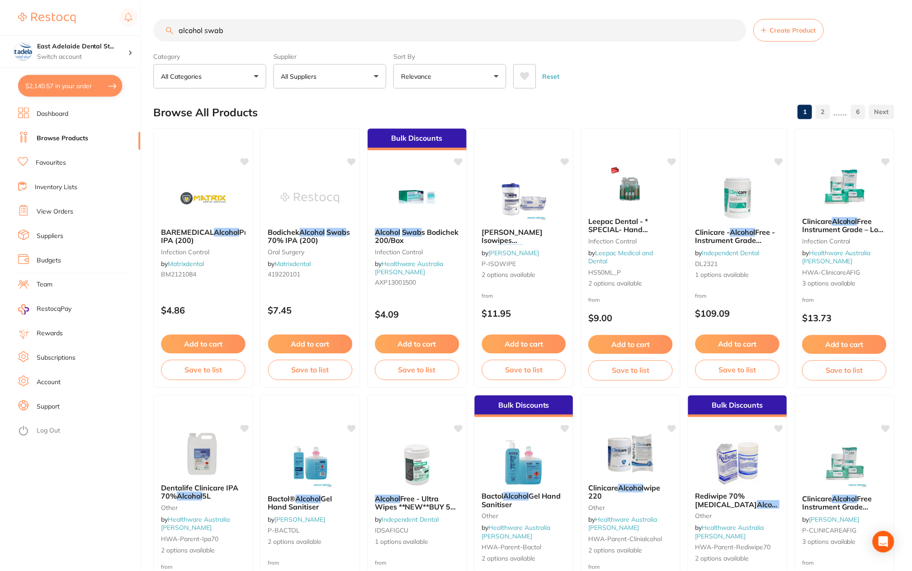
scroll to position [88, 0]
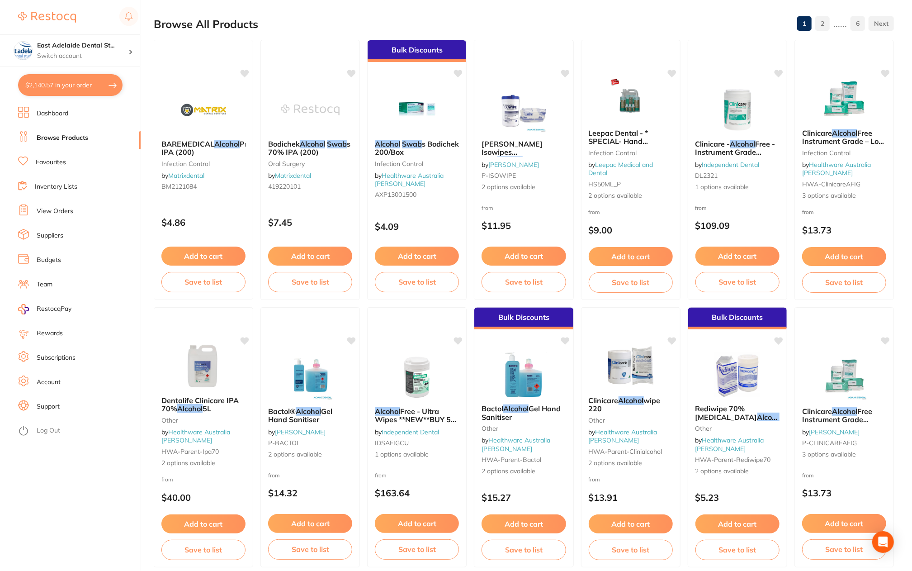
click at [48, 163] on link "Favourites" at bounding box center [51, 162] width 30 height 9
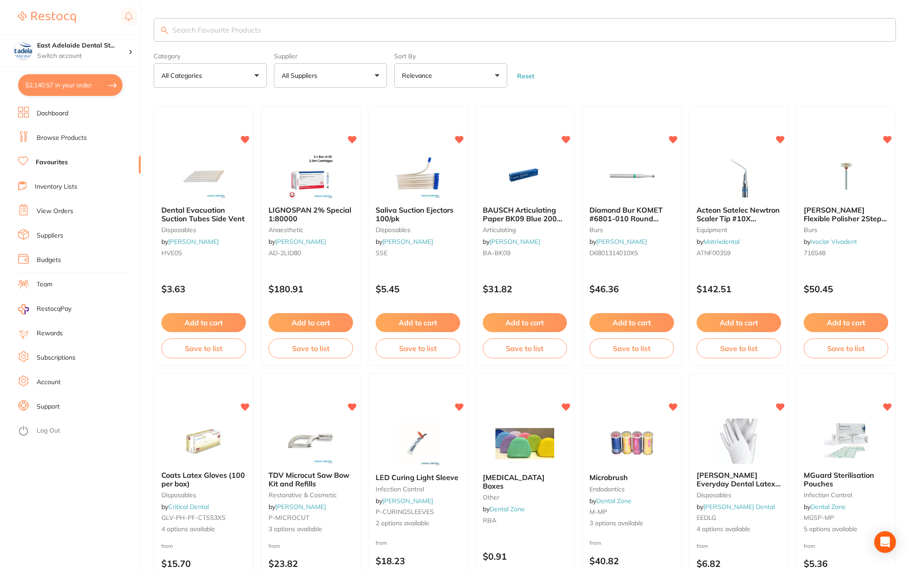
click at [229, 38] on input "search" at bounding box center [525, 30] width 743 height 24
click at [235, 30] on input "search" at bounding box center [524, 30] width 740 height 24
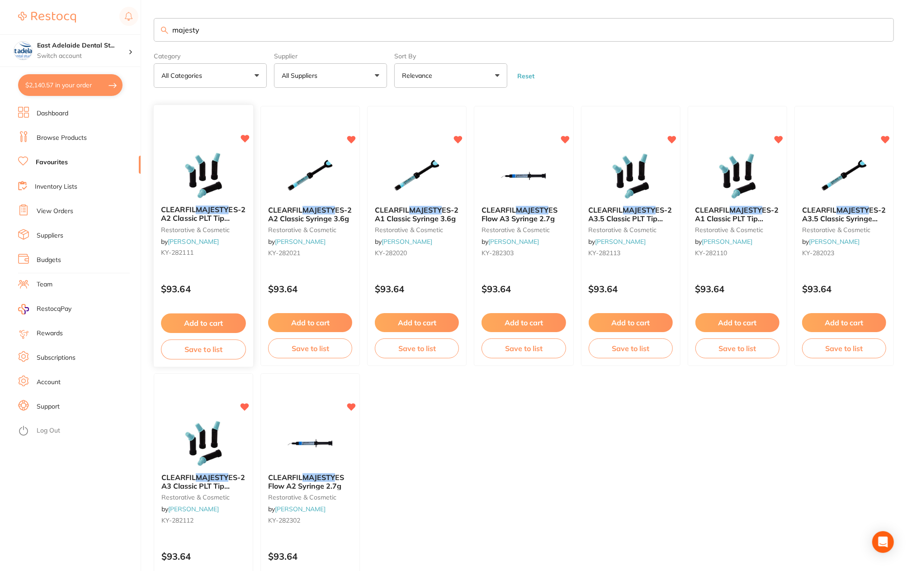
type input "majesty"
click at [222, 322] on button "Add to cart" at bounding box center [203, 322] width 84 height 19
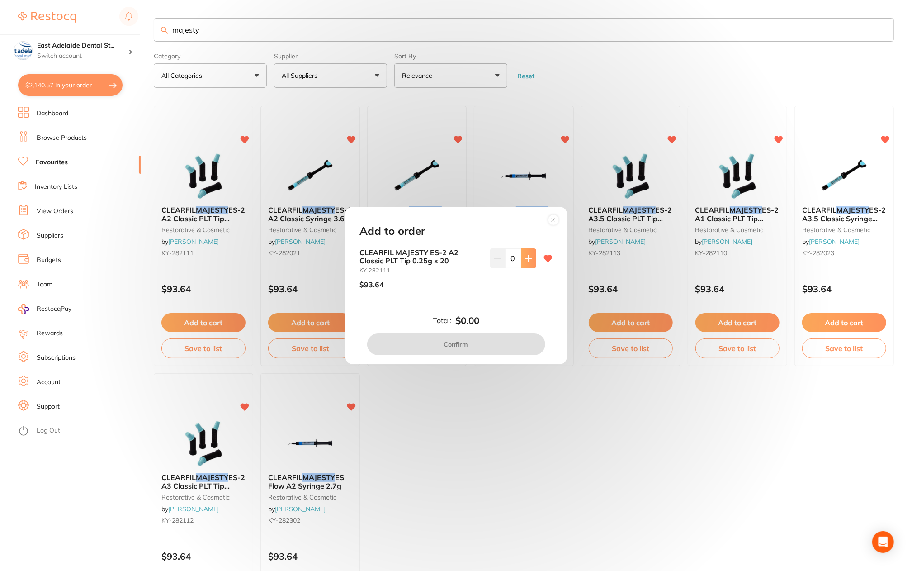
click at [528, 262] on button at bounding box center [528, 258] width 15 height 20
type input "2"
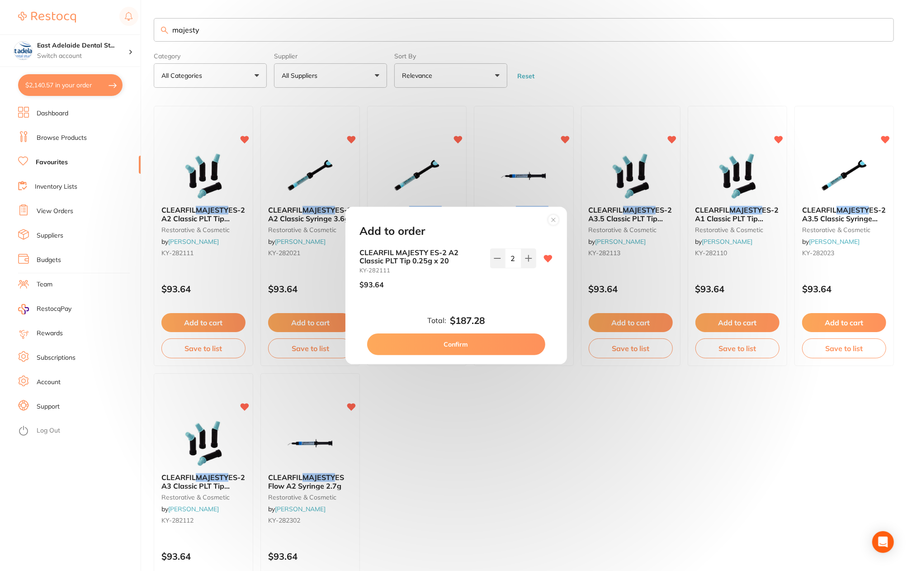
click at [487, 342] on button "Confirm" at bounding box center [456, 344] width 178 height 22
checkbox input "false"
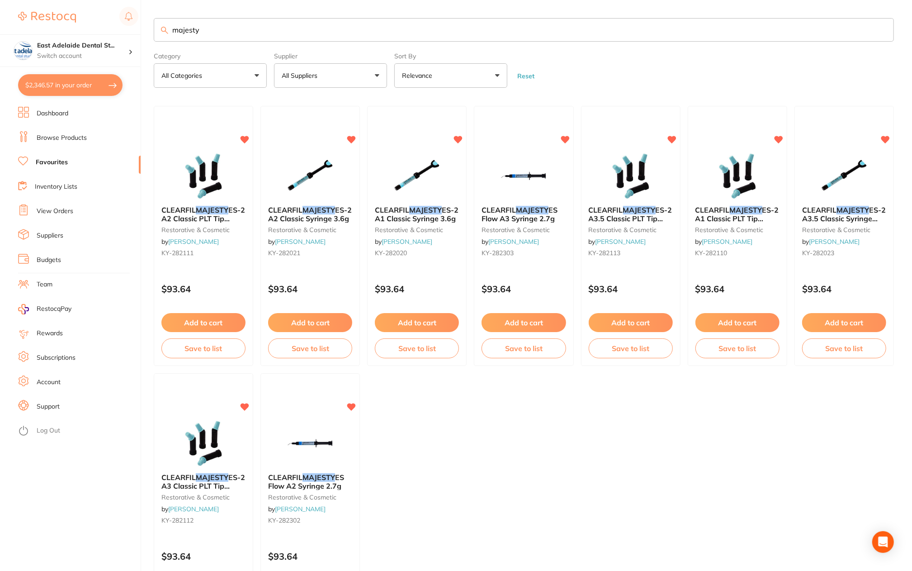
click at [89, 136] on li "Browse Products" at bounding box center [79, 138] width 123 height 14
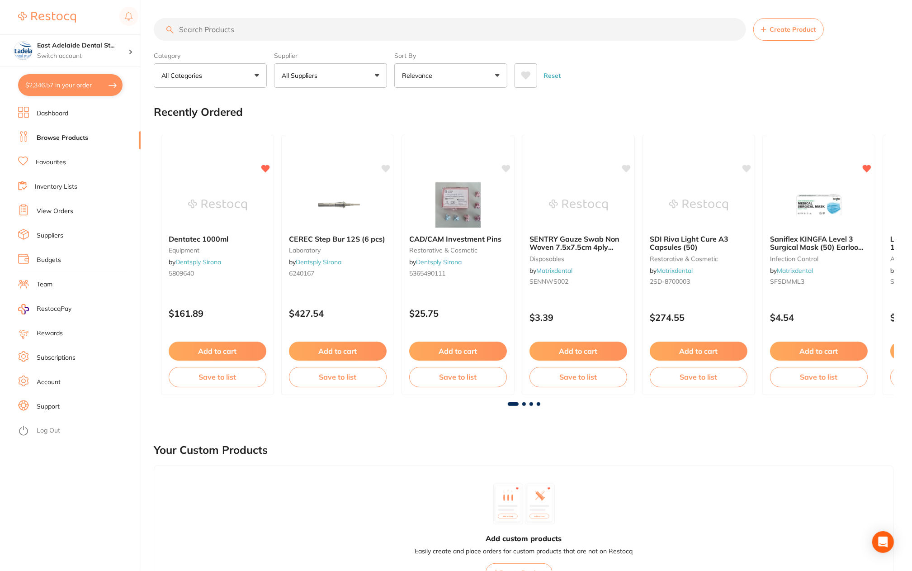
drag, startPoint x: 339, startPoint y: 32, endPoint x: 313, endPoint y: 6, distance: 36.1
click at [324, 18] on input "search" at bounding box center [450, 29] width 592 height 23
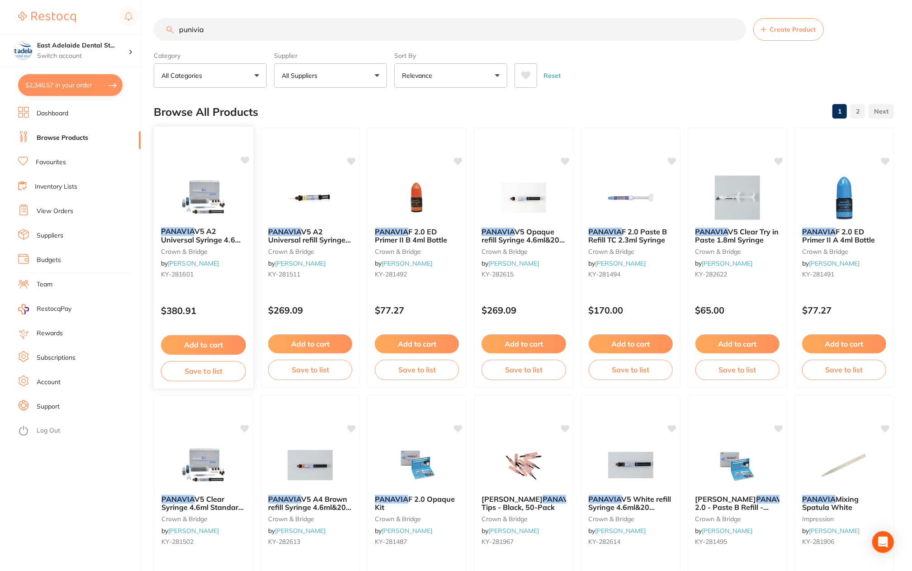
type input "punivia"
click at [219, 246] on div "PANAVIA V5 A2 Universal Syringe 4.6ml Standard Kit crown & bridge by Henry Sche…" at bounding box center [203, 254] width 99 height 69
